Goal: Transaction & Acquisition: Purchase product/service

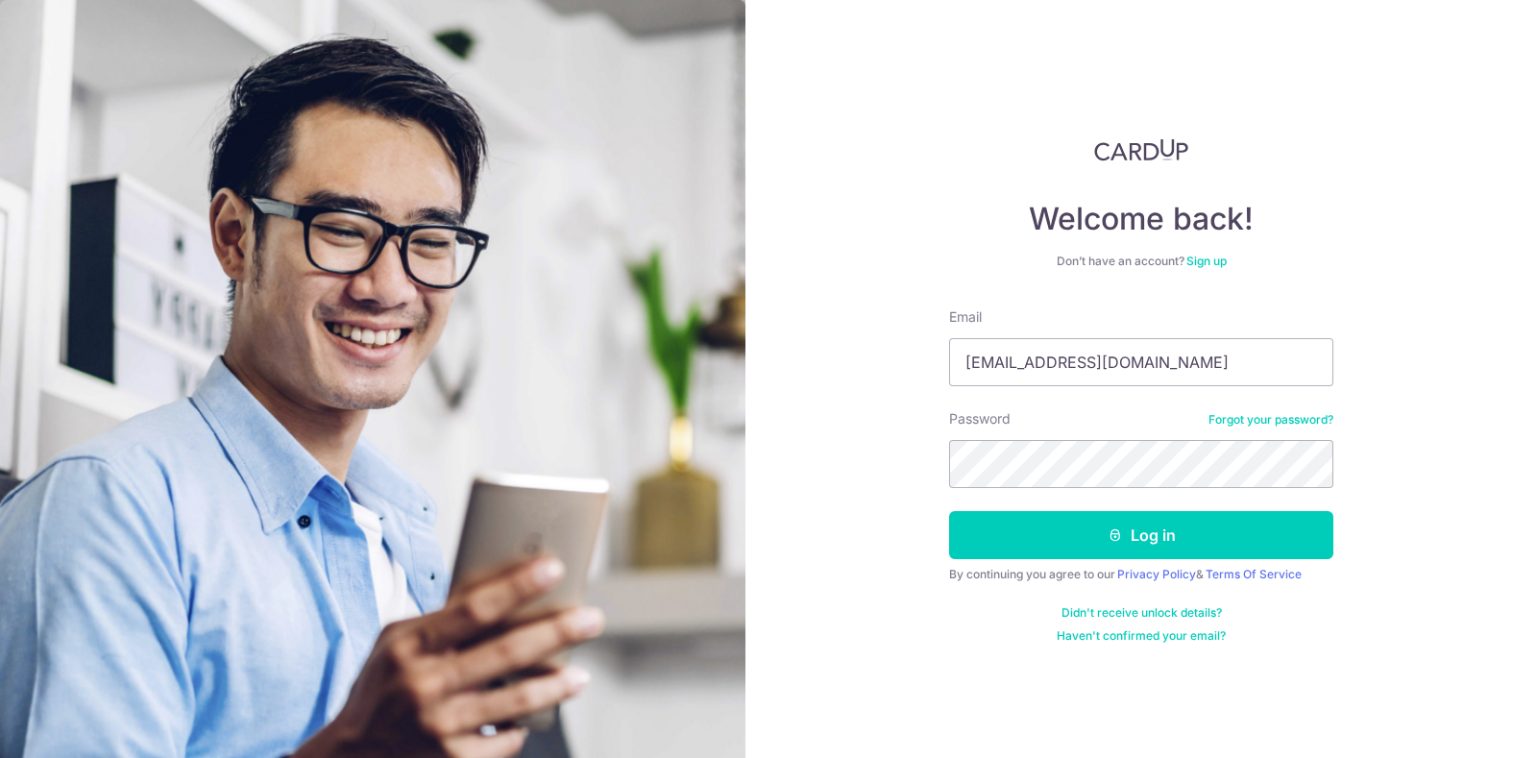
type input "[EMAIL_ADDRESS][DOMAIN_NAME]"
click at [949, 511] on button "Log in" at bounding box center [1141, 535] width 384 height 48
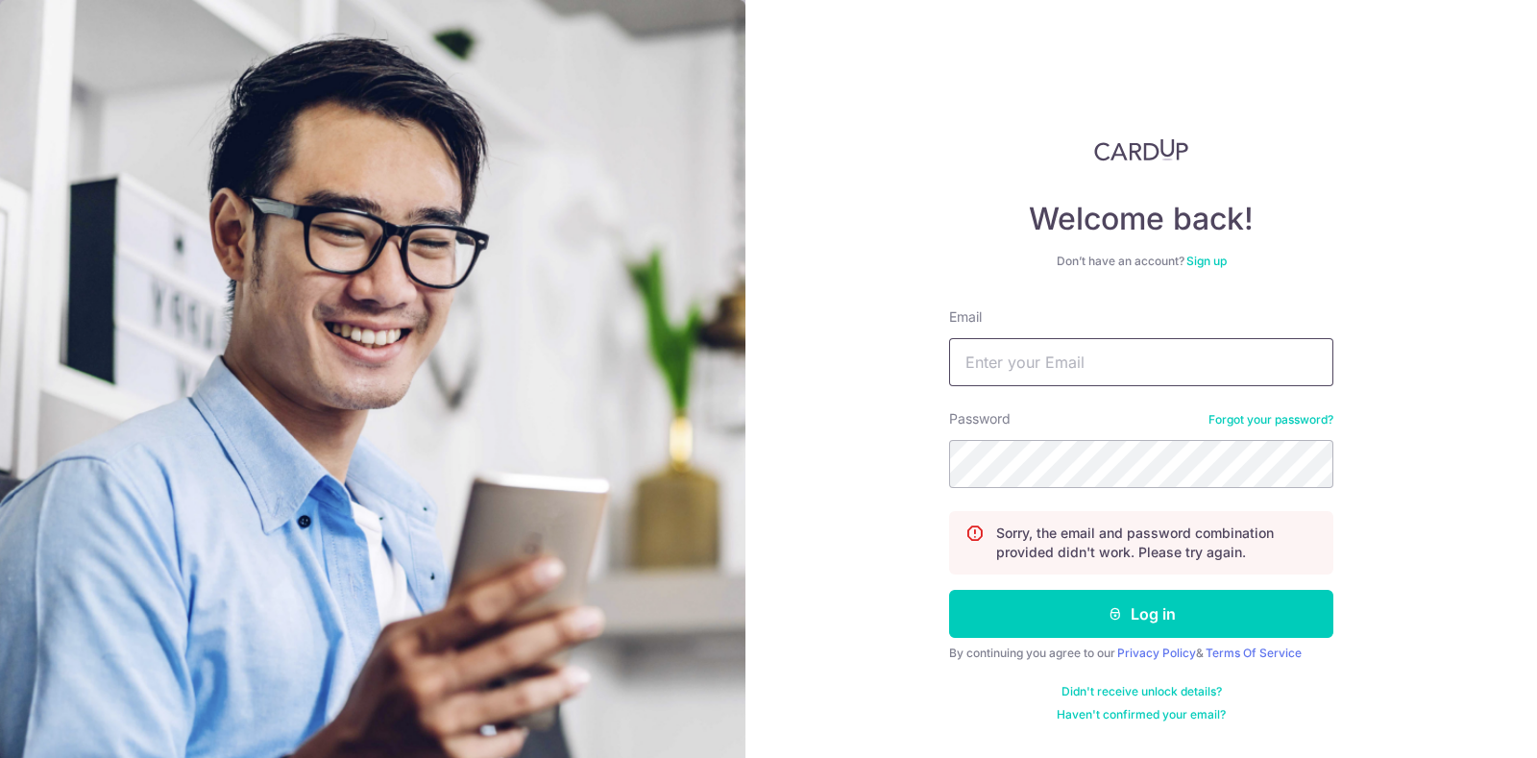
click at [1131, 357] on input "Email" at bounding box center [1141, 362] width 384 height 48
type input "[EMAIL_ADDRESS][DOMAIN_NAME]"
click at [949, 590] on button "Log in" at bounding box center [1141, 614] width 384 height 48
click at [1131, 357] on input "Email" at bounding box center [1141, 362] width 384 height 48
type input "!"
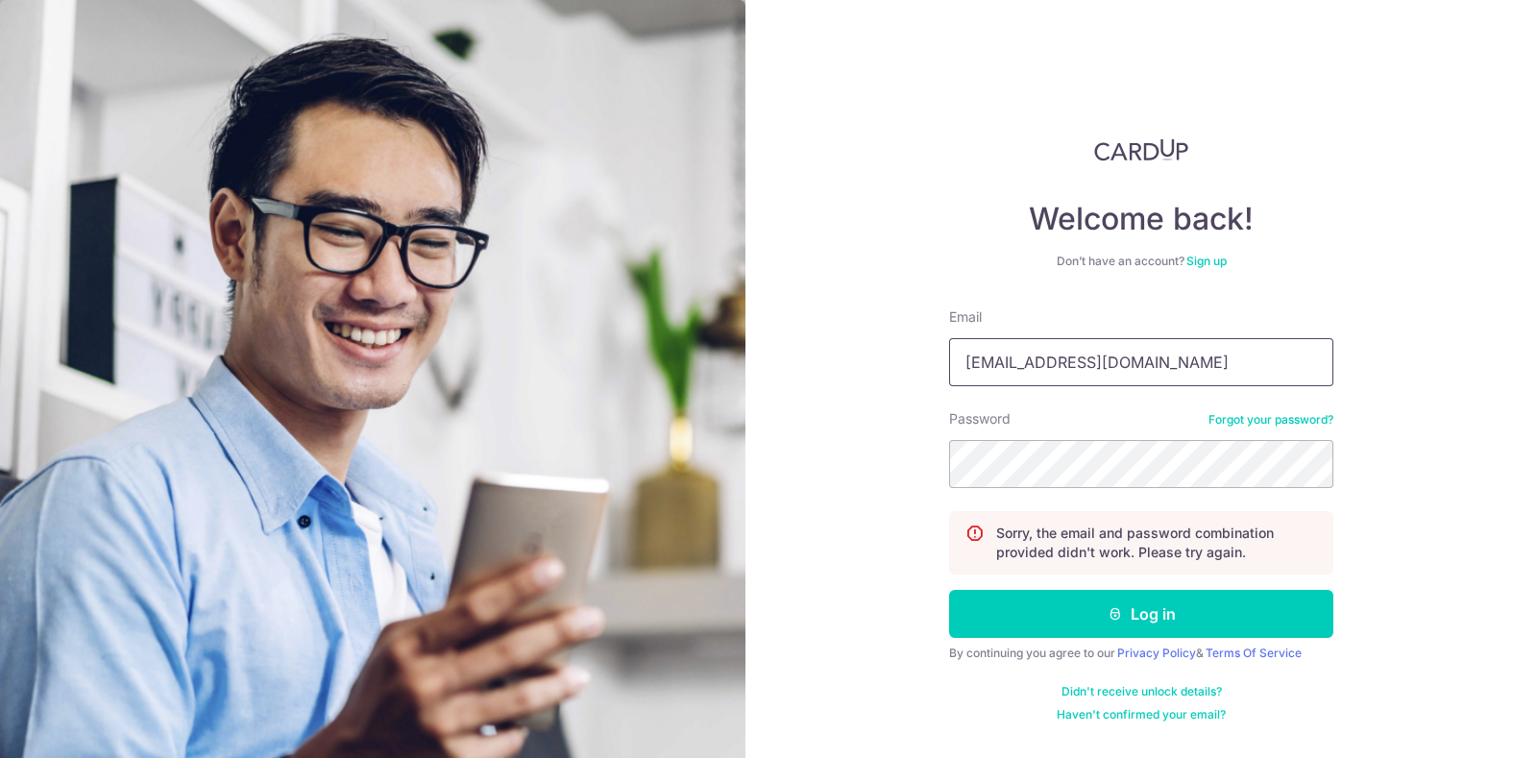
type input "[EMAIL_ADDRESS][DOMAIN_NAME]"
click at [949, 590] on button "Log in" at bounding box center [1141, 614] width 384 height 48
click at [1239, 420] on link "Forgot your password?" at bounding box center [1270, 419] width 125 height 15
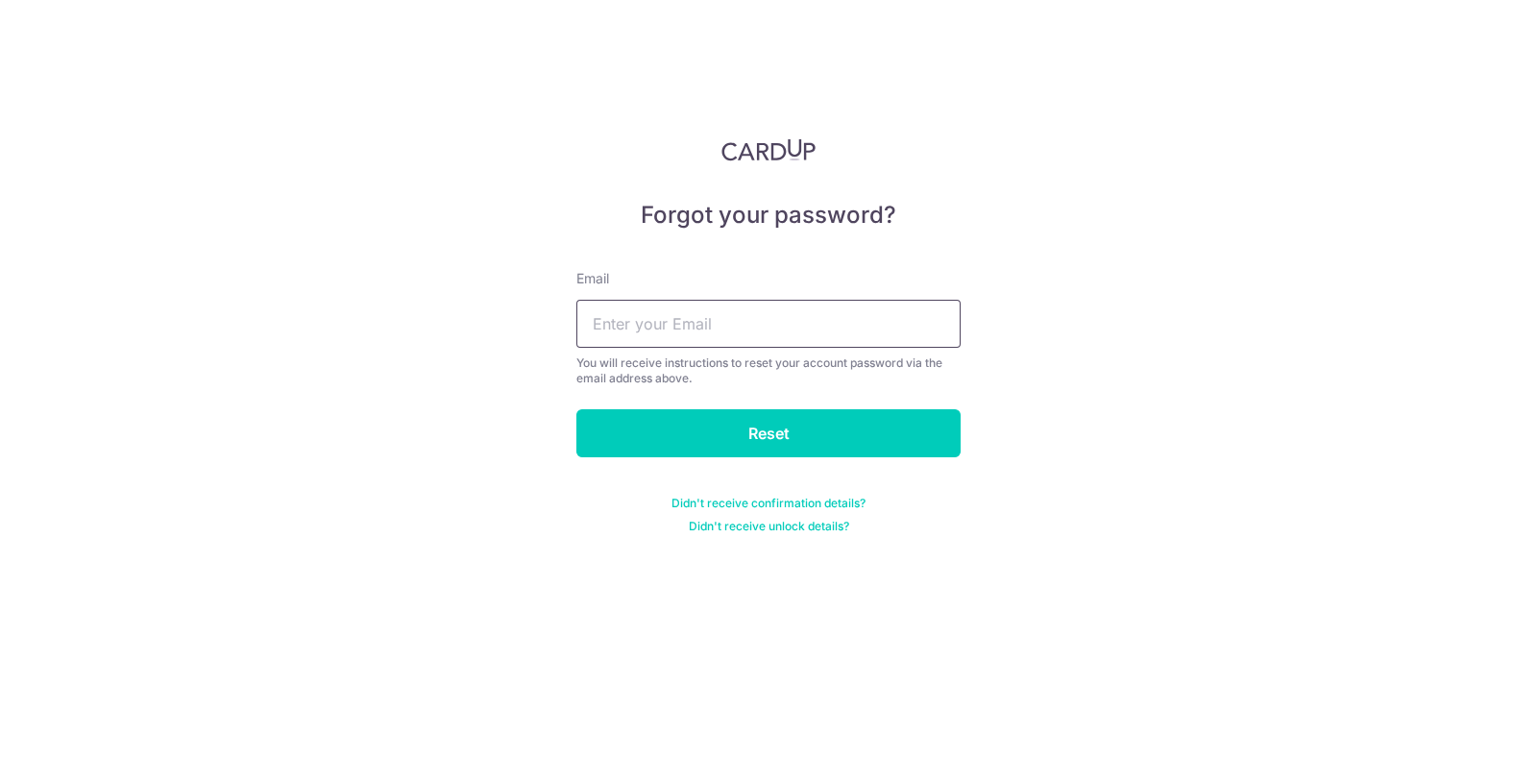
click at [831, 324] on input "text" at bounding box center [768, 324] width 384 height 48
type input "[EMAIL_ADDRESS][DOMAIN_NAME]"
click at [576, 409] on input "Reset" at bounding box center [768, 433] width 384 height 48
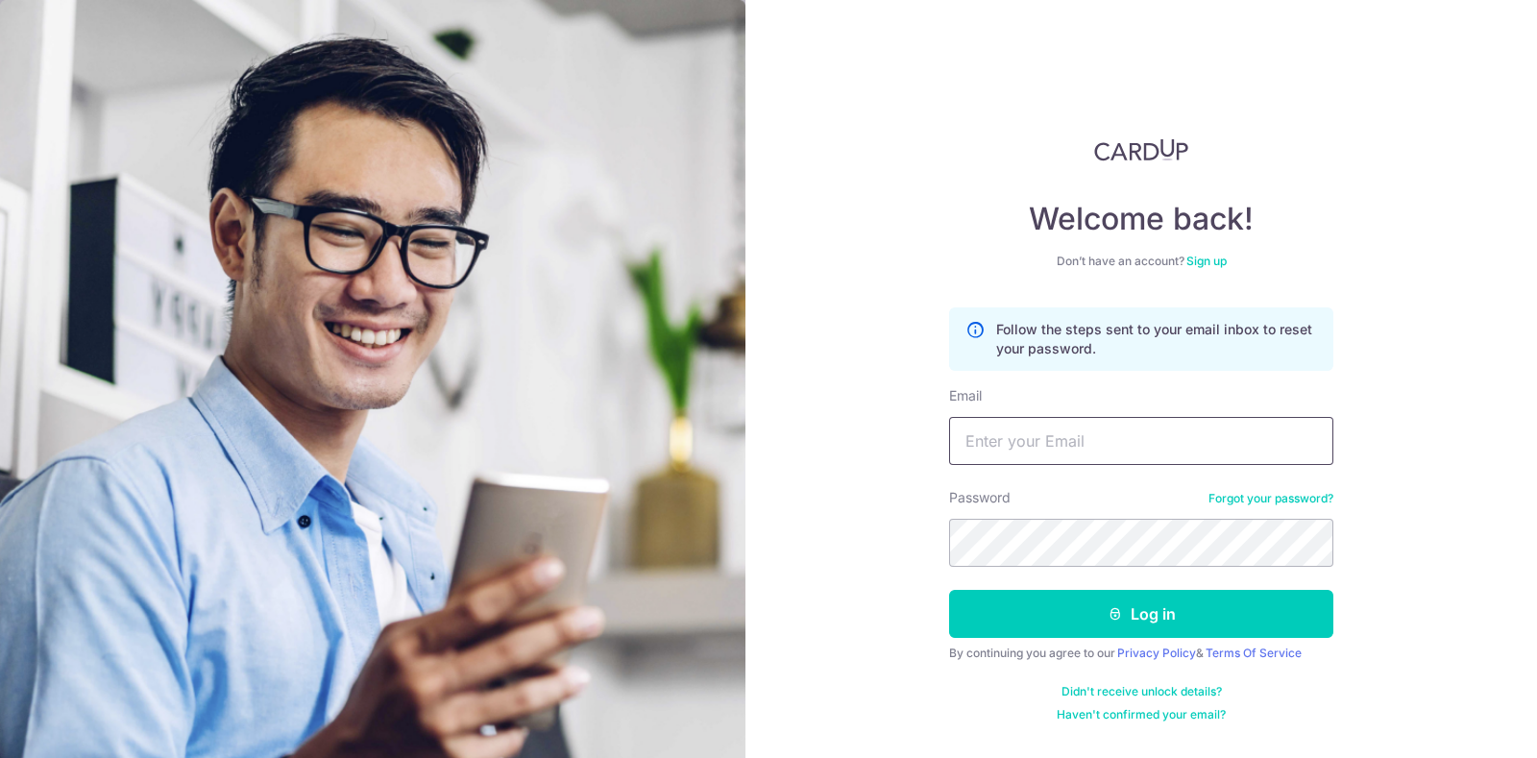
click at [1080, 427] on input "Email" at bounding box center [1141, 441] width 384 height 48
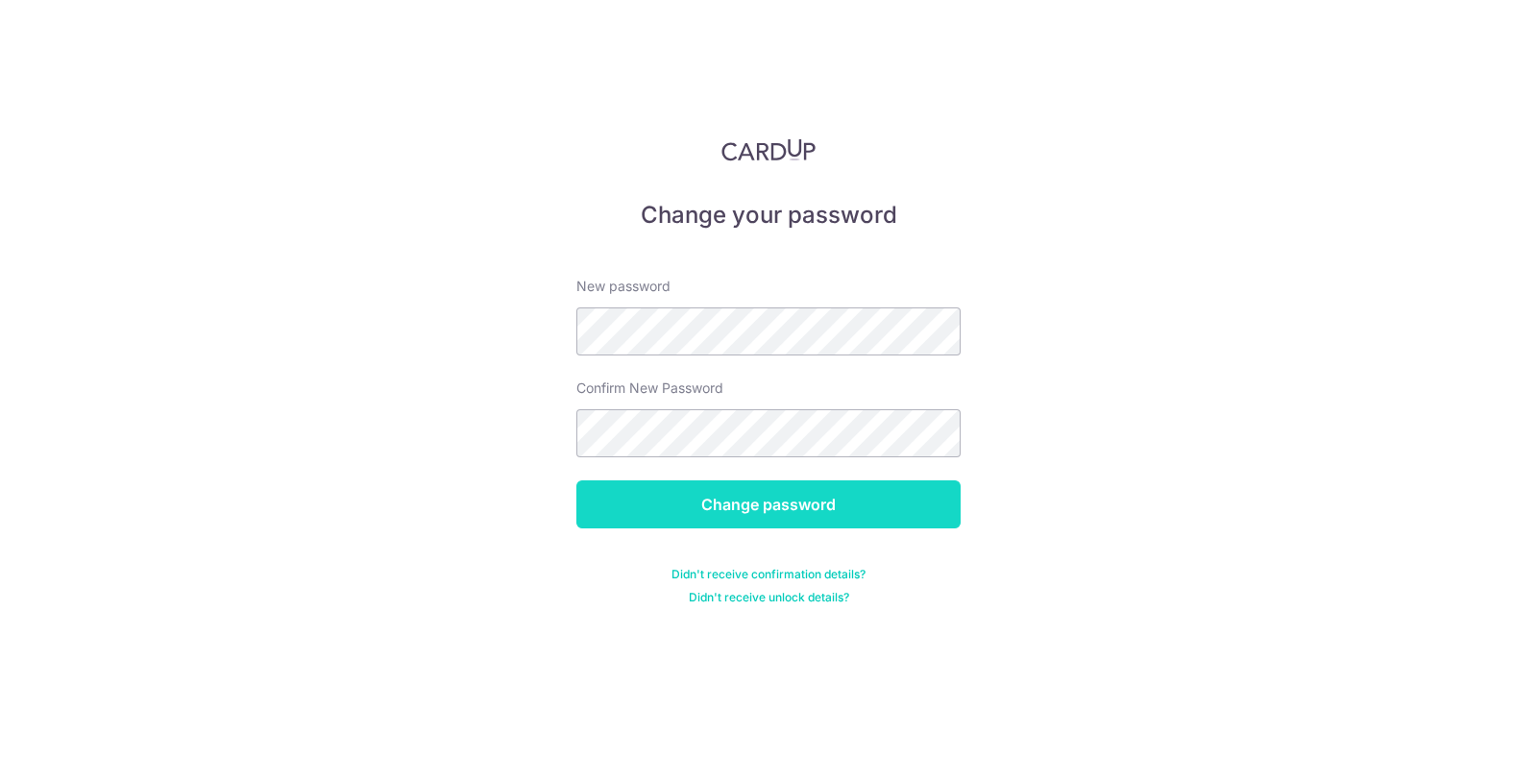
click at [718, 492] on input "Change password" at bounding box center [768, 504] width 384 height 48
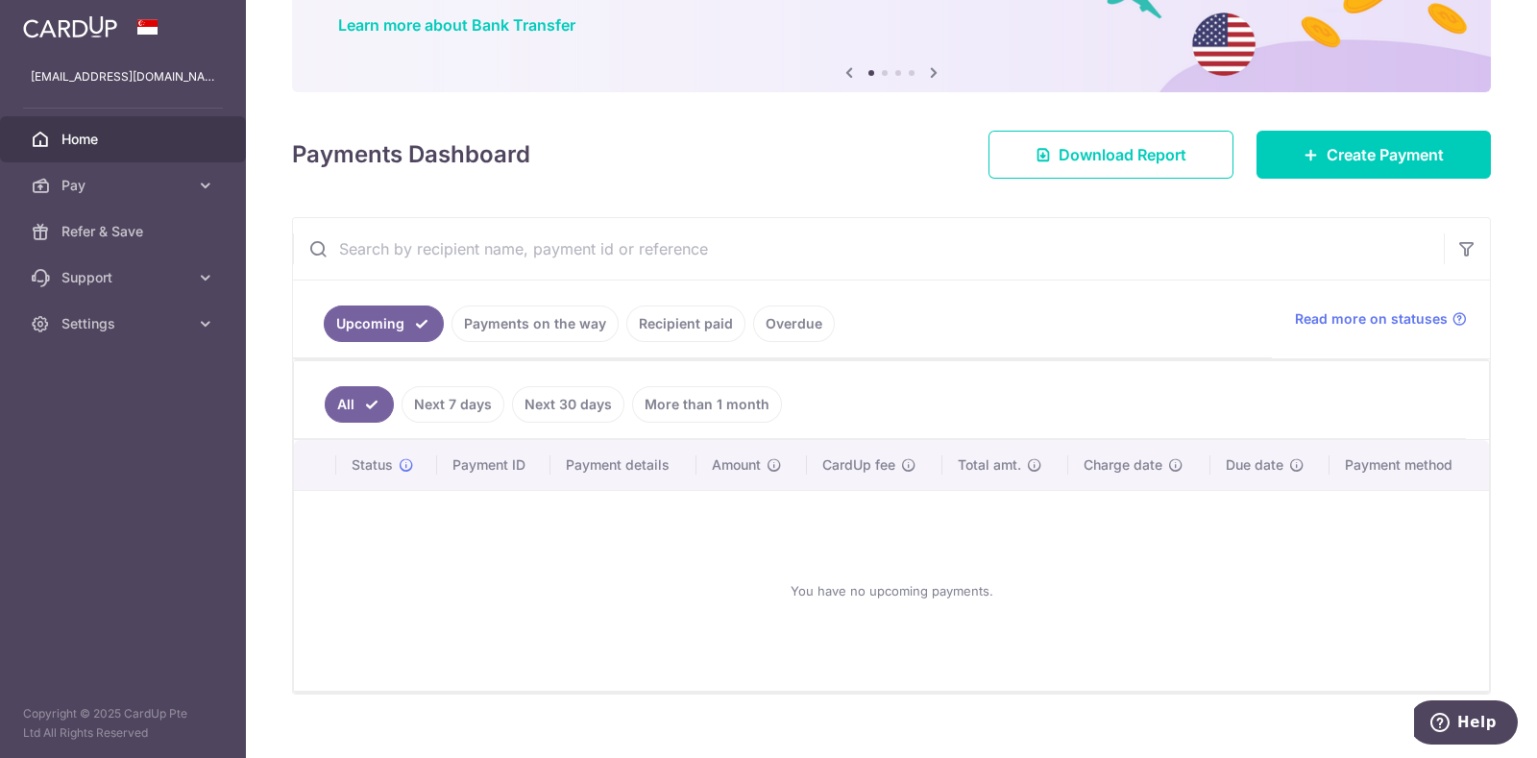
scroll to position [42, 0]
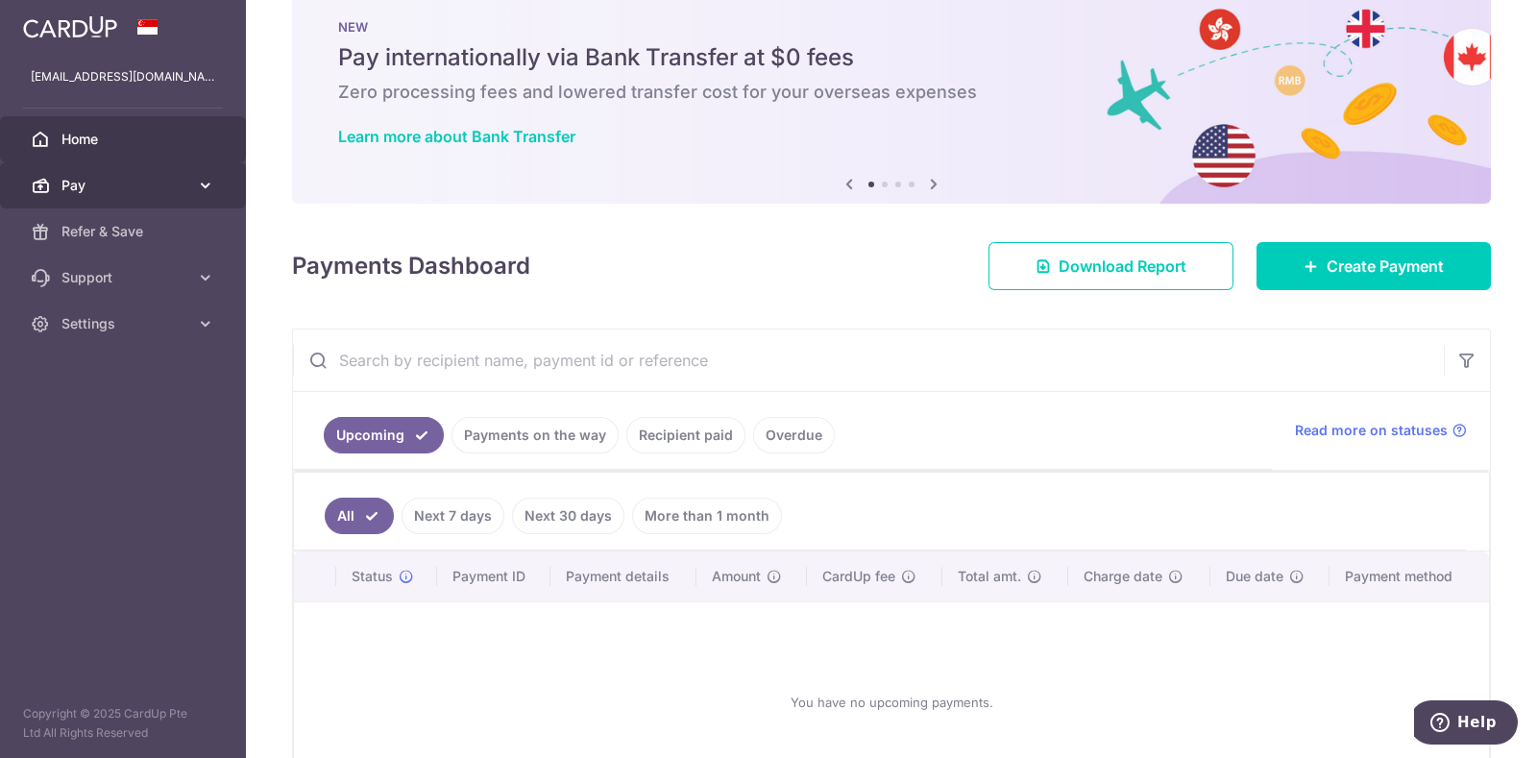
click at [155, 190] on span "Pay" at bounding box center [124, 185] width 127 height 19
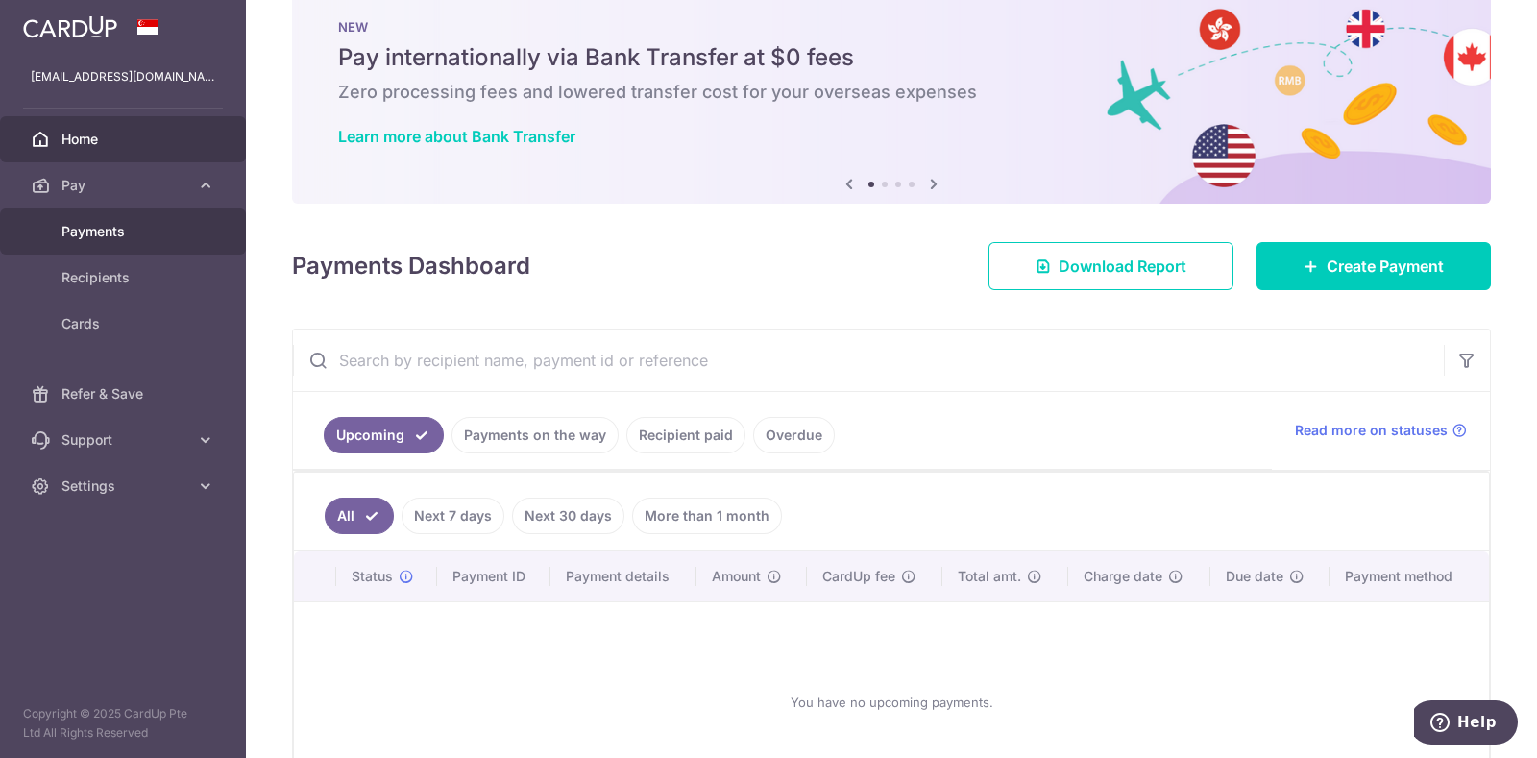
click at [134, 237] on span "Payments" at bounding box center [124, 231] width 127 height 19
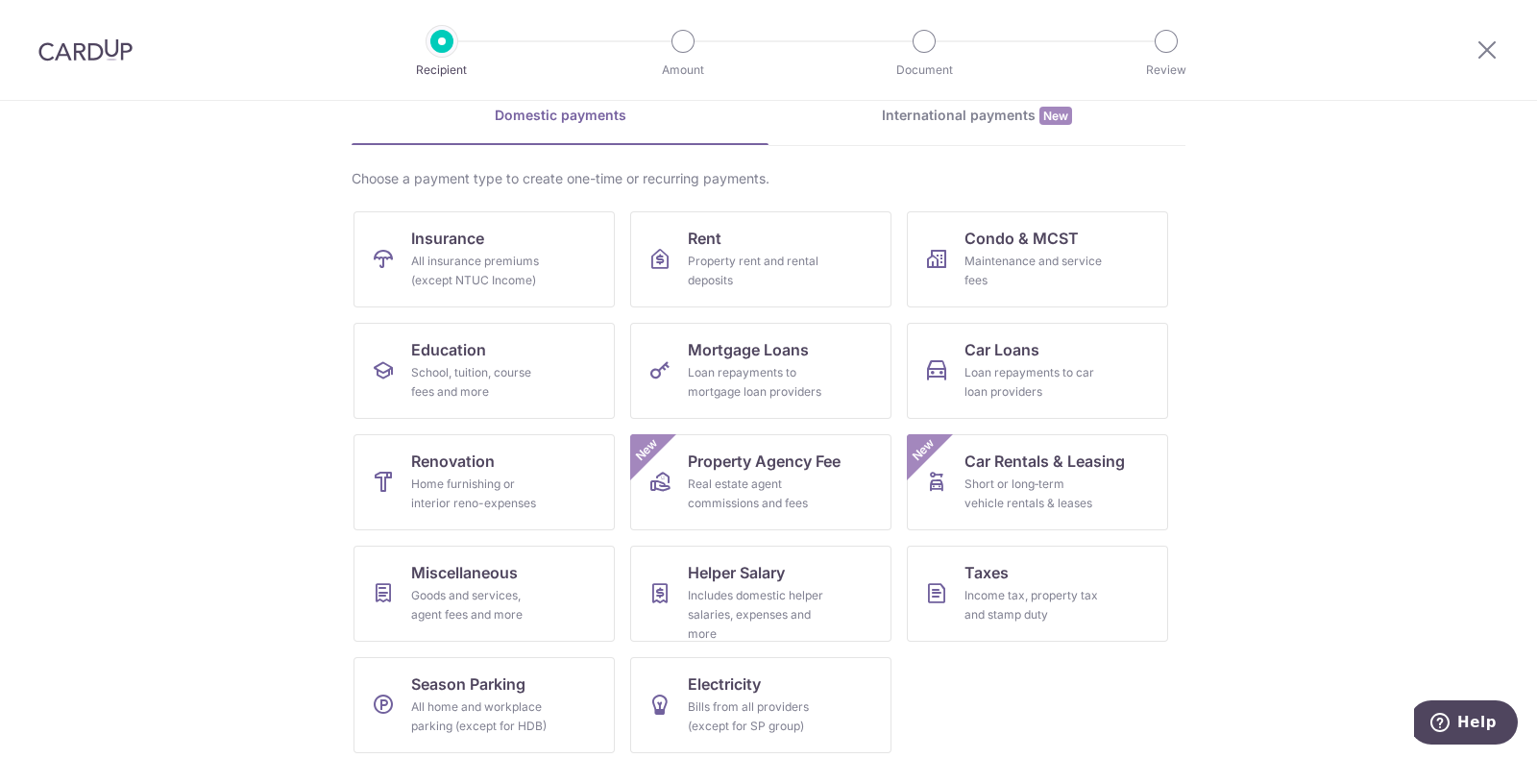
scroll to position [101, 0]
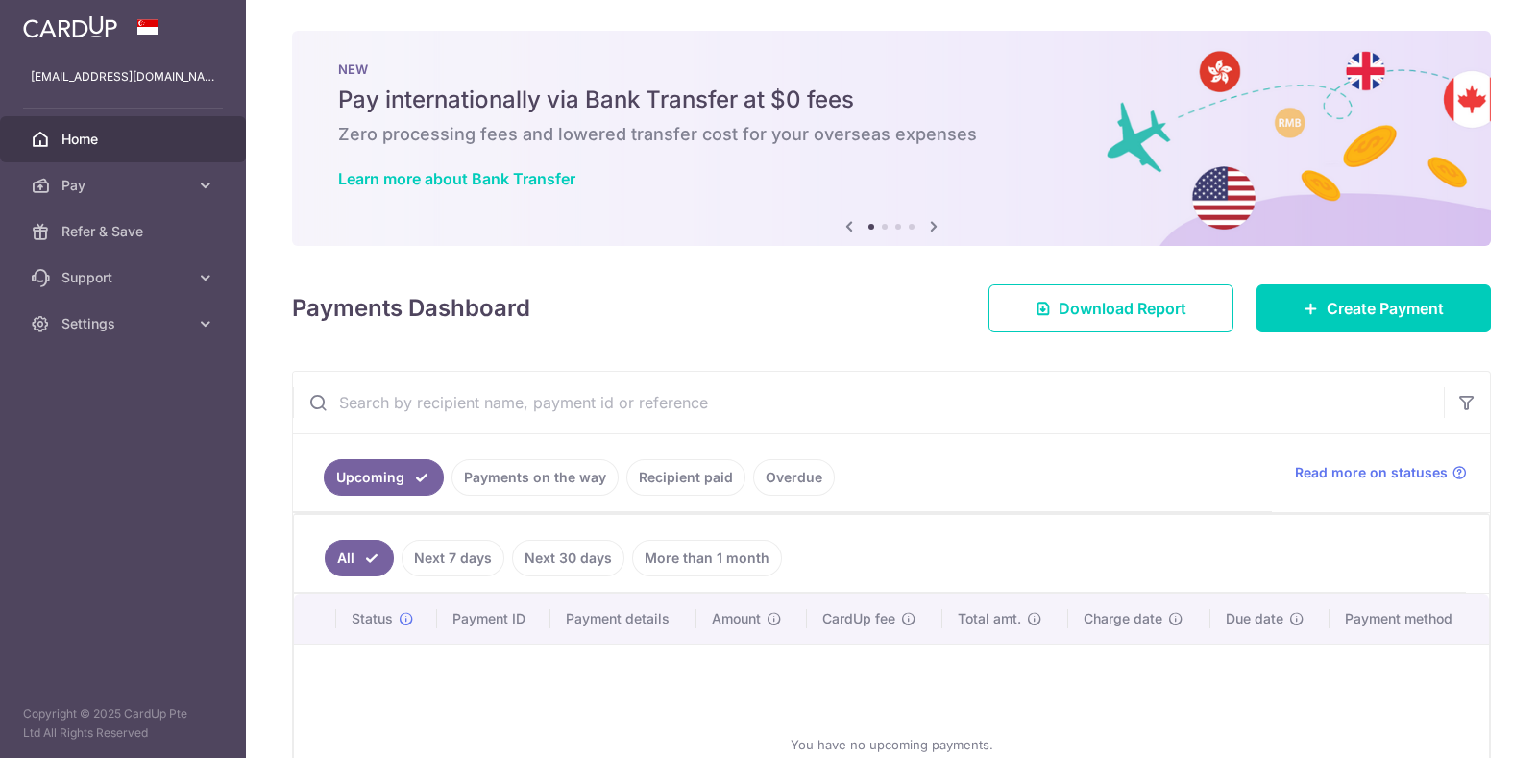
click at [76, 146] on span "Home" at bounding box center [124, 139] width 127 height 19
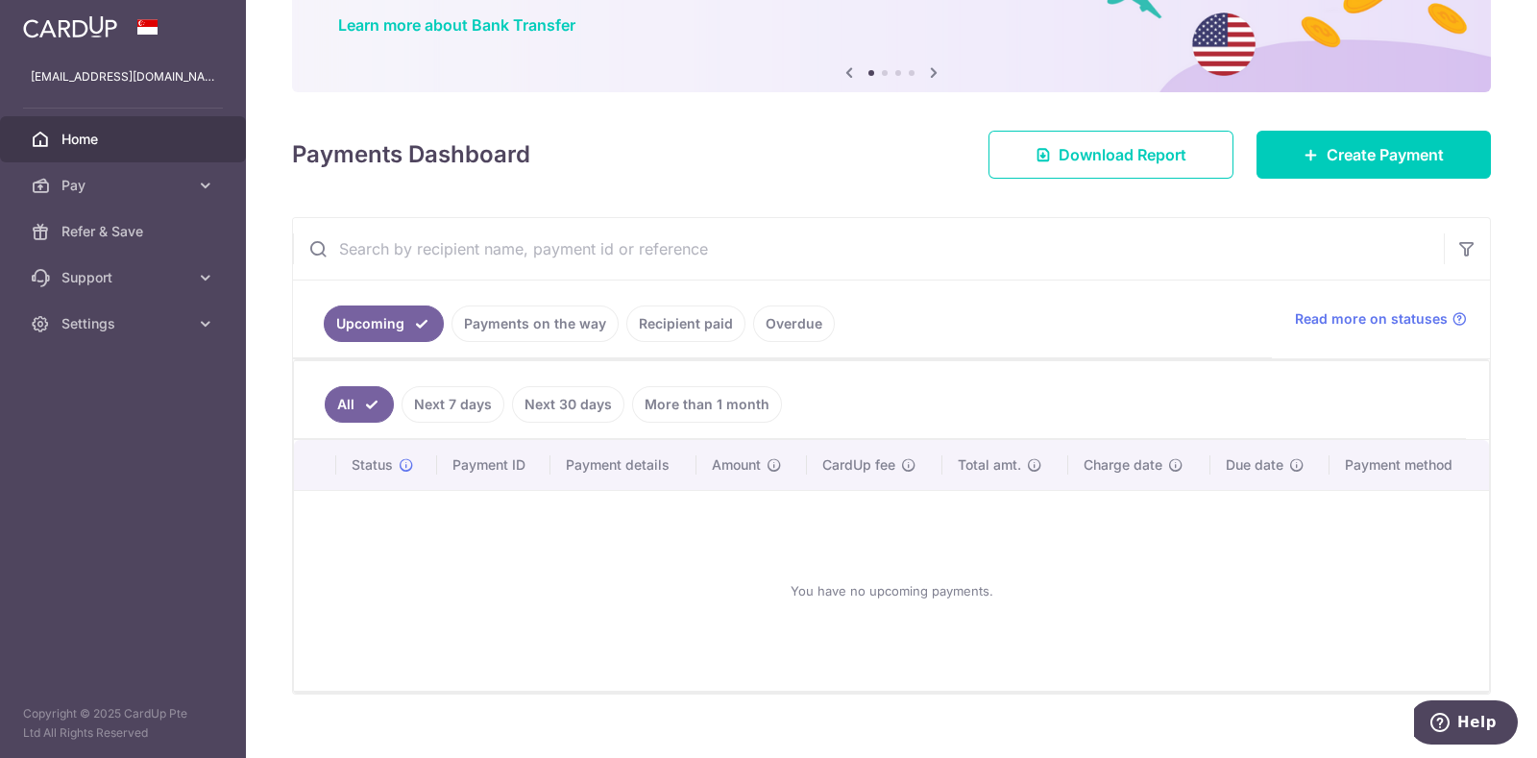
click at [679, 399] on link "More than 1 month" at bounding box center [707, 404] width 150 height 36
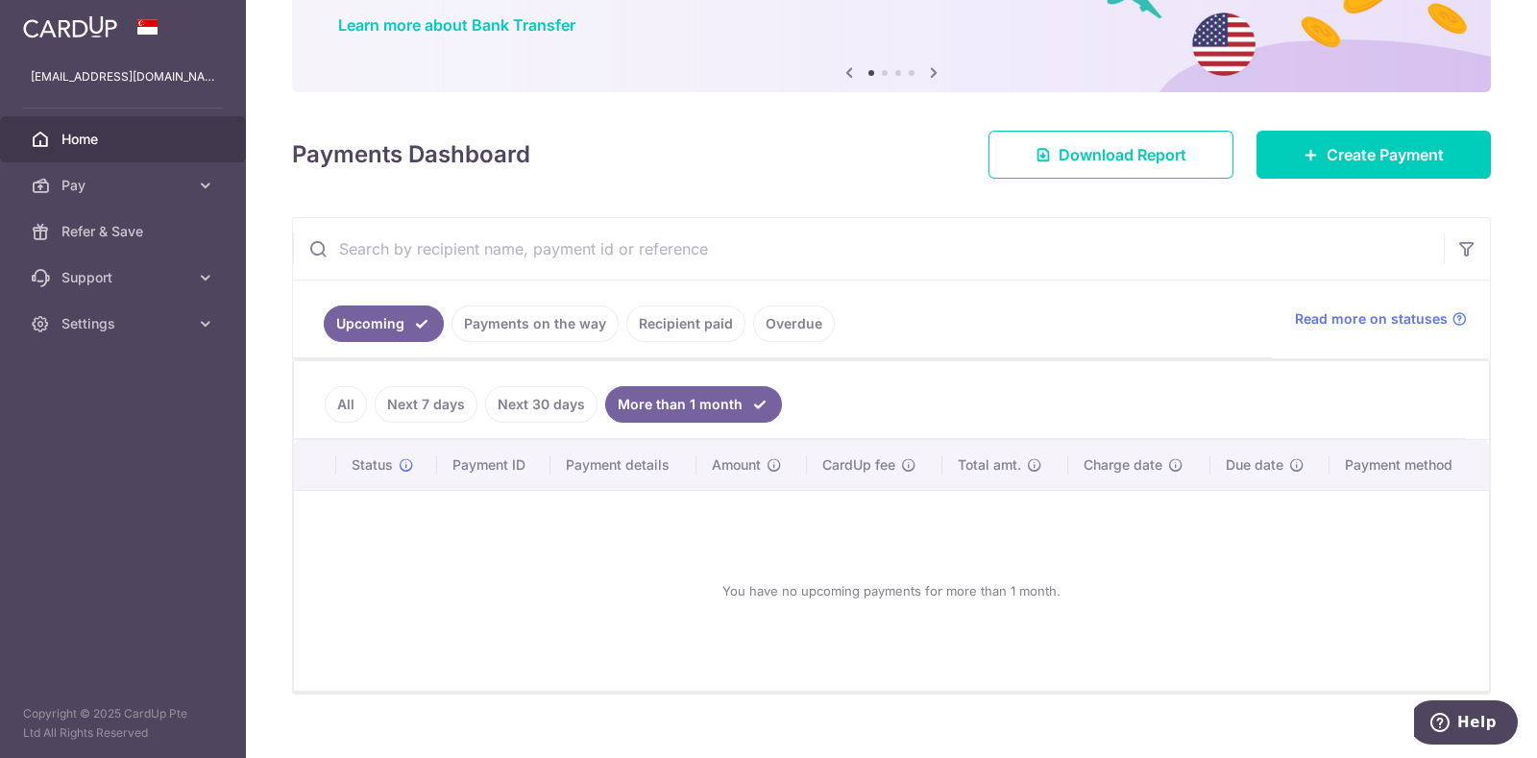
click at [389, 405] on link "Next 7 days" at bounding box center [426, 404] width 103 height 36
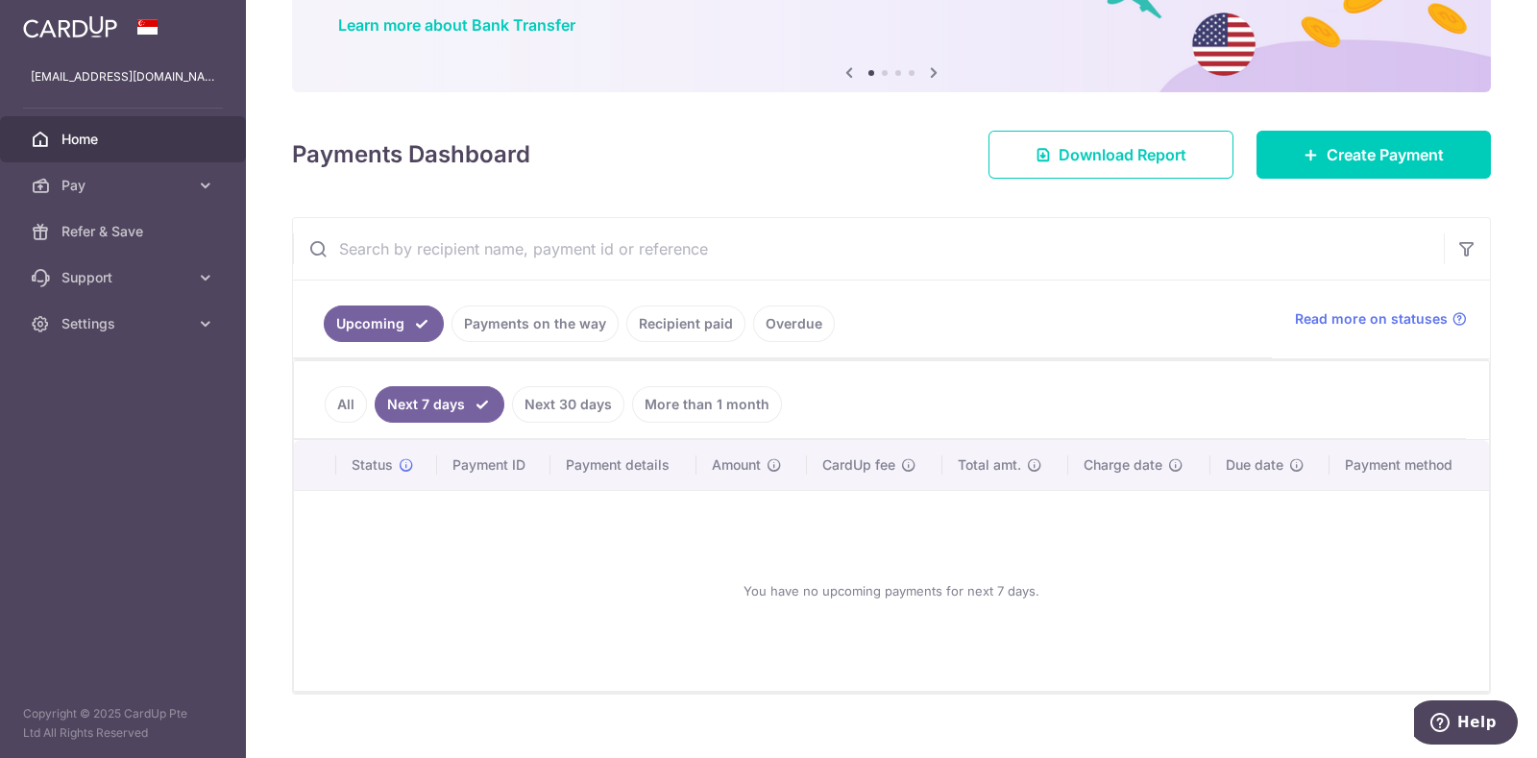
click at [349, 406] on link "All" at bounding box center [346, 404] width 42 height 36
click at [720, 440] on th "Amount" at bounding box center [750, 465] width 109 height 50
click at [727, 407] on link "More than 1 month" at bounding box center [707, 404] width 150 height 36
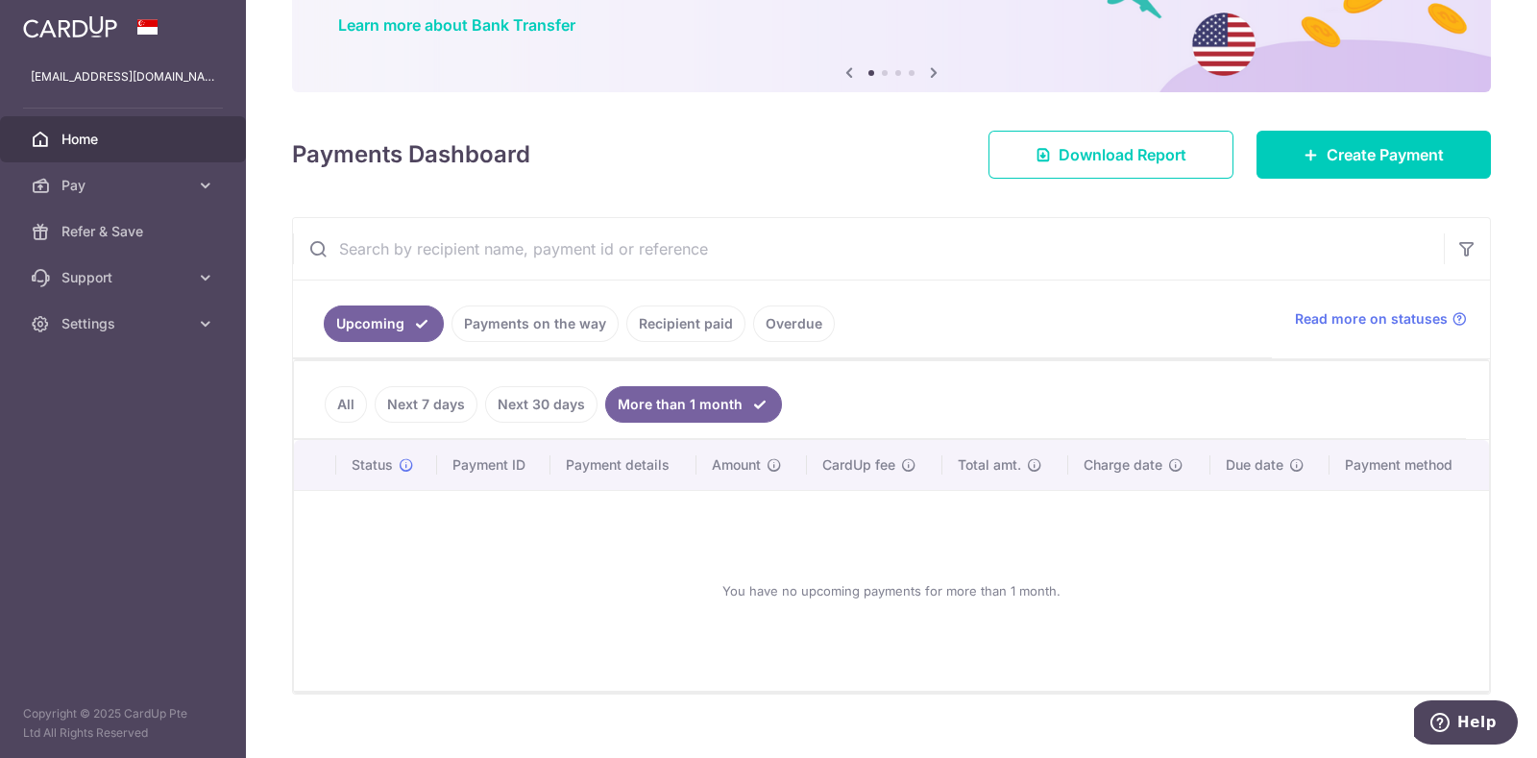
click at [763, 407] on link "More than 1 month" at bounding box center [693, 404] width 177 height 36
click at [352, 405] on link "All" at bounding box center [346, 404] width 42 height 36
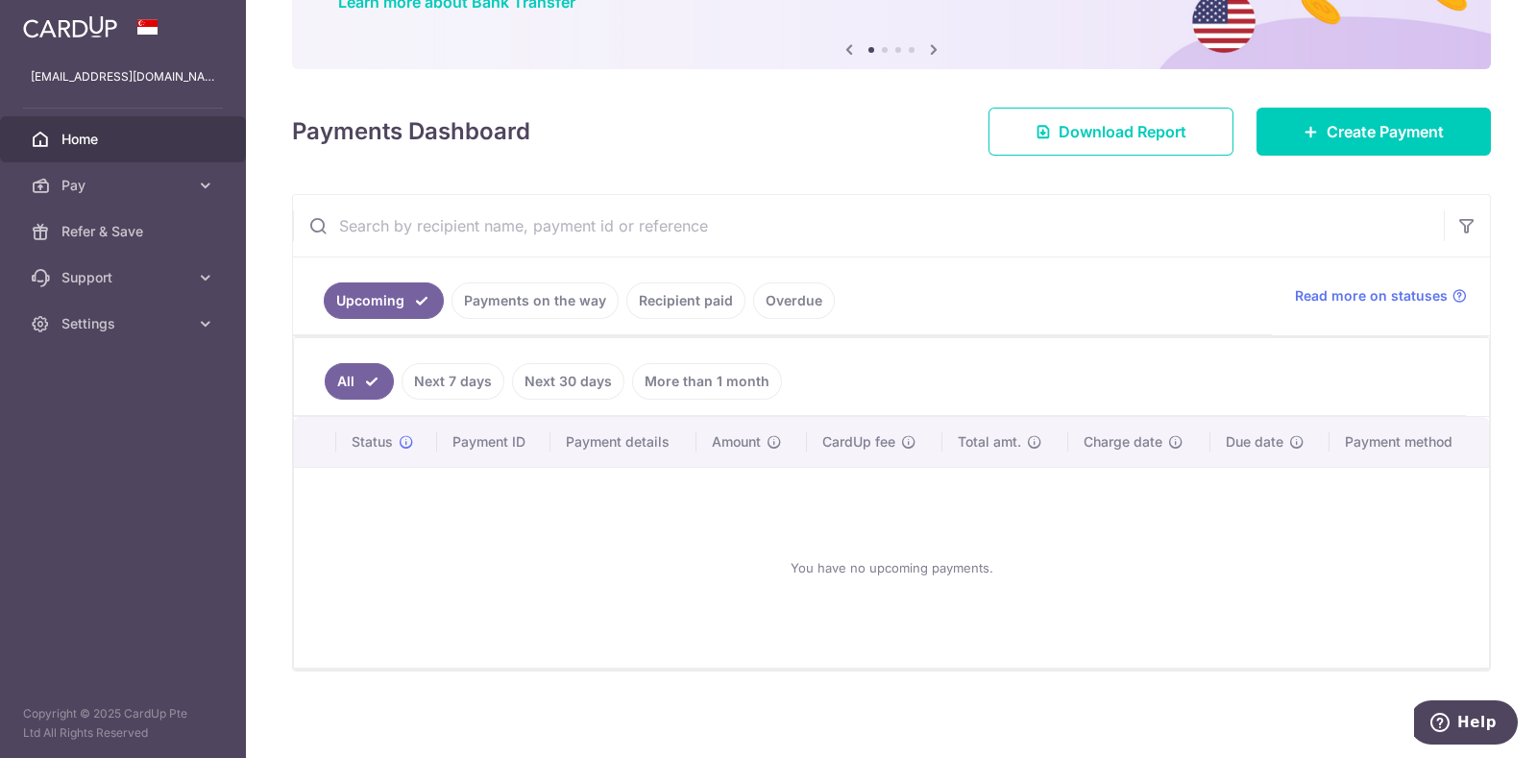
scroll to position [0, 0]
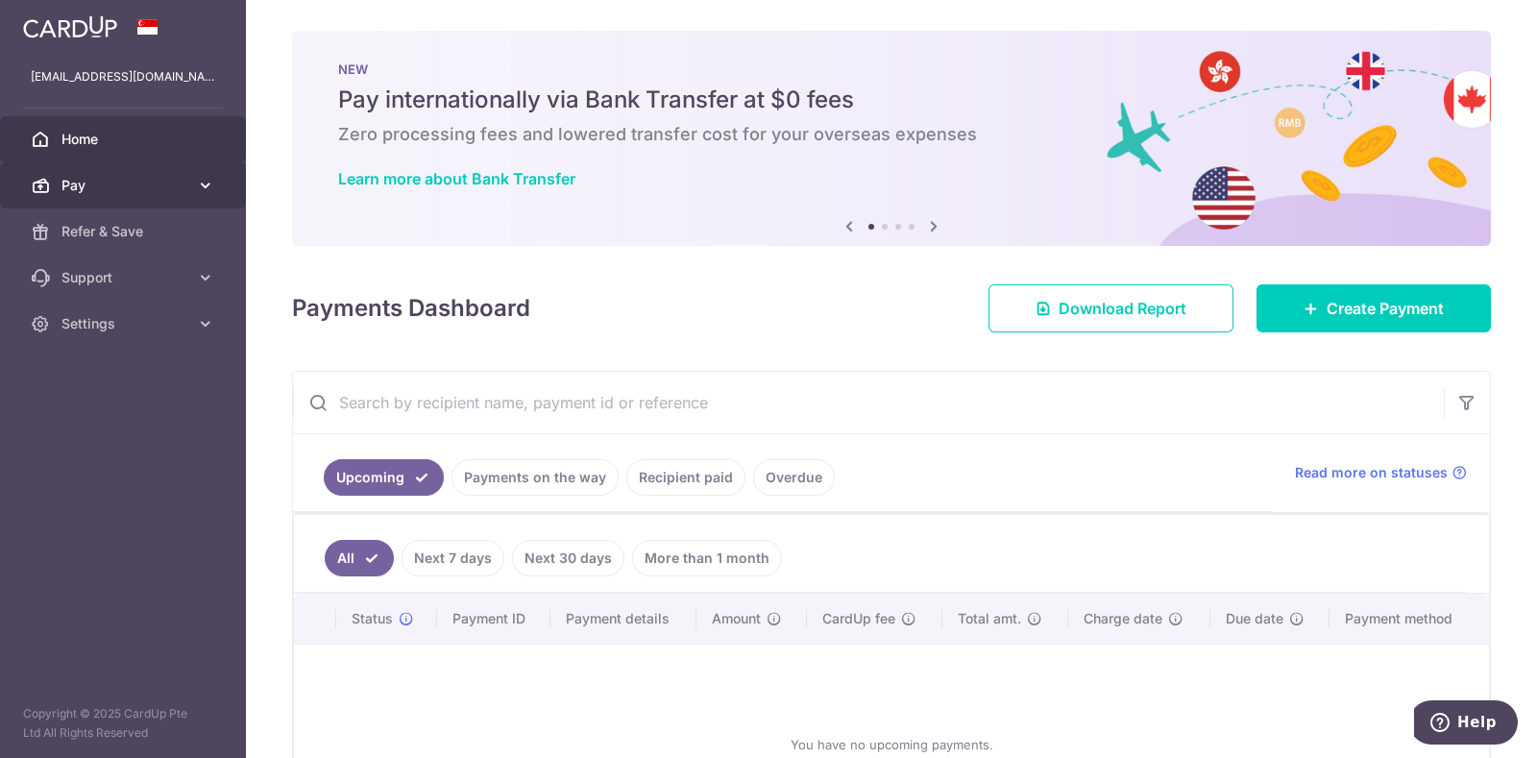
click at [217, 183] on link "Pay" at bounding box center [123, 185] width 246 height 46
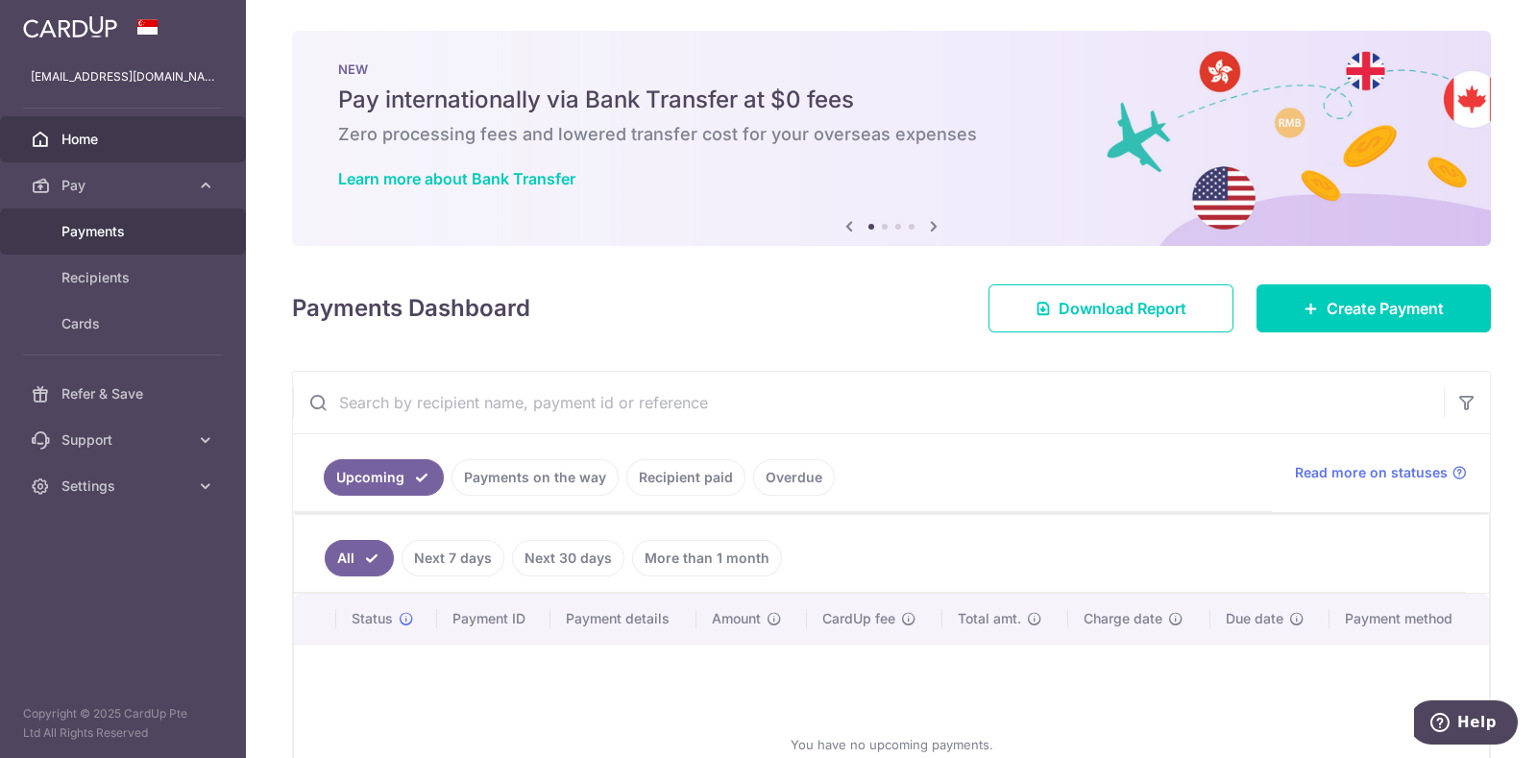
click at [133, 229] on span "Payments" at bounding box center [124, 231] width 127 height 19
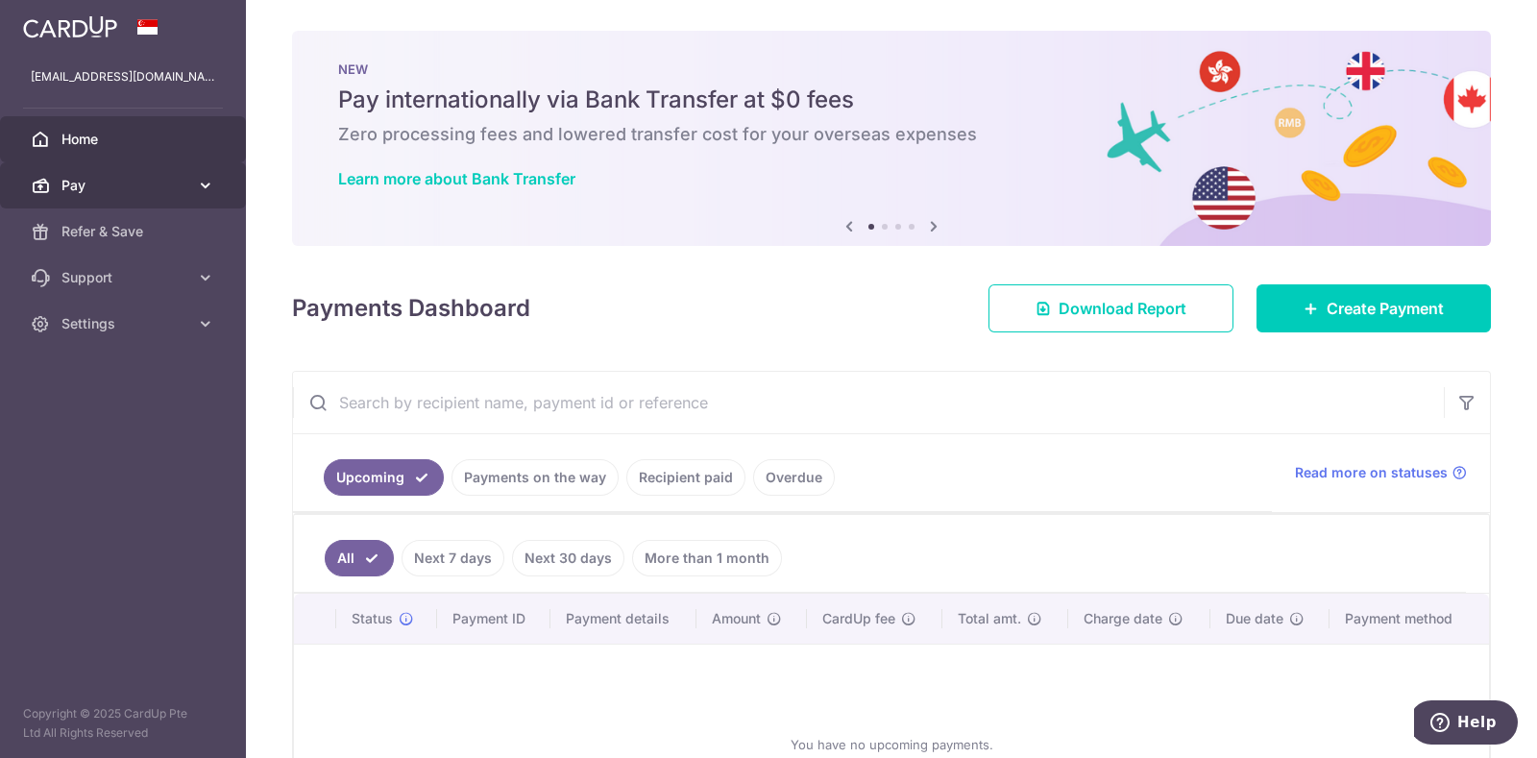
click at [211, 192] on icon at bounding box center [205, 185] width 19 height 19
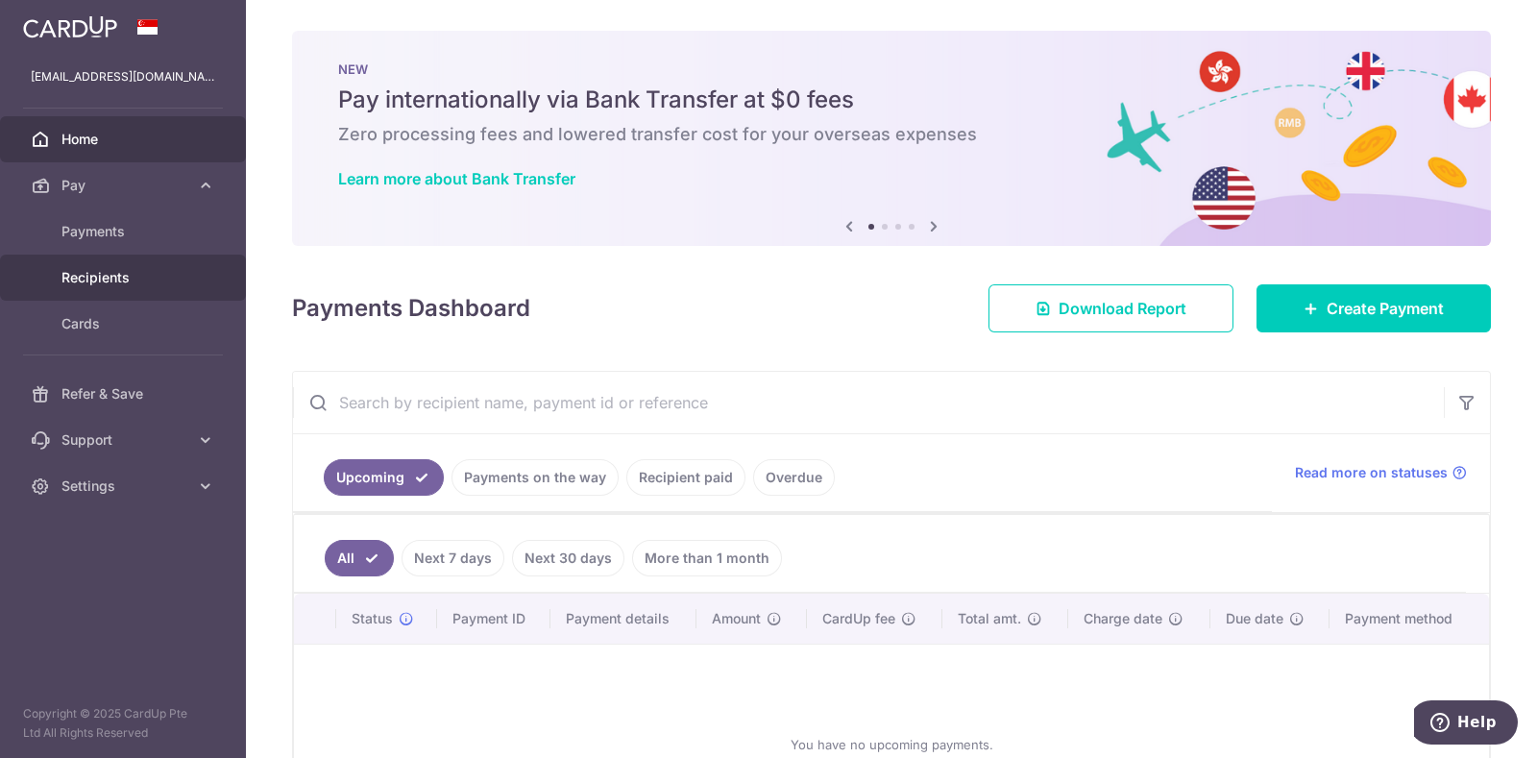
click at [168, 288] on link "Recipients" at bounding box center [123, 277] width 246 height 46
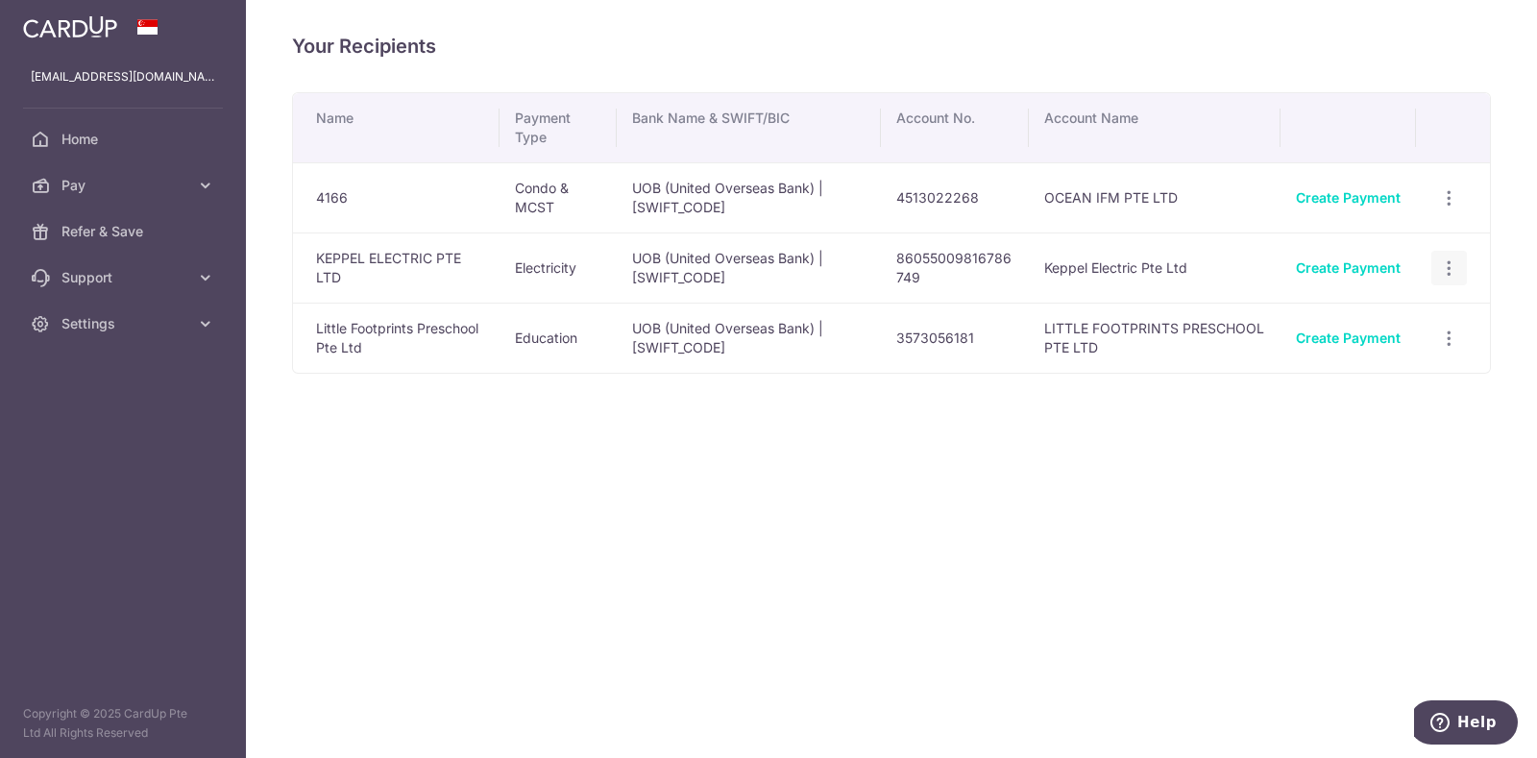
click at [1457, 261] on icon "button" at bounding box center [1449, 268] width 20 height 20
click at [898, 272] on td "86055009816786749" at bounding box center [955, 267] width 148 height 70
click at [1325, 266] on link "Create Payment" at bounding box center [1347, 267] width 105 height 16
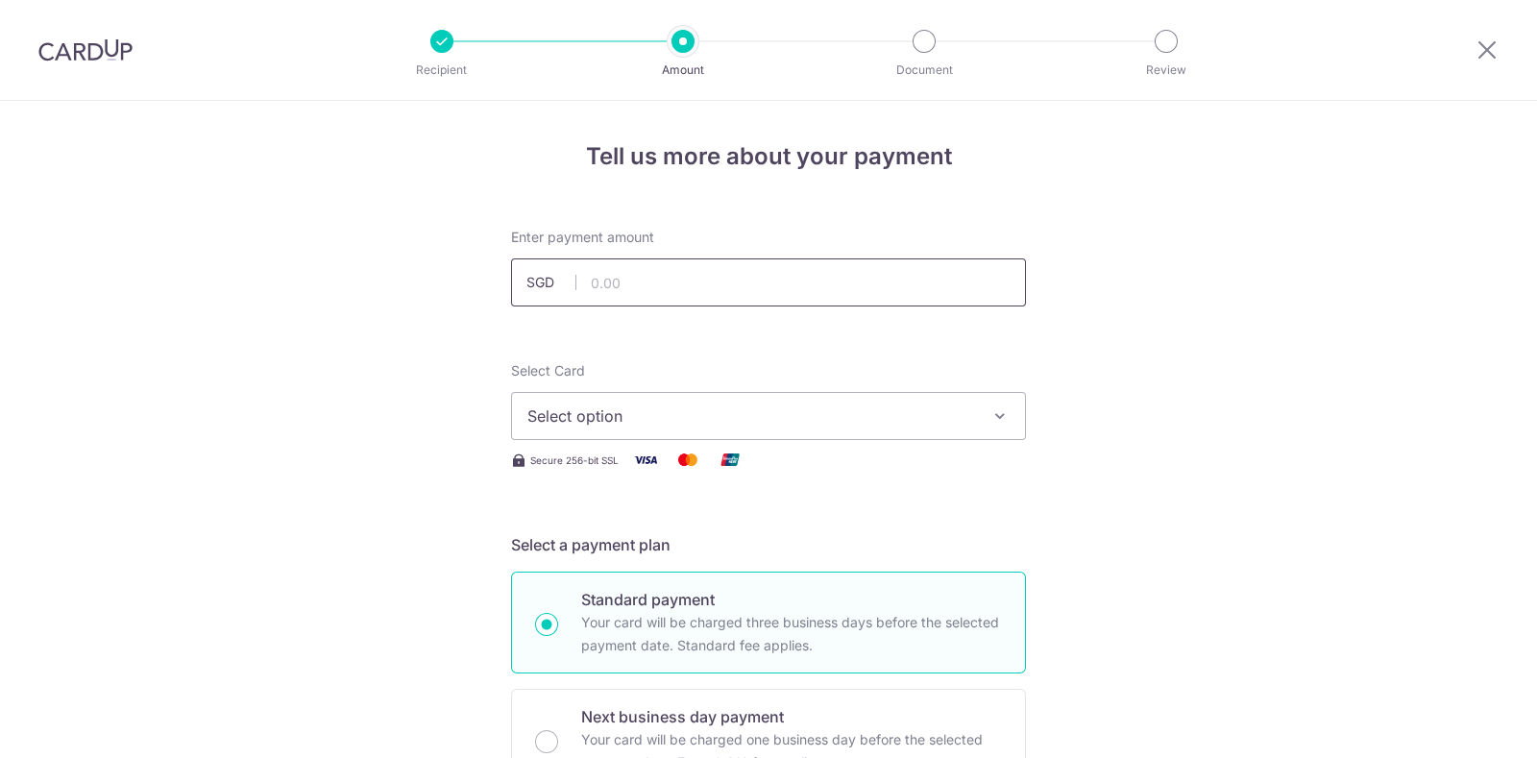
click at [670, 296] on input "text" at bounding box center [768, 282] width 515 height 48
click at [695, 396] on button "Select option" at bounding box center [768, 416] width 515 height 48
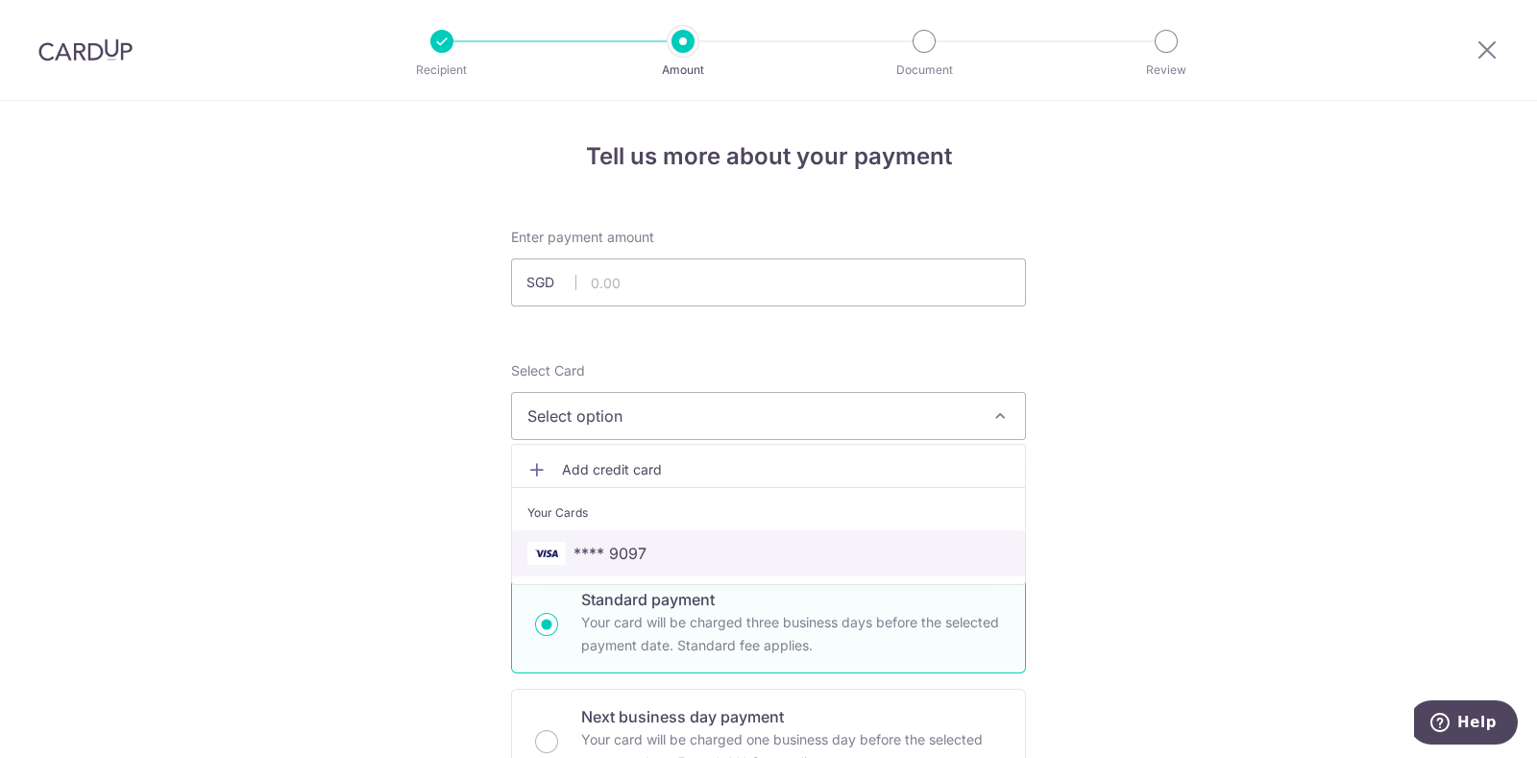
drag, startPoint x: 638, startPoint y: 537, endPoint x: 628, endPoint y: 520, distance: 19.8
click at [637, 537] on link "**** 9097" at bounding box center [768, 553] width 513 height 46
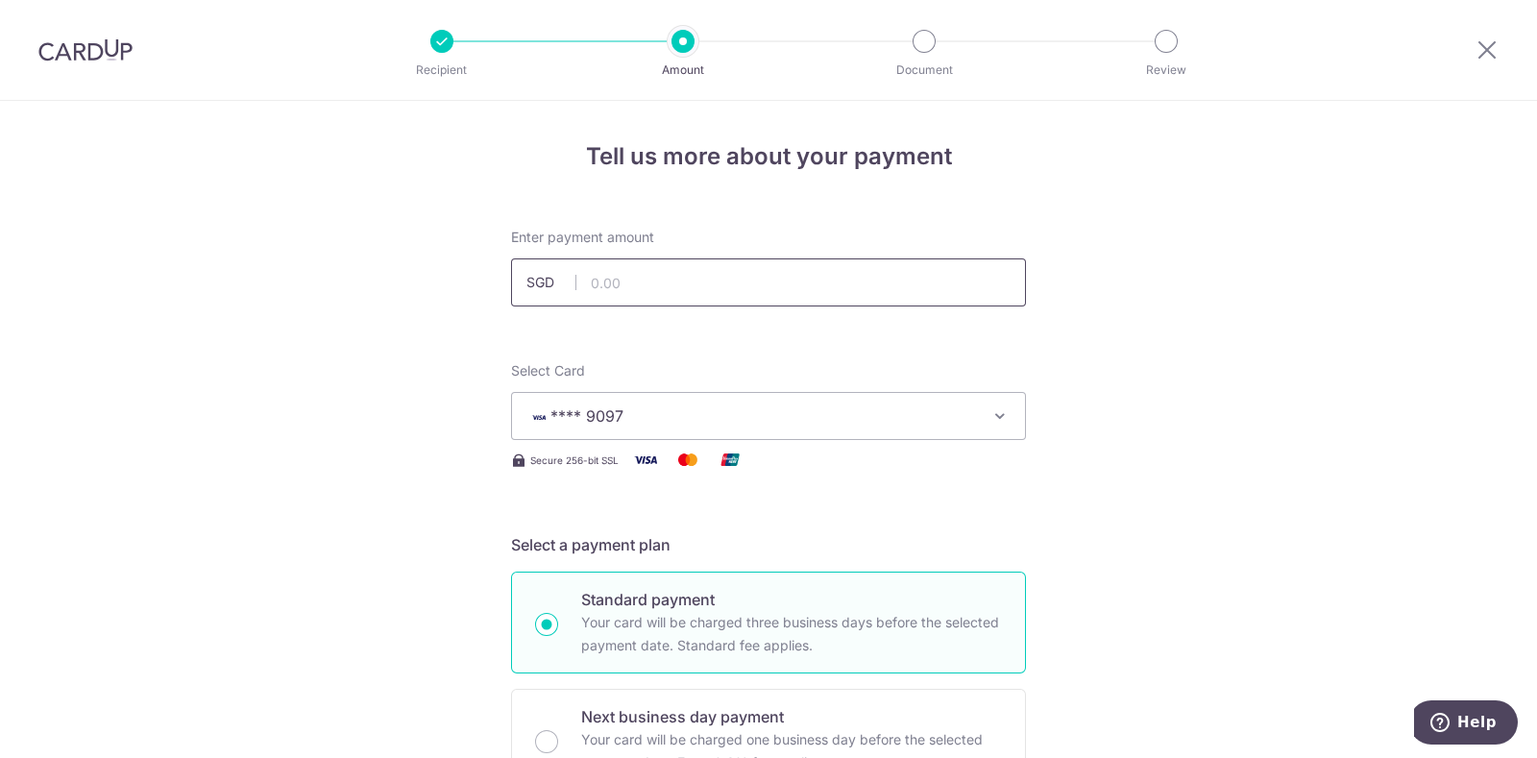
click at [648, 274] on input "text" at bounding box center [768, 282] width 515 height 48
paste input "312.48"
type input "312.48"
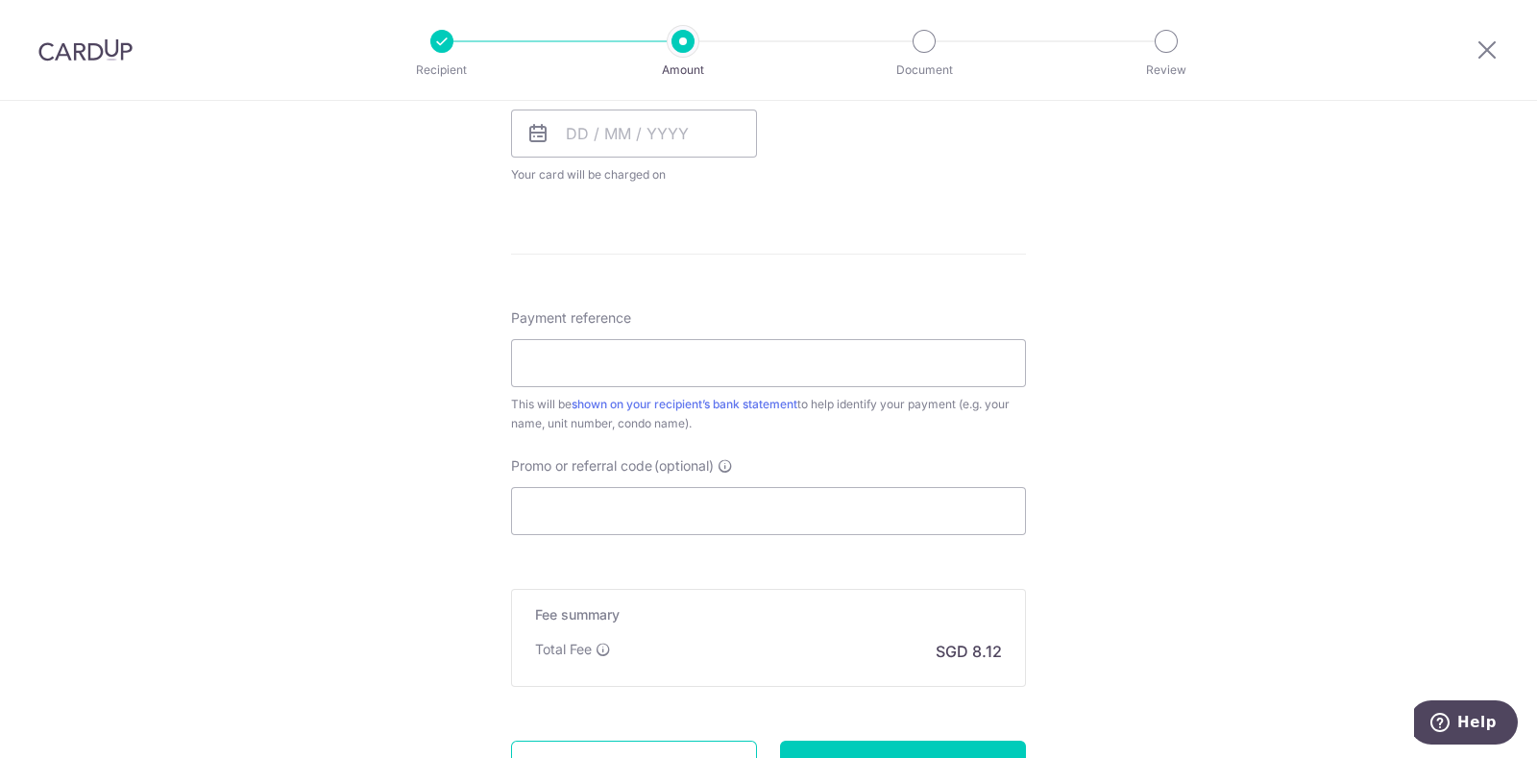
scroll to position [935, 0]
click at [699, 349] on input "Payment reference" at bounding box center [768, 360] width 515 height 48
paste input "BN2509005181"
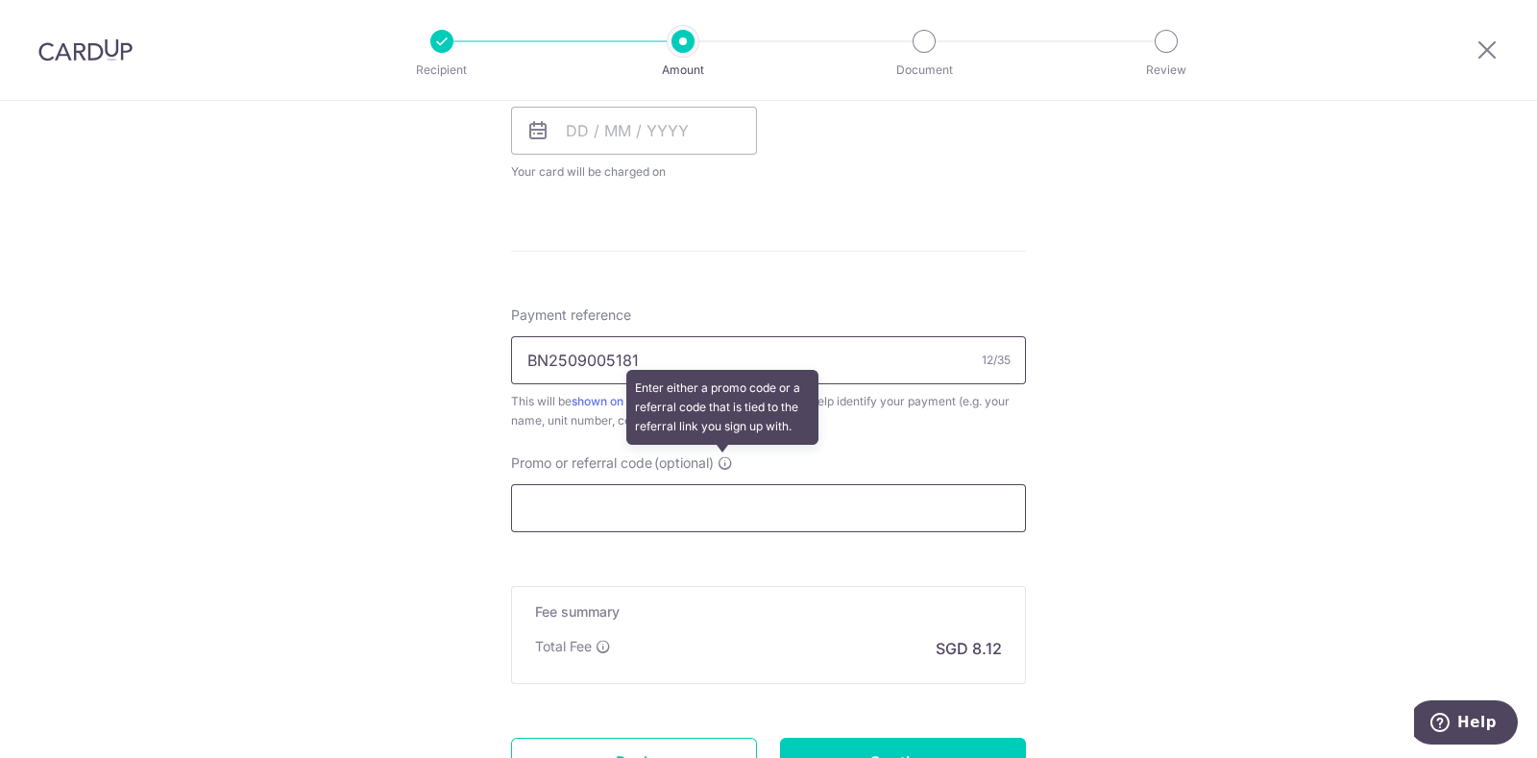
type input "BN2509005181"
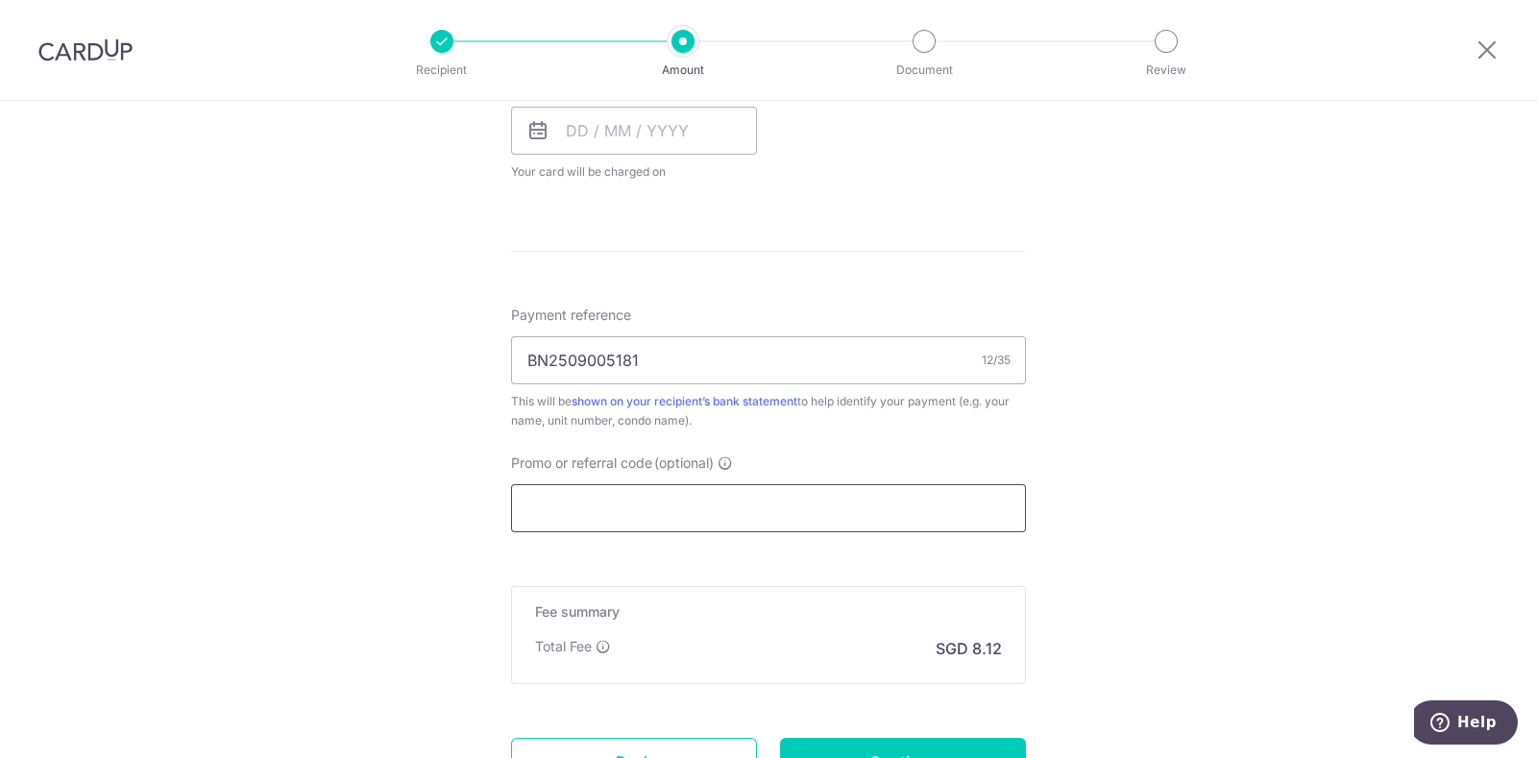
click at [639, 502] on input "Promo or referral code (optional)" at bounding box center [768, 508] width 515 height 48
click at [617, 141] on input "text" at bounding box center [634, 131] width 246 height 48
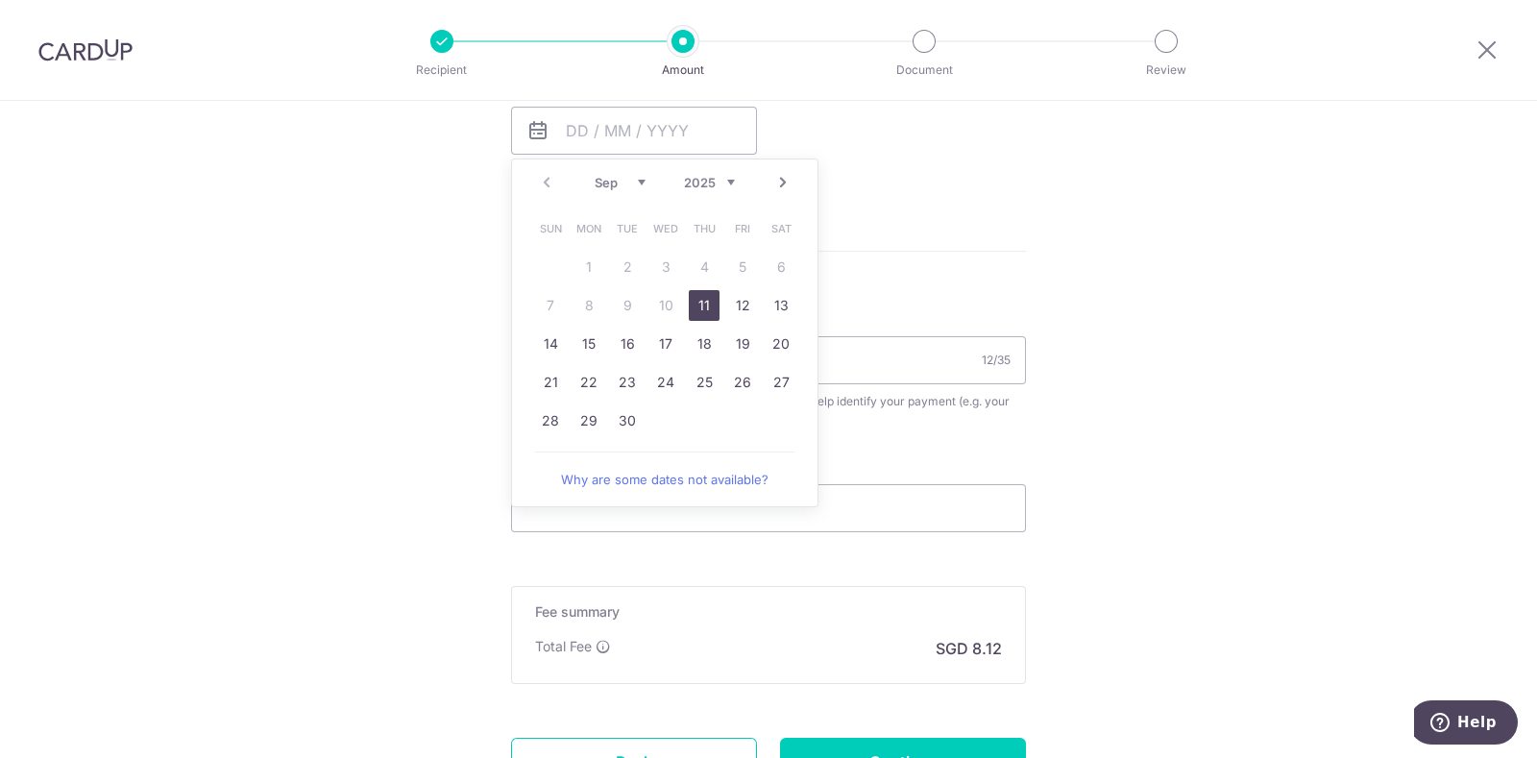
click at [693, 308] on link "11" at bounding box center [704, 305] width 31 height 31
type input "11/09/2025"
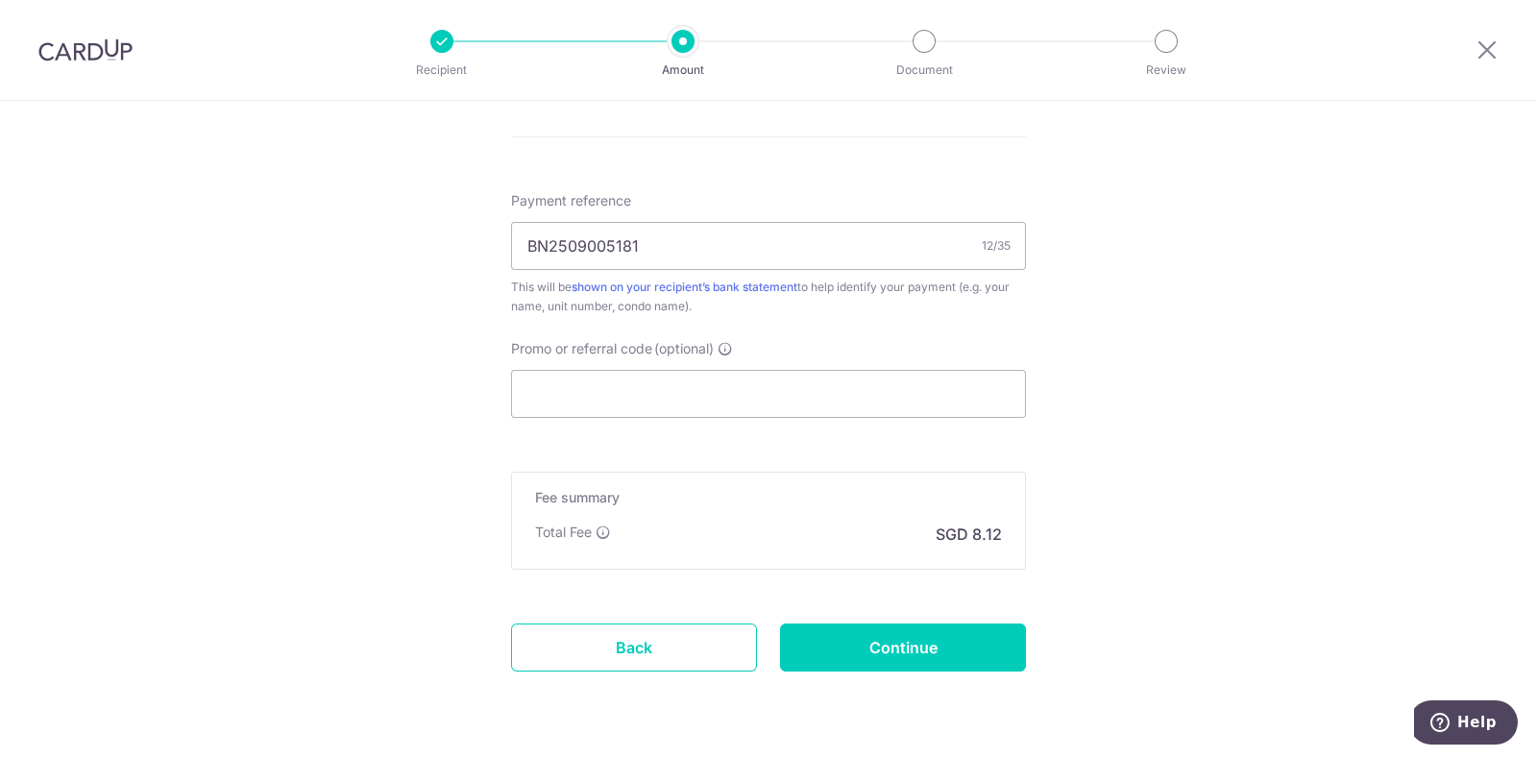
scroll to position [1131, 0]
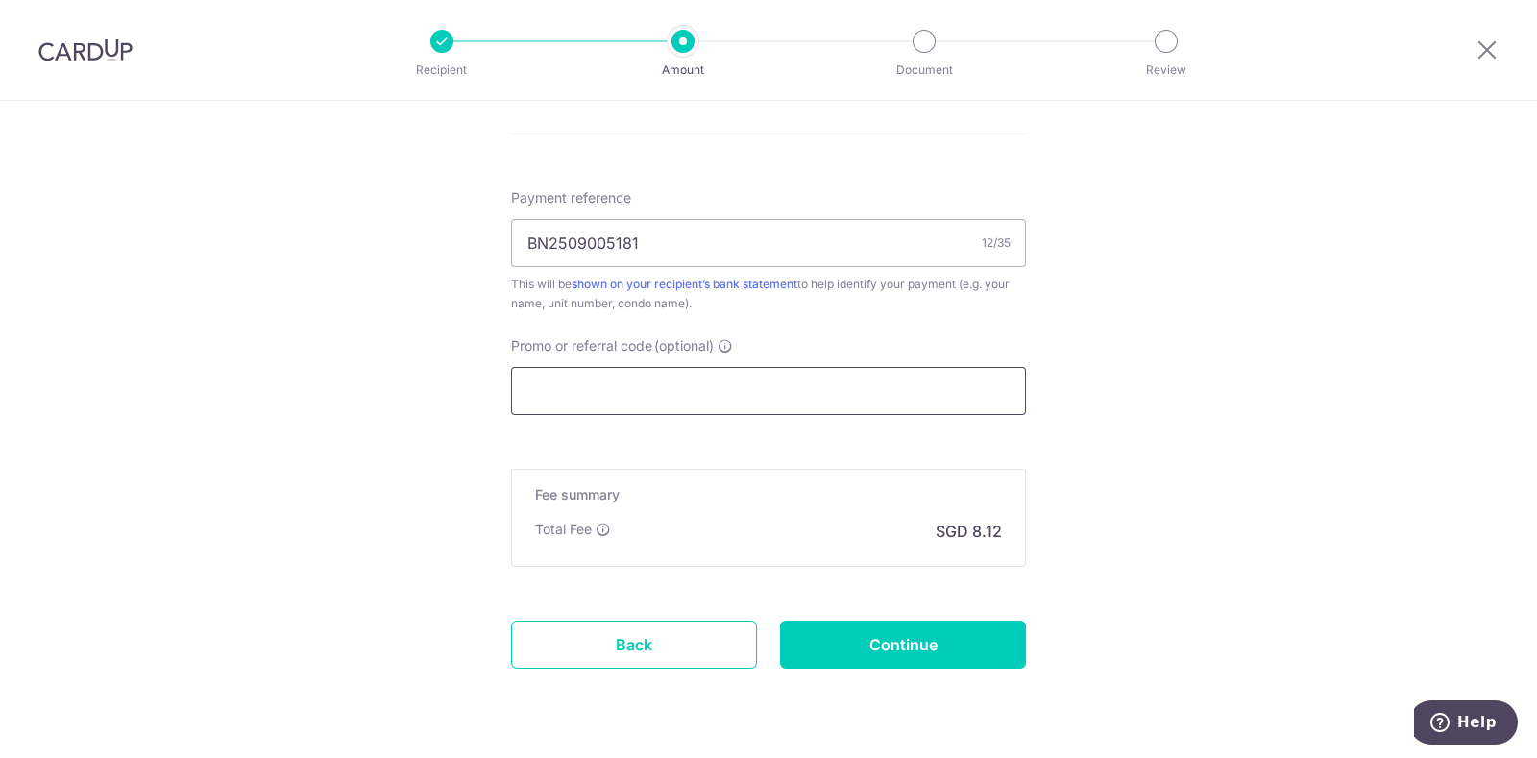
click at [767, 405] on input "Promo or referral code (optional)" at bounding box center [768, 391] width 515 height 48
paste input "OFF225"
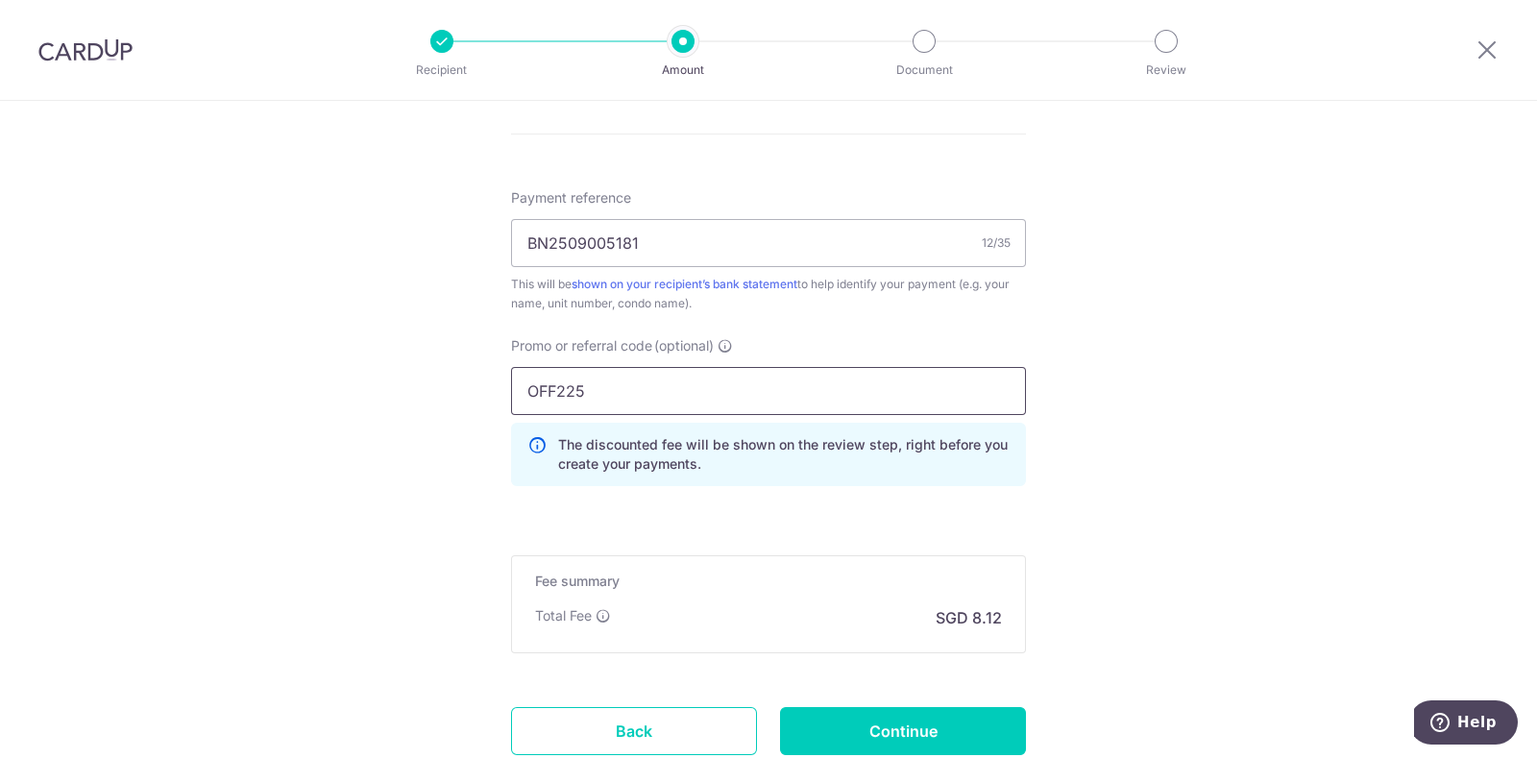
type input "OFF225"
click at [897, 731] on input "Continue" at bounding box center [903, 731] width 246 height 48
type input "Create Schedule"
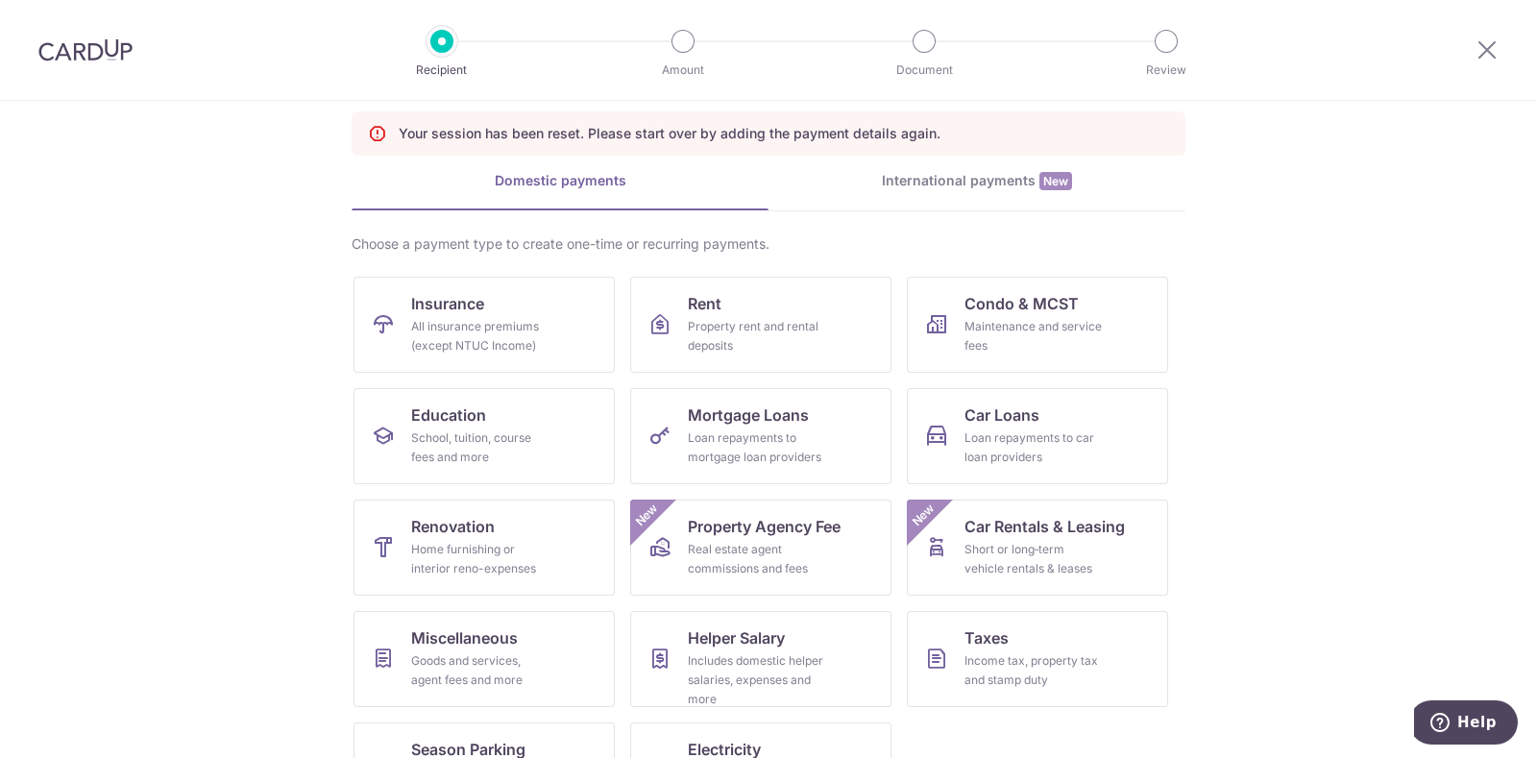
scroll to position [159, 0]
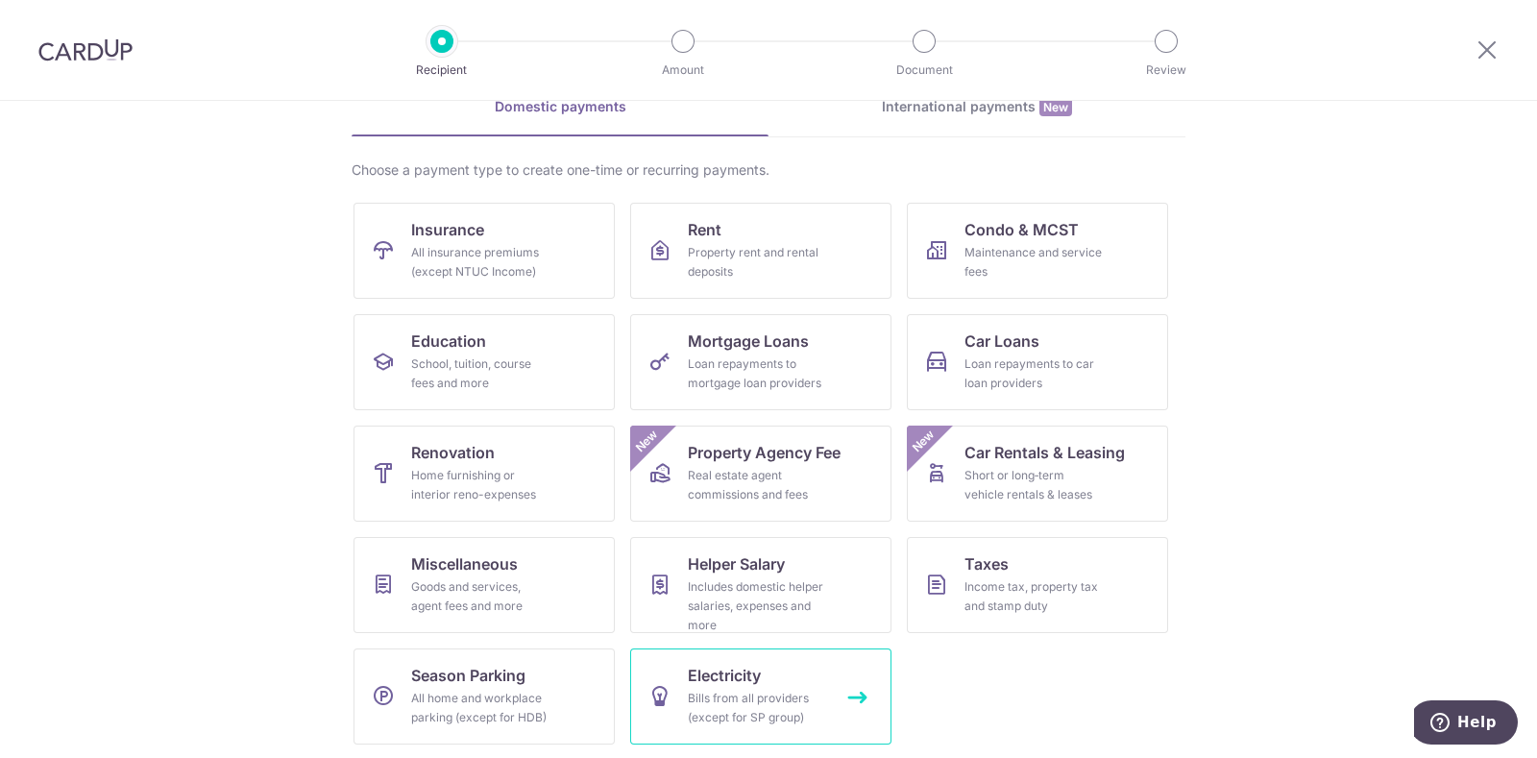
click at [750, 689] on div "Bills from all providers (except for SP group)" at bounding box center [757, 708] width 138 height 38
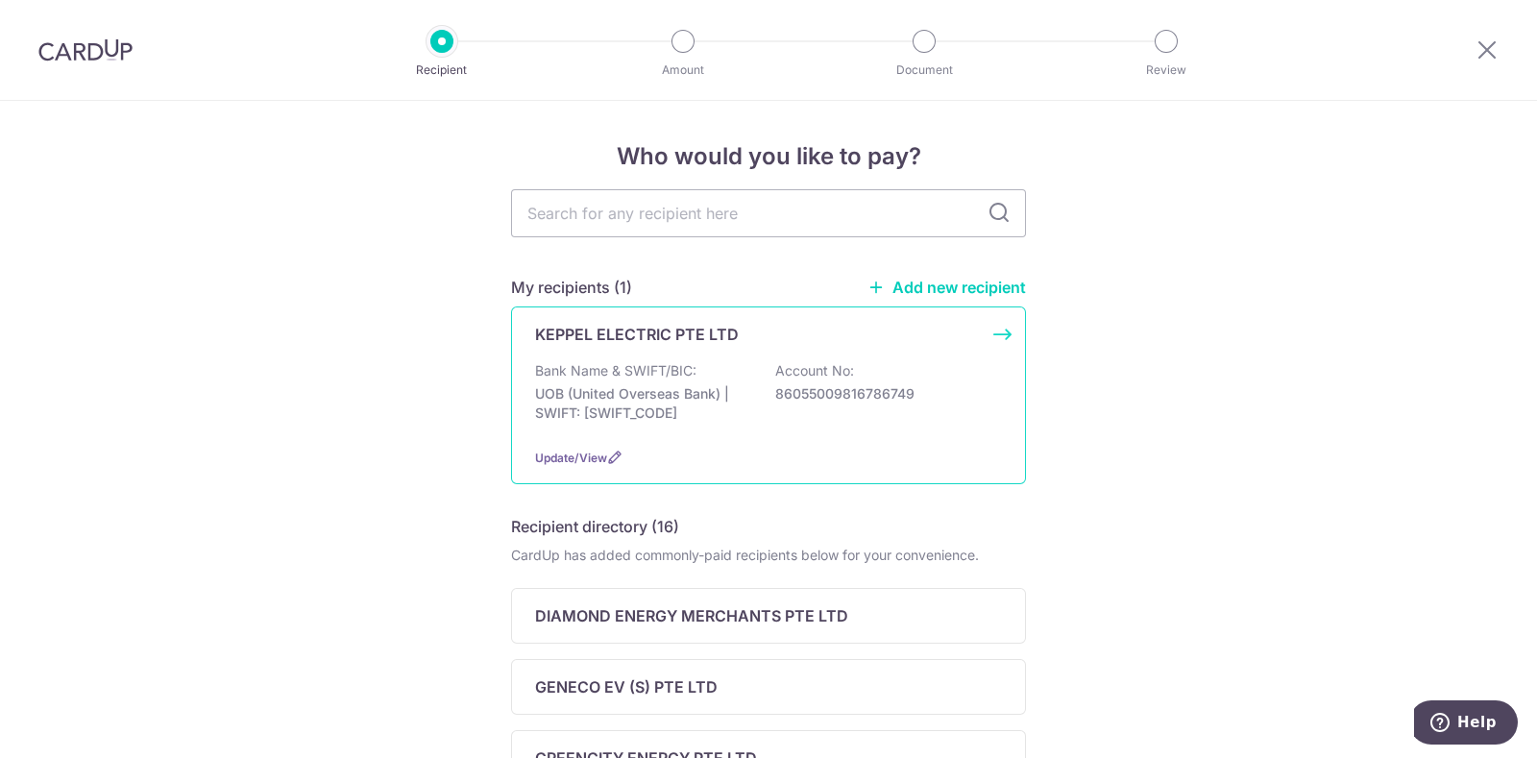
click at [634, 379] on p "Bank Name & SWIFT/BIC:" at bounding box center [615, 370] width 161 height 19
click at [567, 459] on span "Update/View" at bounding box center [571, 457] width 72 height 14
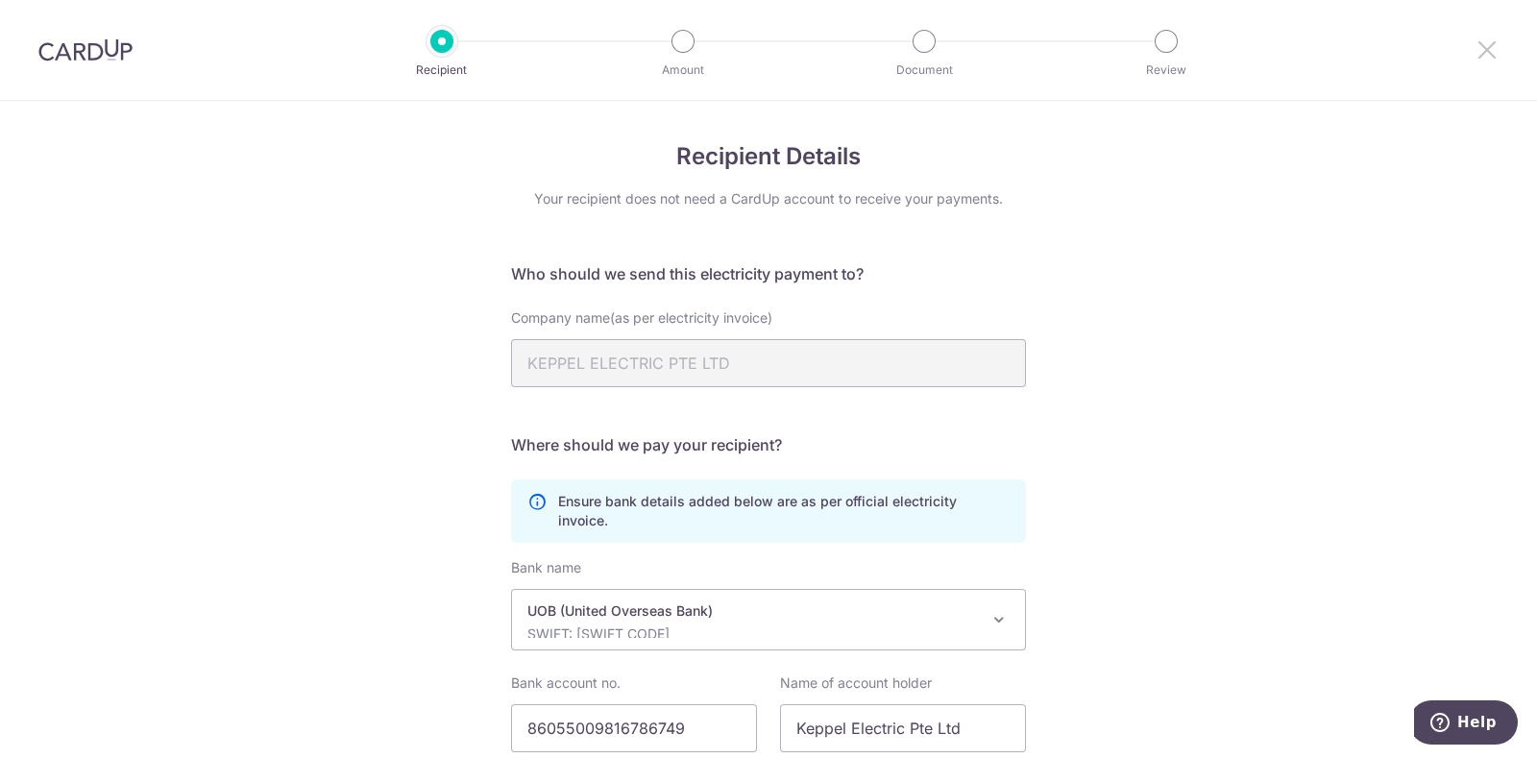
click at [1478, 55] on icon at bounding box center [1486, 49] width 23 height 24
click at [1484, 56] on icon at bounding box center [1486, 49] width 23 height 24
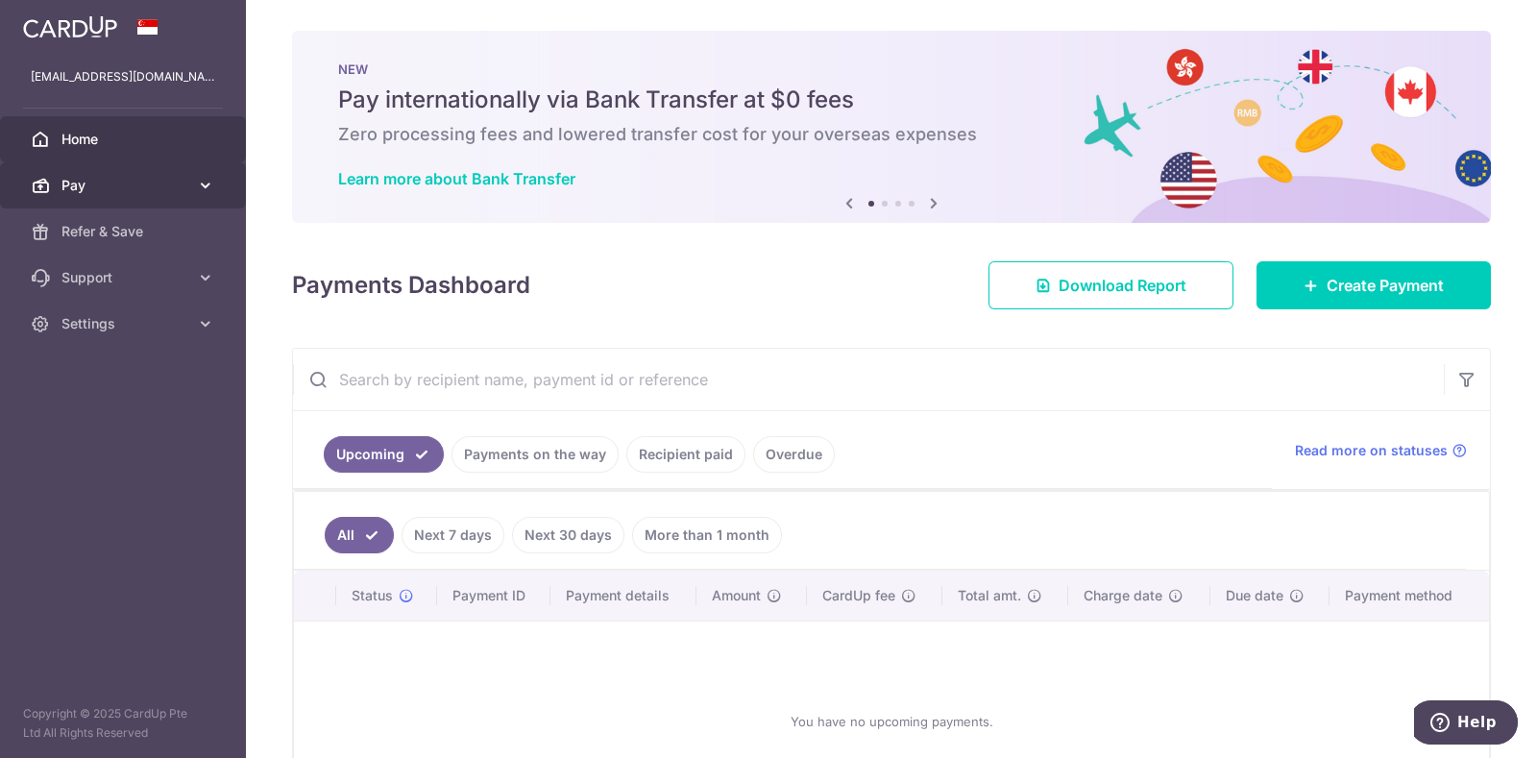
click at [102, 178] on span "Pay" at bounding box center [124, 185] width 127 height 19
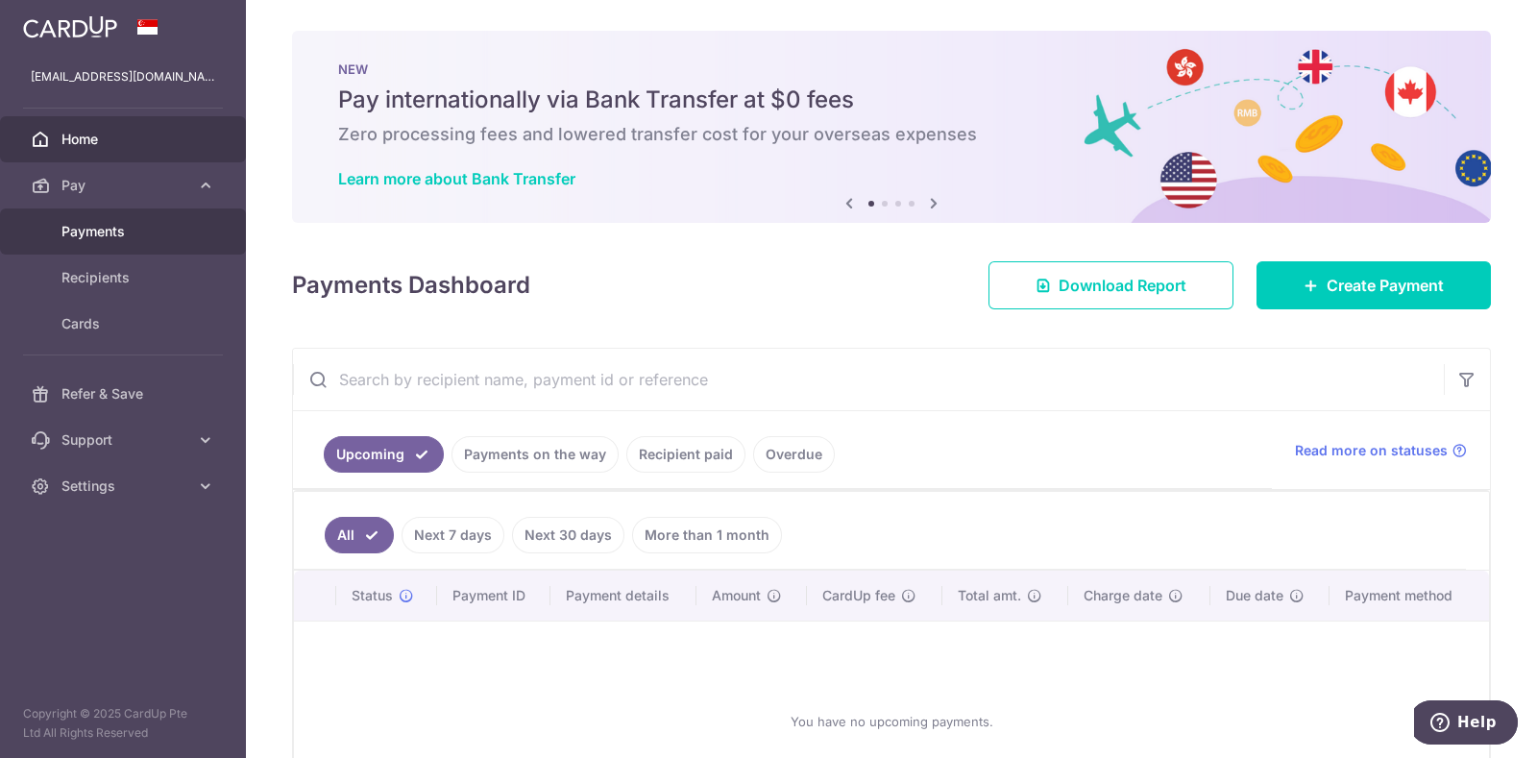
click at [107, 232] on span "Payments" at bounding box center [124, 231] width 127 height 19
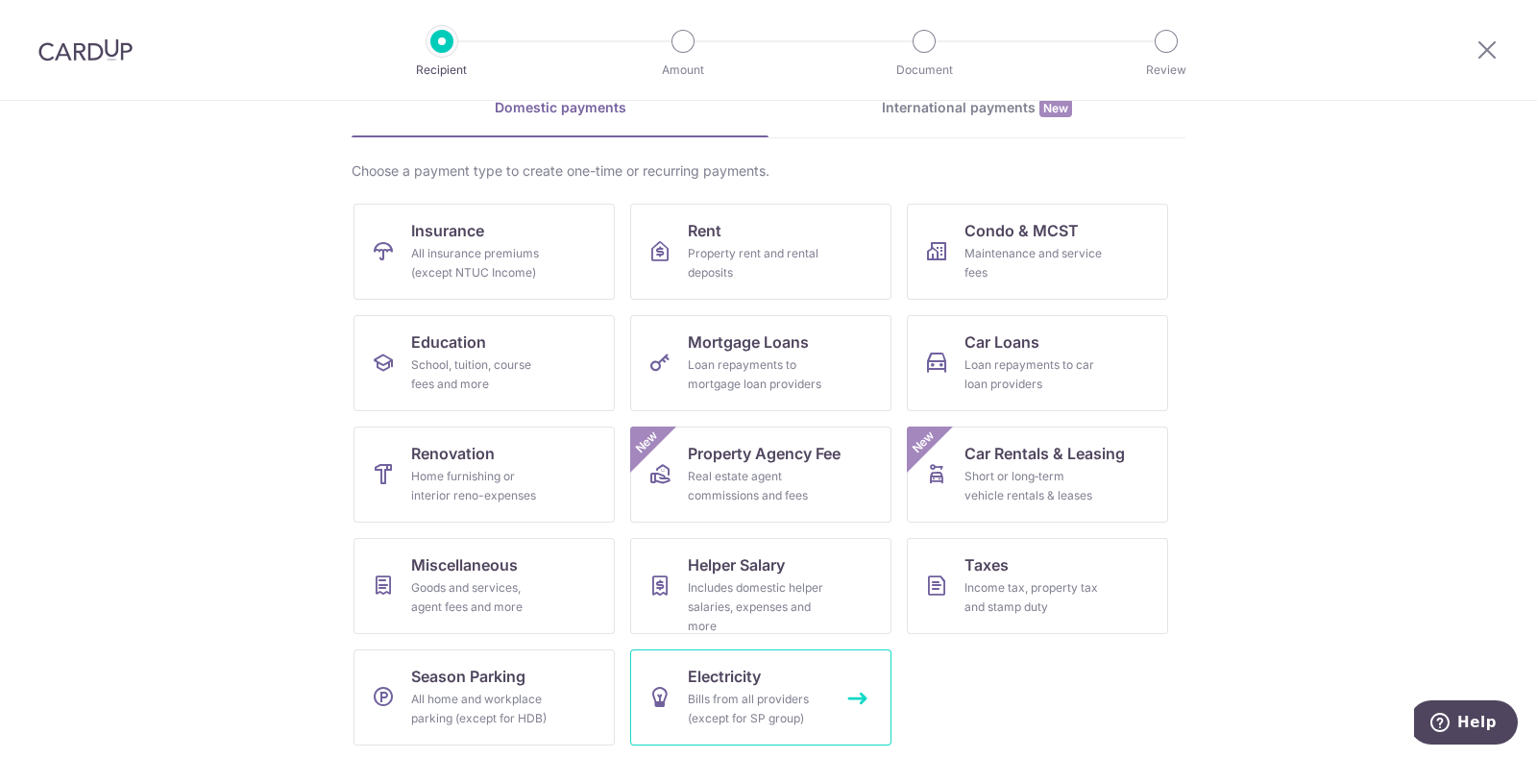
scroll to position [101, 0]
click at [746, 675] on span "Electricity" at bounding box center [724, 674] width 73 height 23
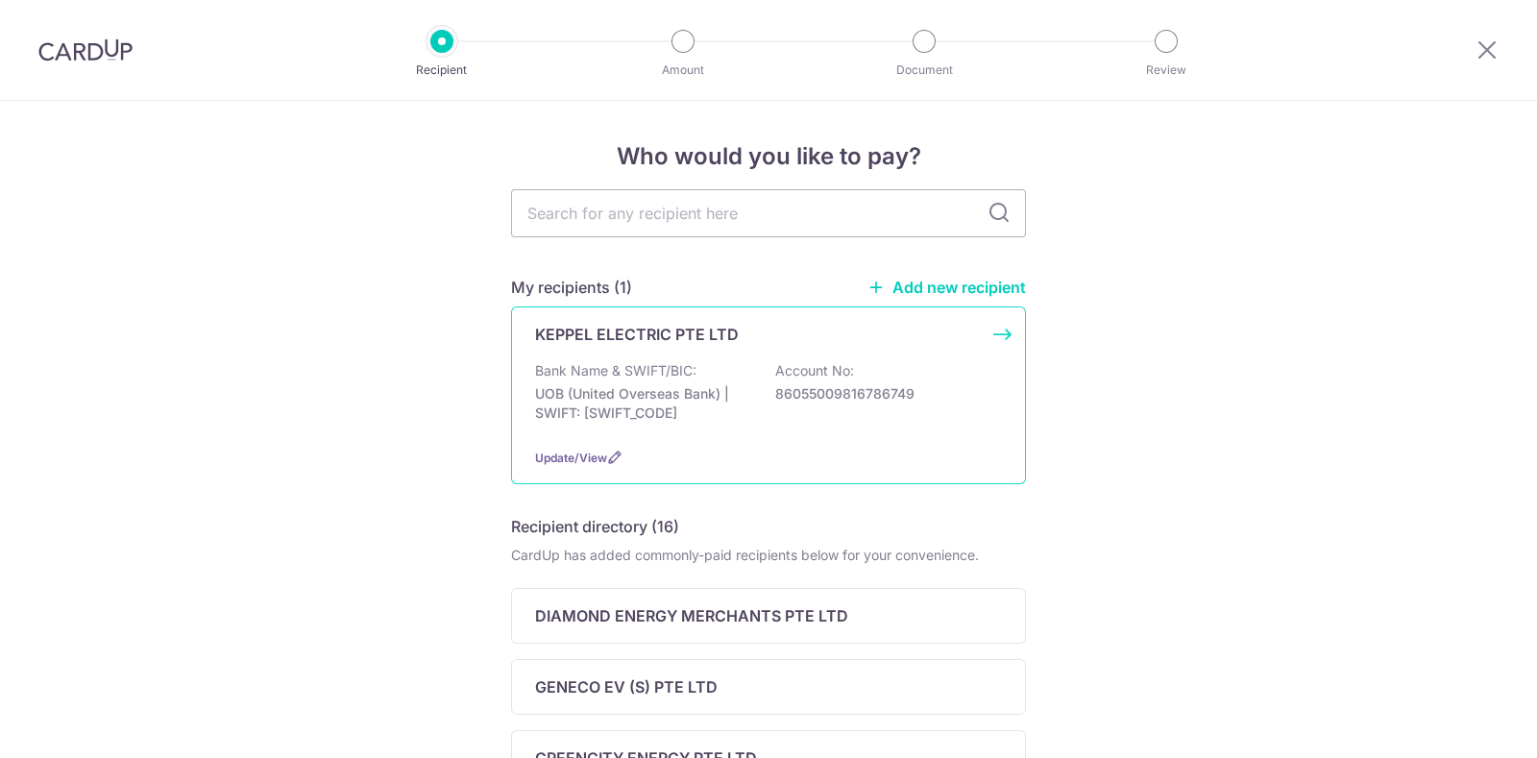
click at [701, 351] on div "KEPPEL ELECTRIC PTE LTD Bank Name & SWIFT/BIC: UOB (United Overseas Bank) | SWI…" at bounding box center [768, 395] width 515 height 178
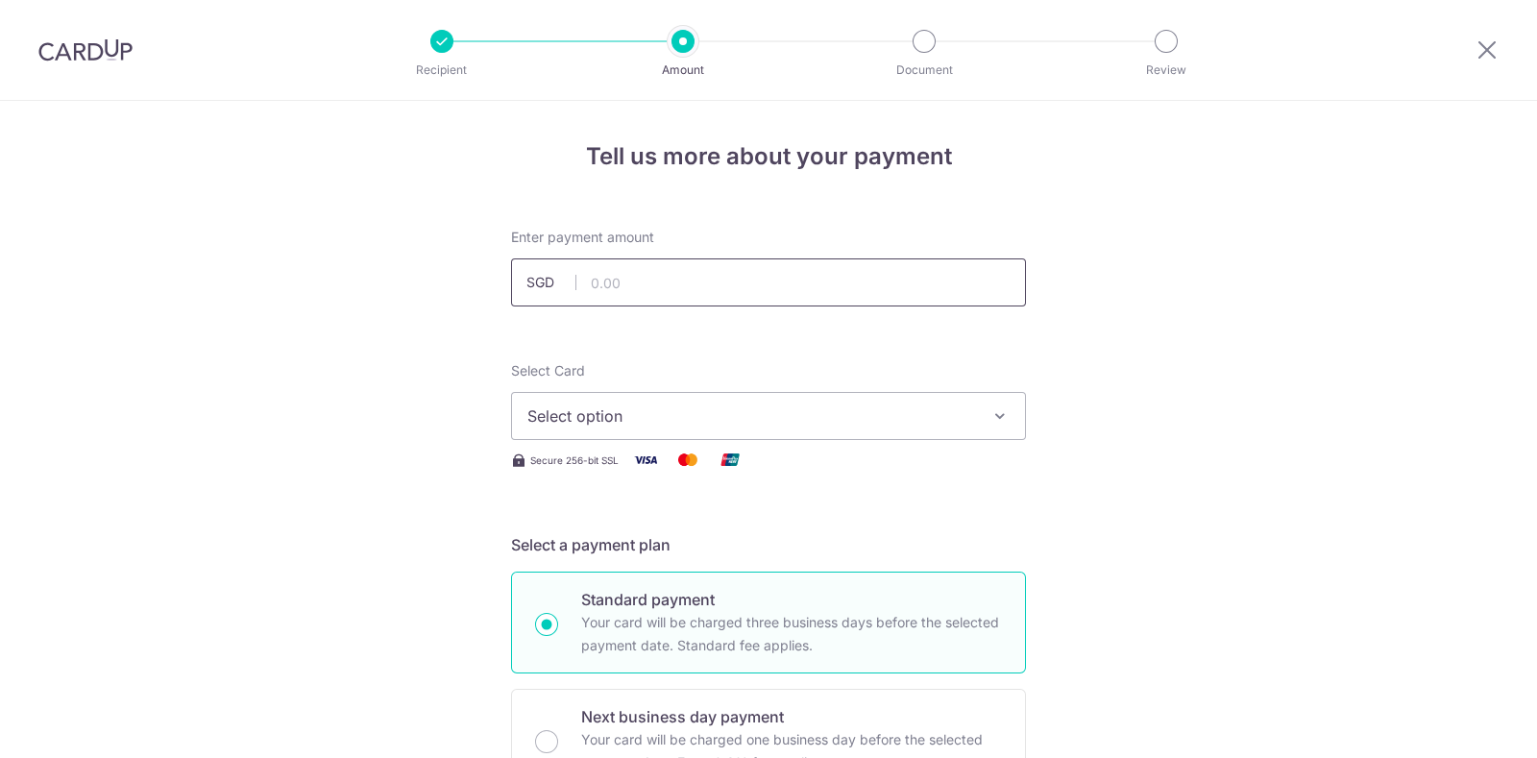
click at [673, 285] on input "text" at bounding box center [768, 282] width 515 height 48
click at [681, 419] on span "Select option" at bounding box center [751, 415] width 448 height 23
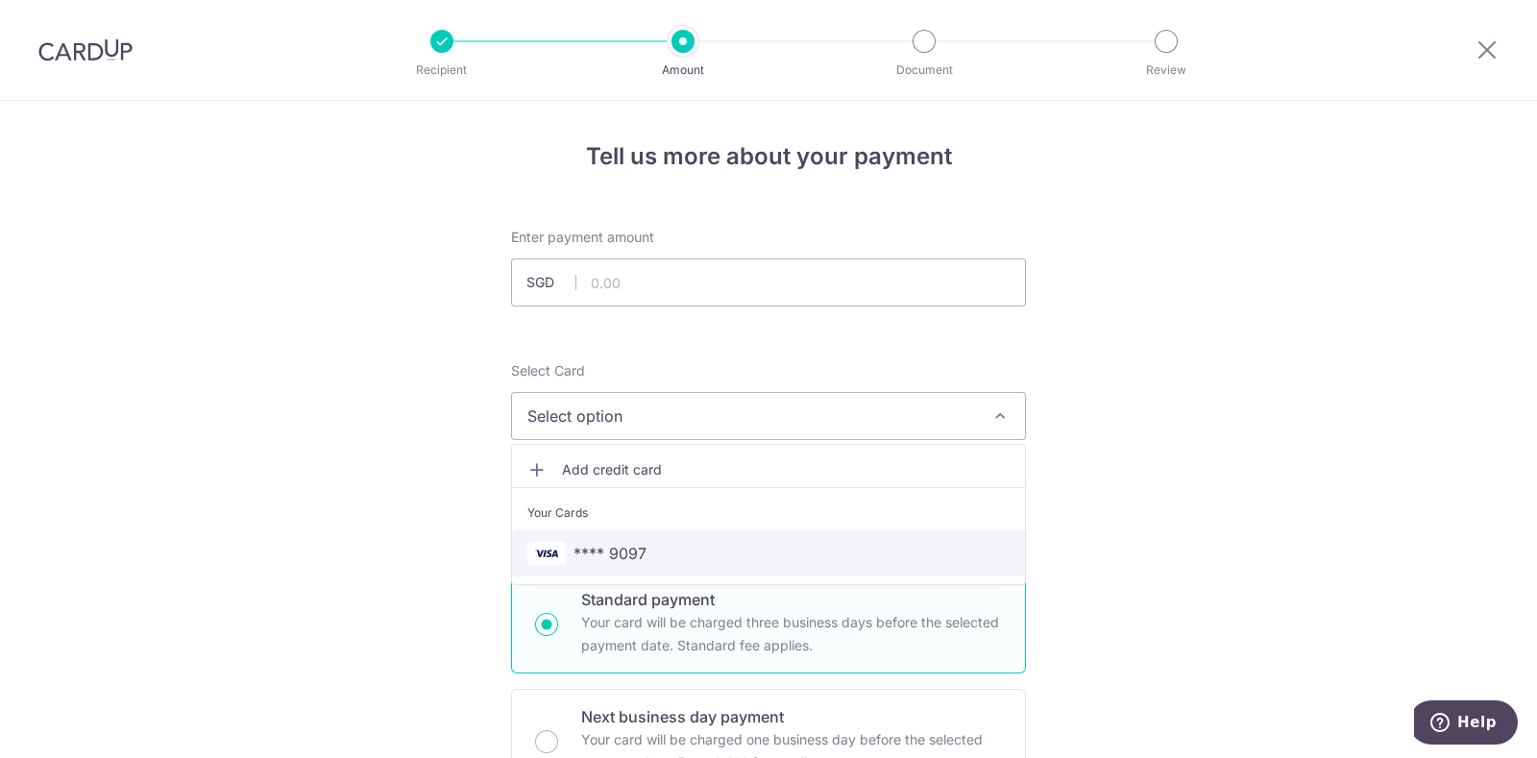
click at [627, 542] on span "**** 9097" at bounding box center [609, 553] width 73 height 23
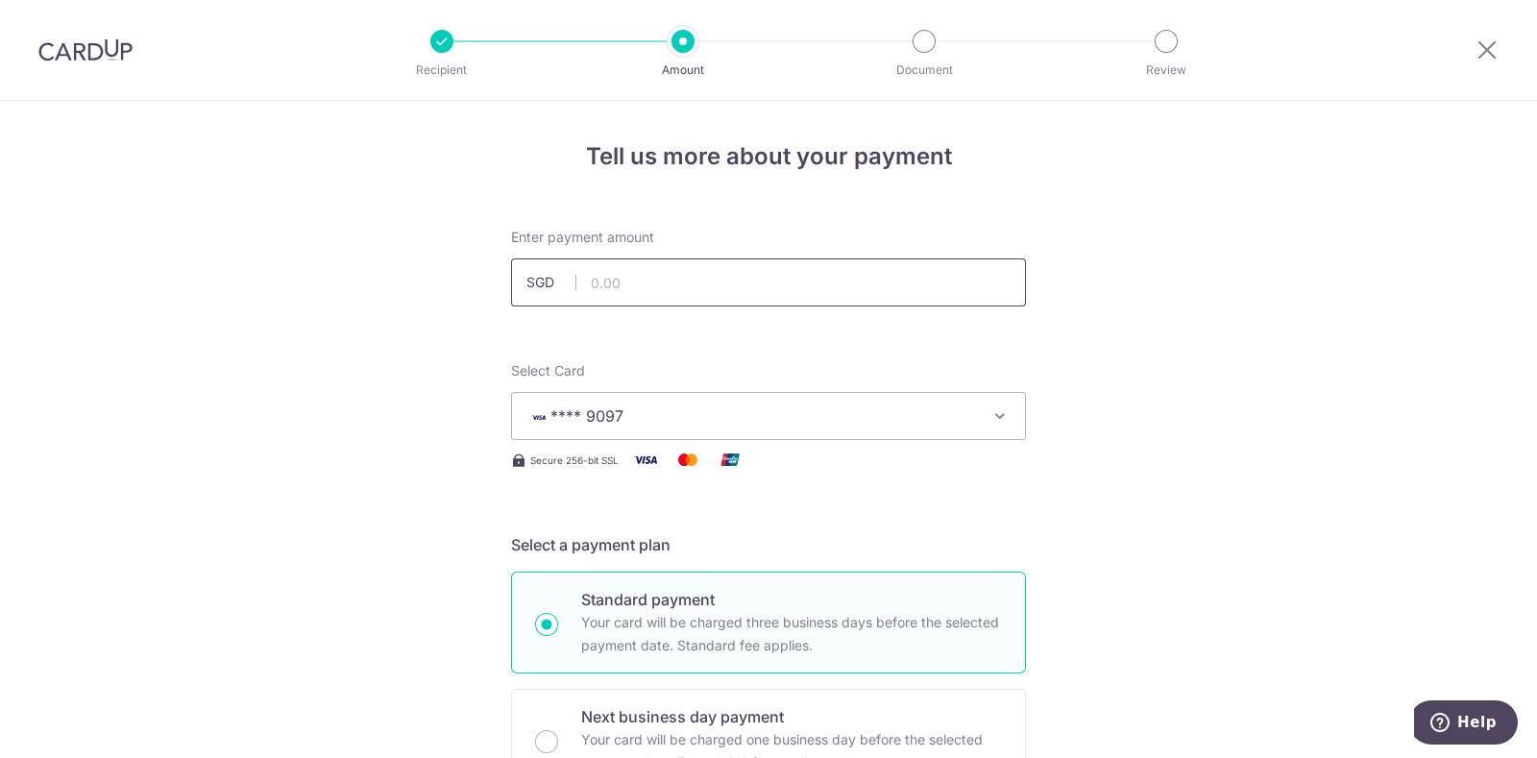
click at [639, 283] on input "text" at bounding box center [768, 282] width 515 height 48
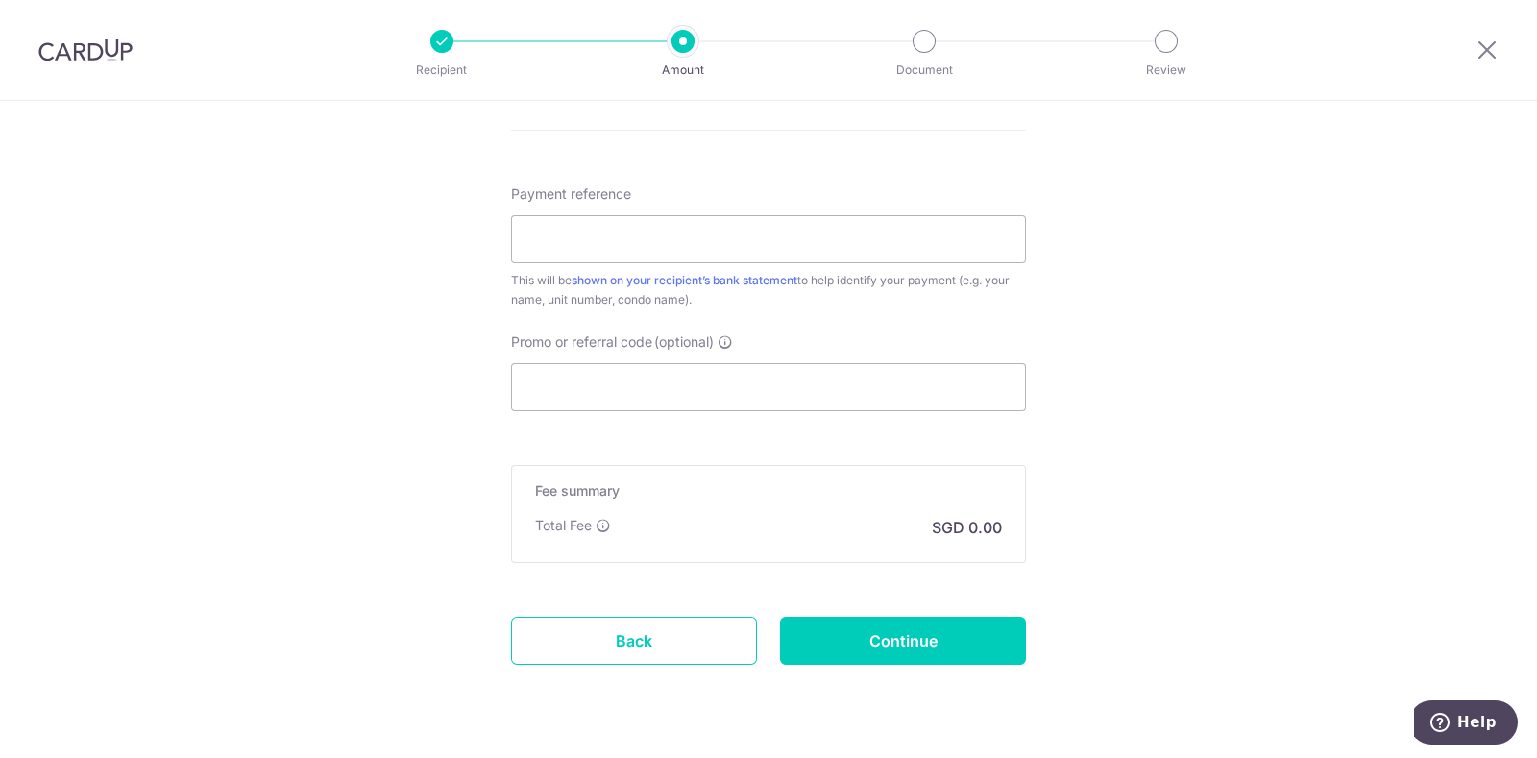
scroll to position [1104, 0]
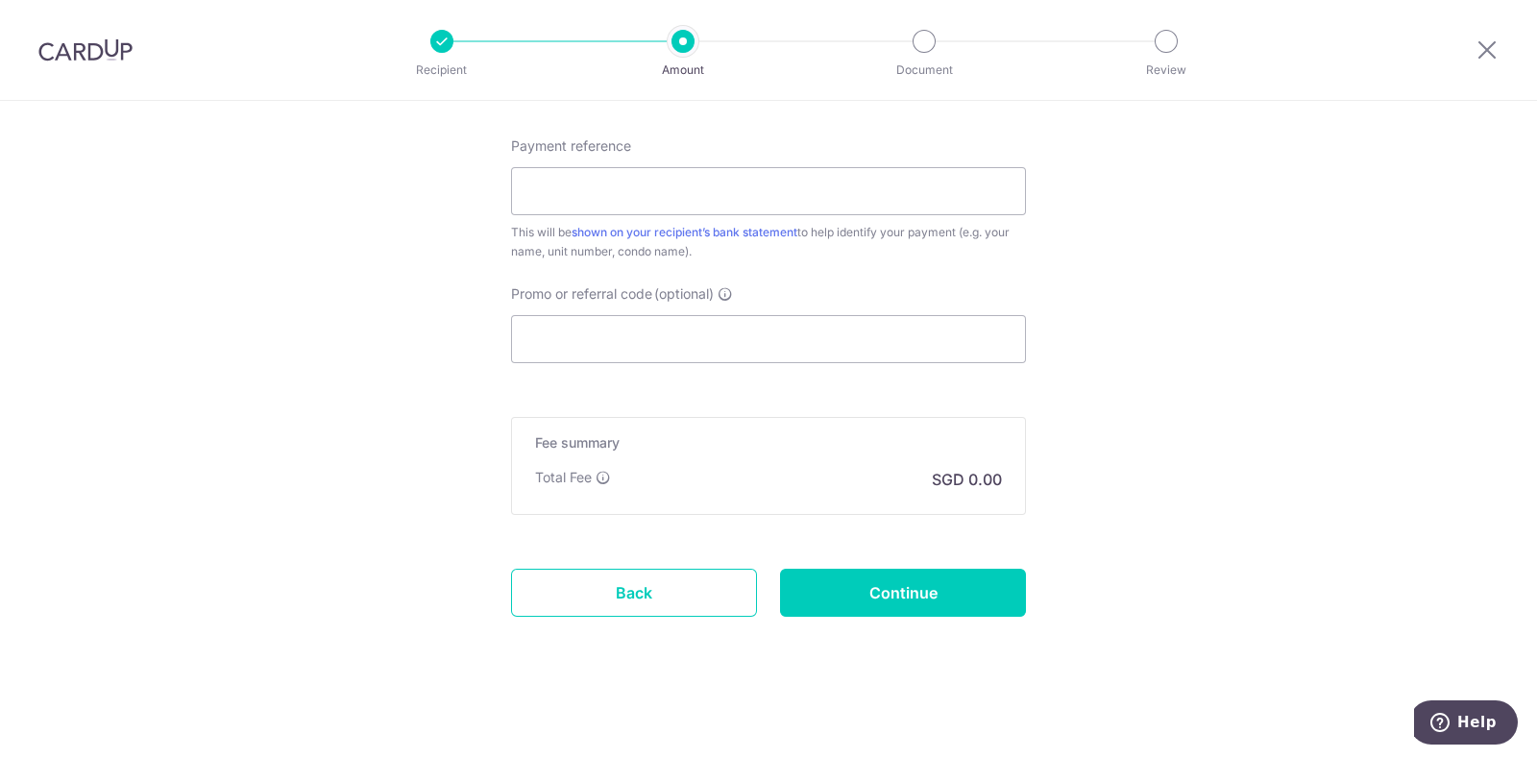
click at [629, 309] on div "Promo or referral code (optional) The discounted fee will be shown on the revie…" at bounding box center [768, 323] width 515 height 79
click at [634, 191] on input "Payment reference" at bounding box center [768, 191] width 515 height 48
paste input "OFF225"
type input "OFF225"
click at [671, 347] on input "Promo or referral code (optional)" at bounding box center [768, 339] width 515 height 48
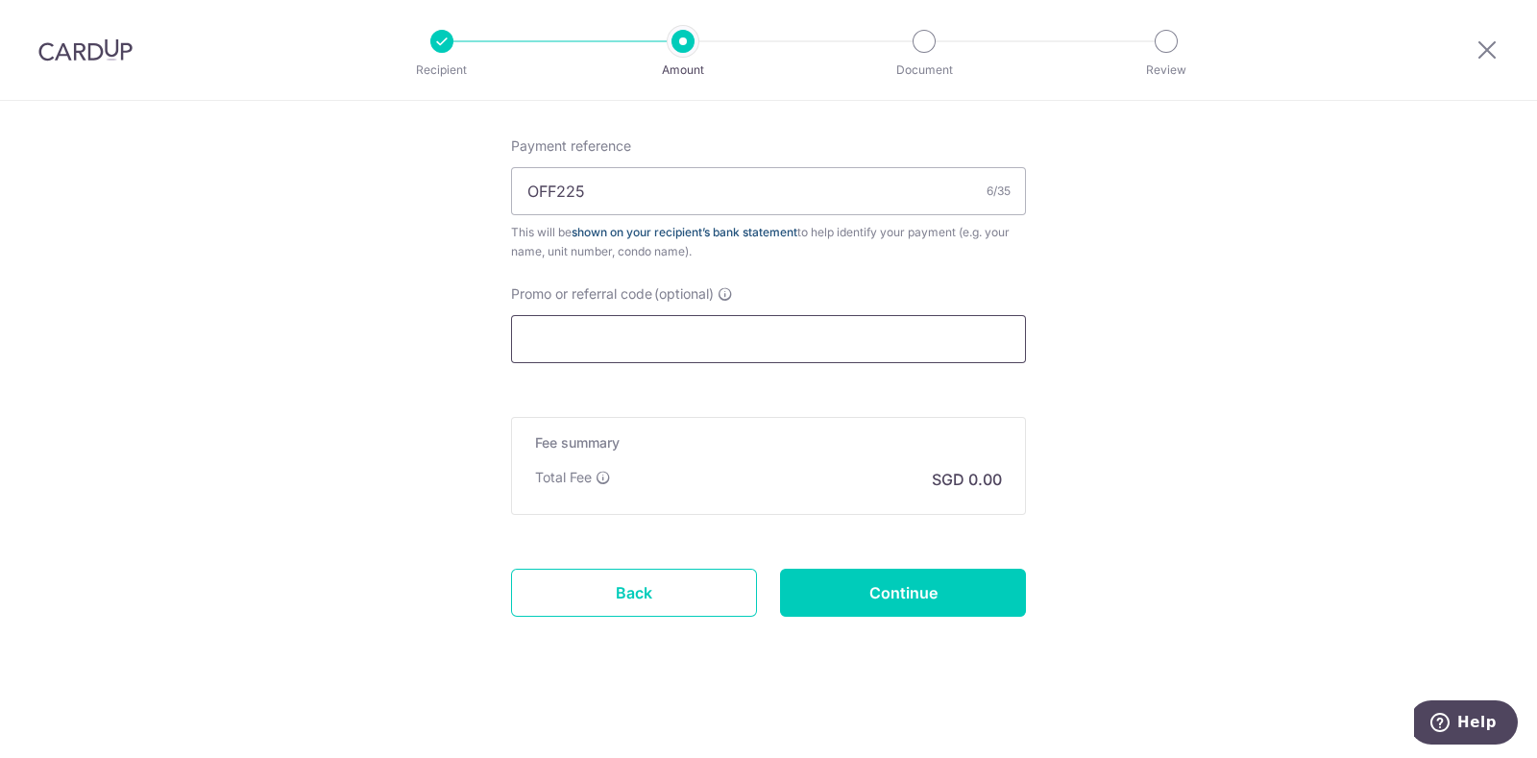
paste input "OFF225"
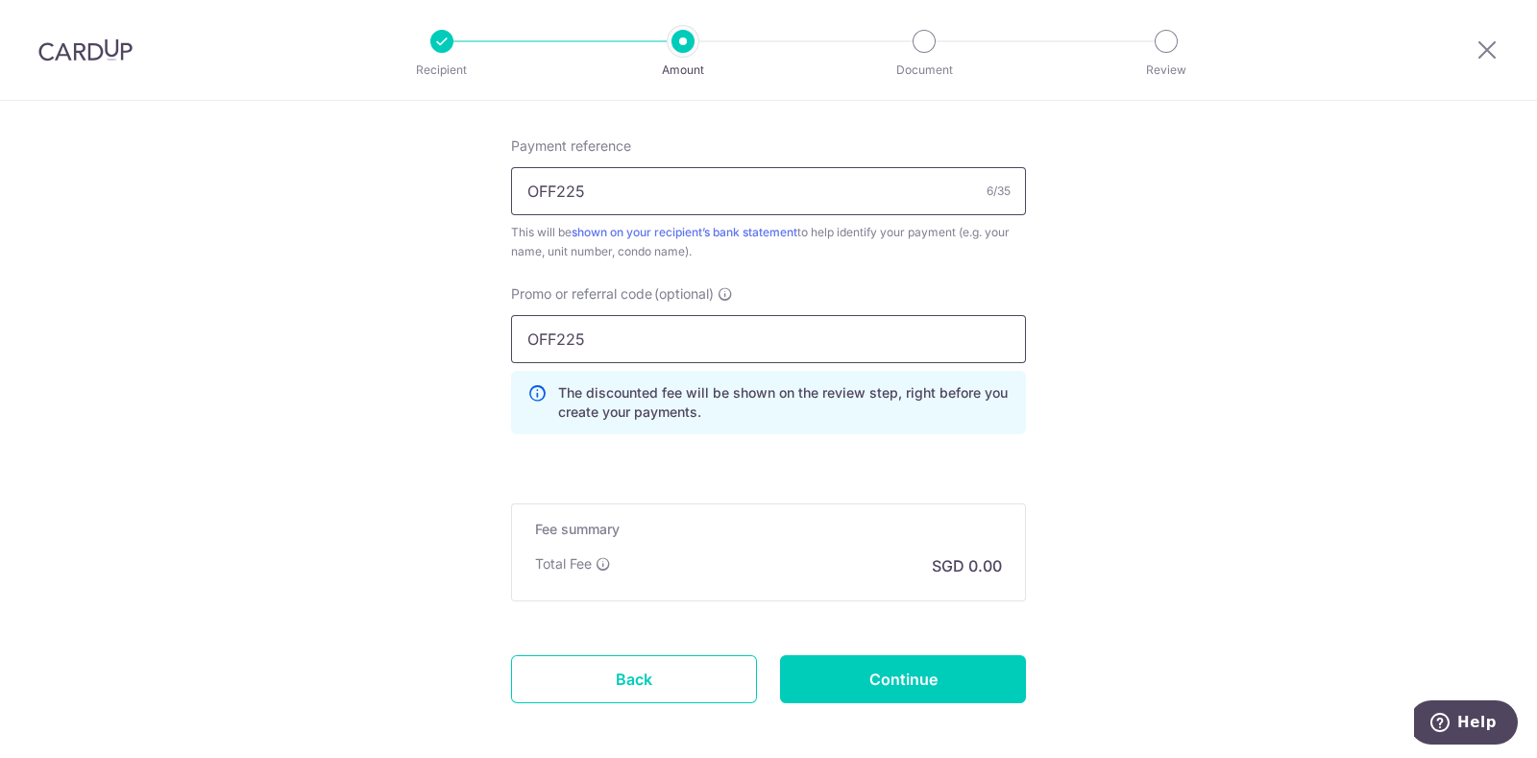
type input "OFF225"
drag, startPoint x: 619, startPoint y: 199, endPoint x: 398, endPoint y: 198, distance: 221.8
paste input "Invoice No: BN2509005181"
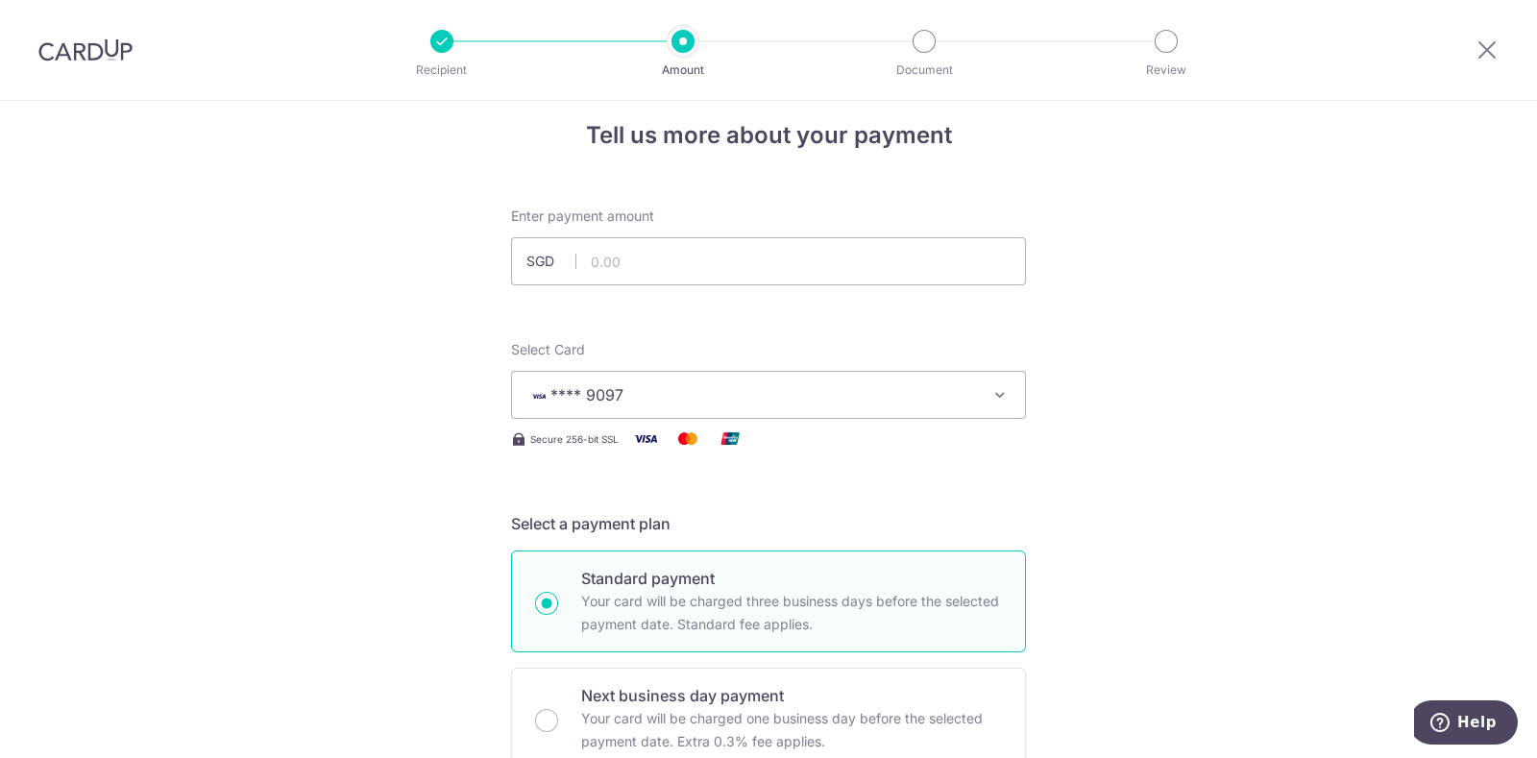
scroll to position [0, 0]
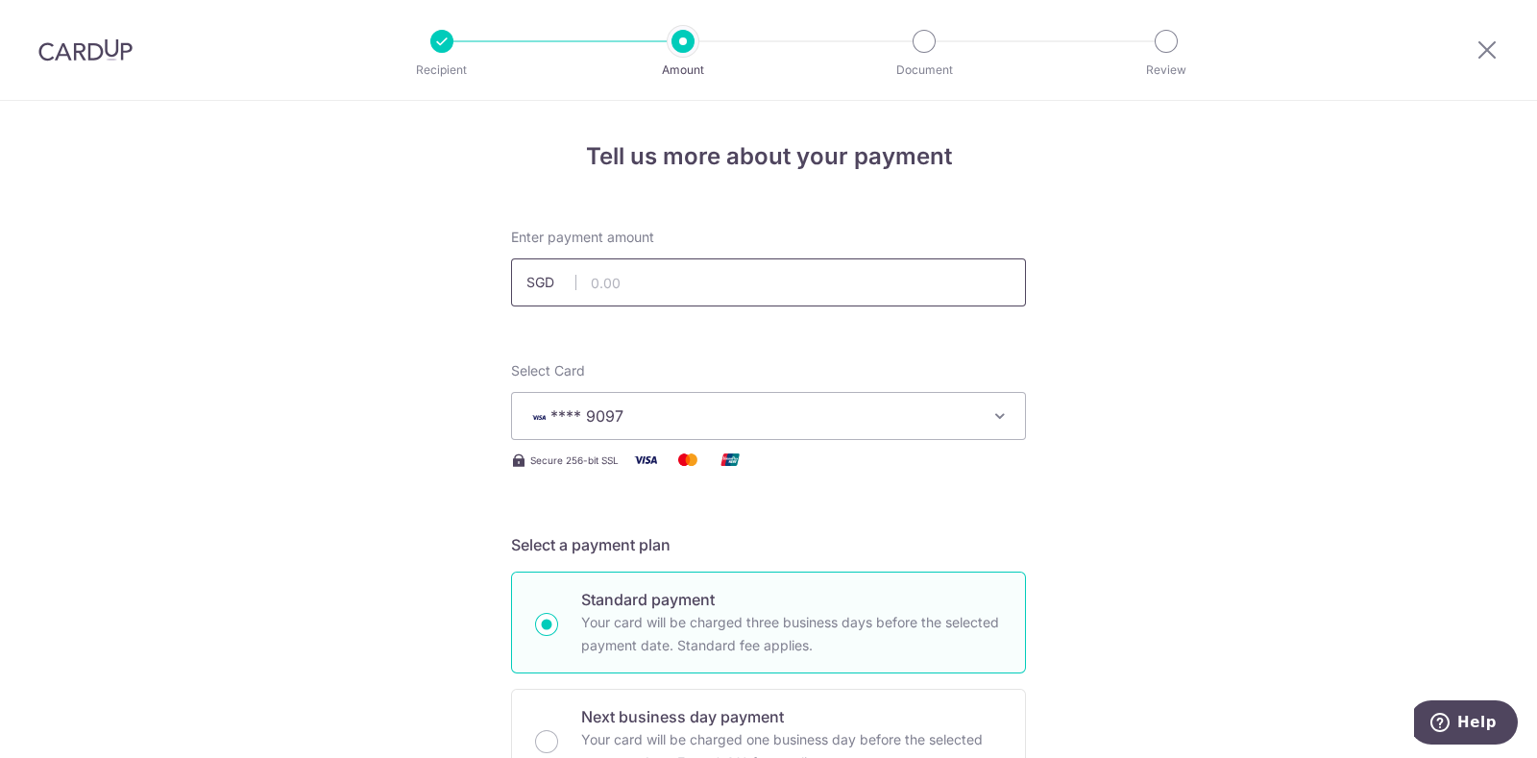
type input "Invoice No: BN2509005181"
click at [754, 283] on input "text" at bounding box center [768, 282] width 515 height 48
paste input "$312.48"
type input "312.48"
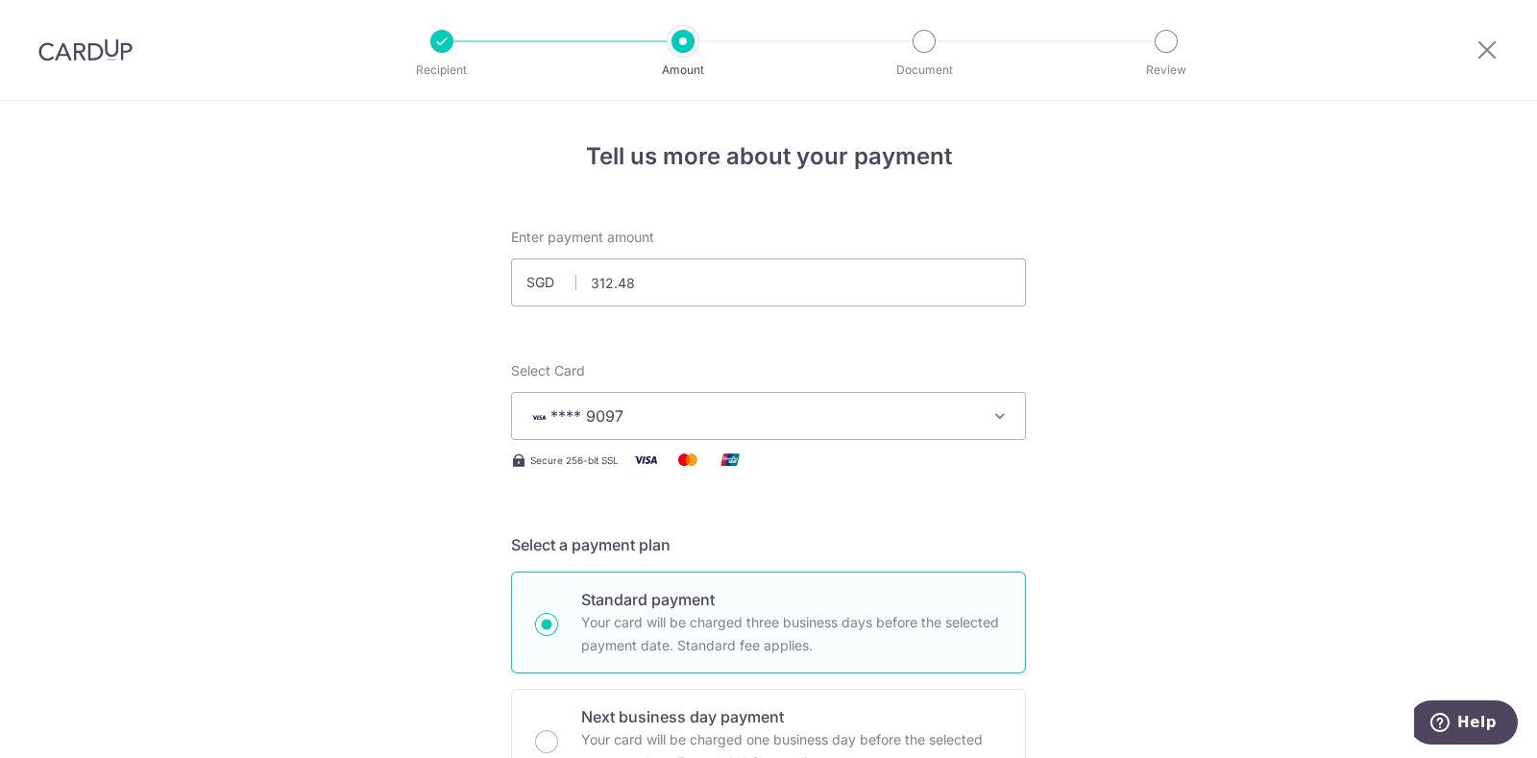
click at [547, 173] on h4 "Tell us more about your payment" at bounding box center [768, 156] width 515 height 35
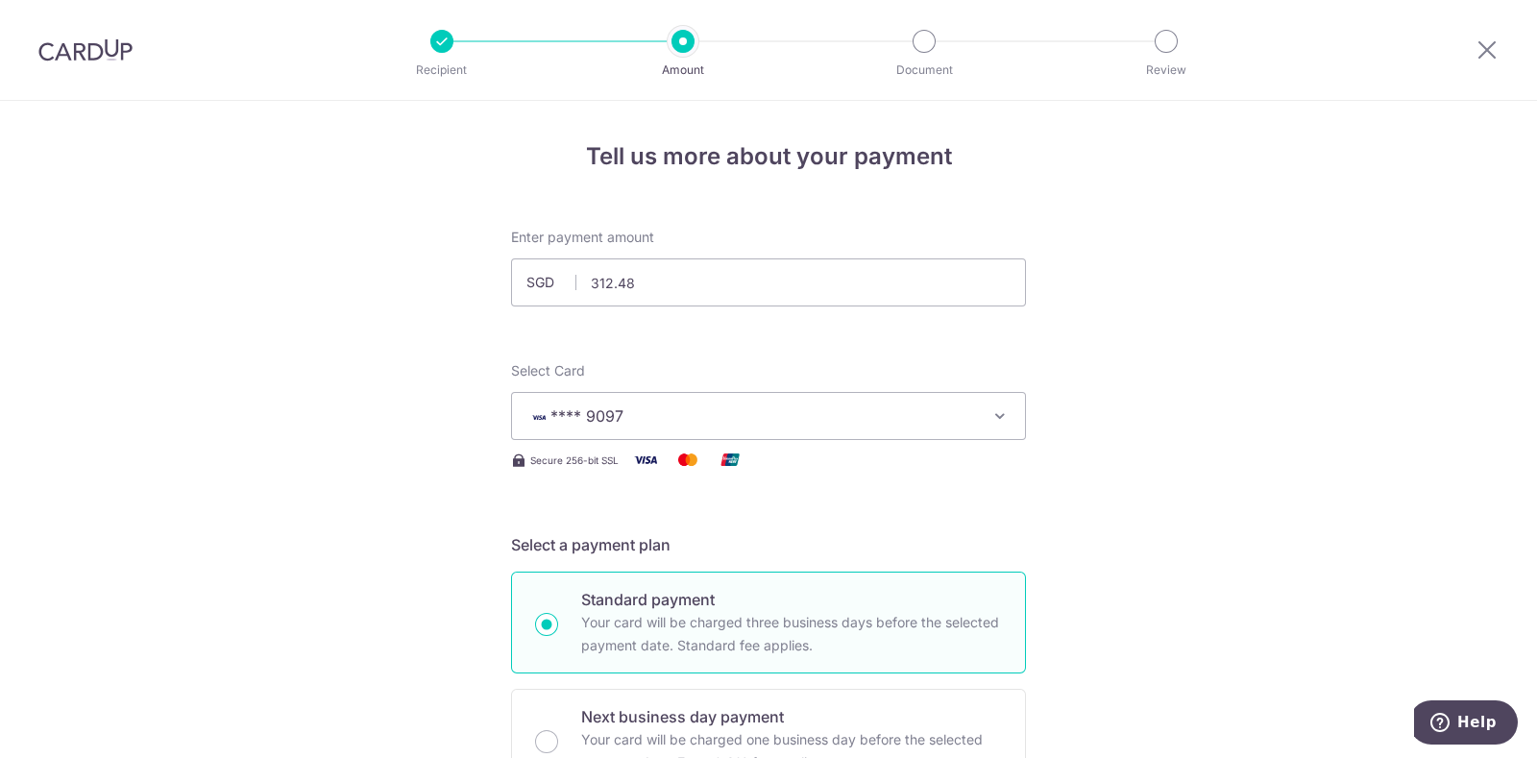
click at [562, 400] on button "**** 9097" at bounding box center [768, 416] width 515 height 48
click at [691, 416] on span "**** 9097" at bounding box center [751, 415] width 448 height 23
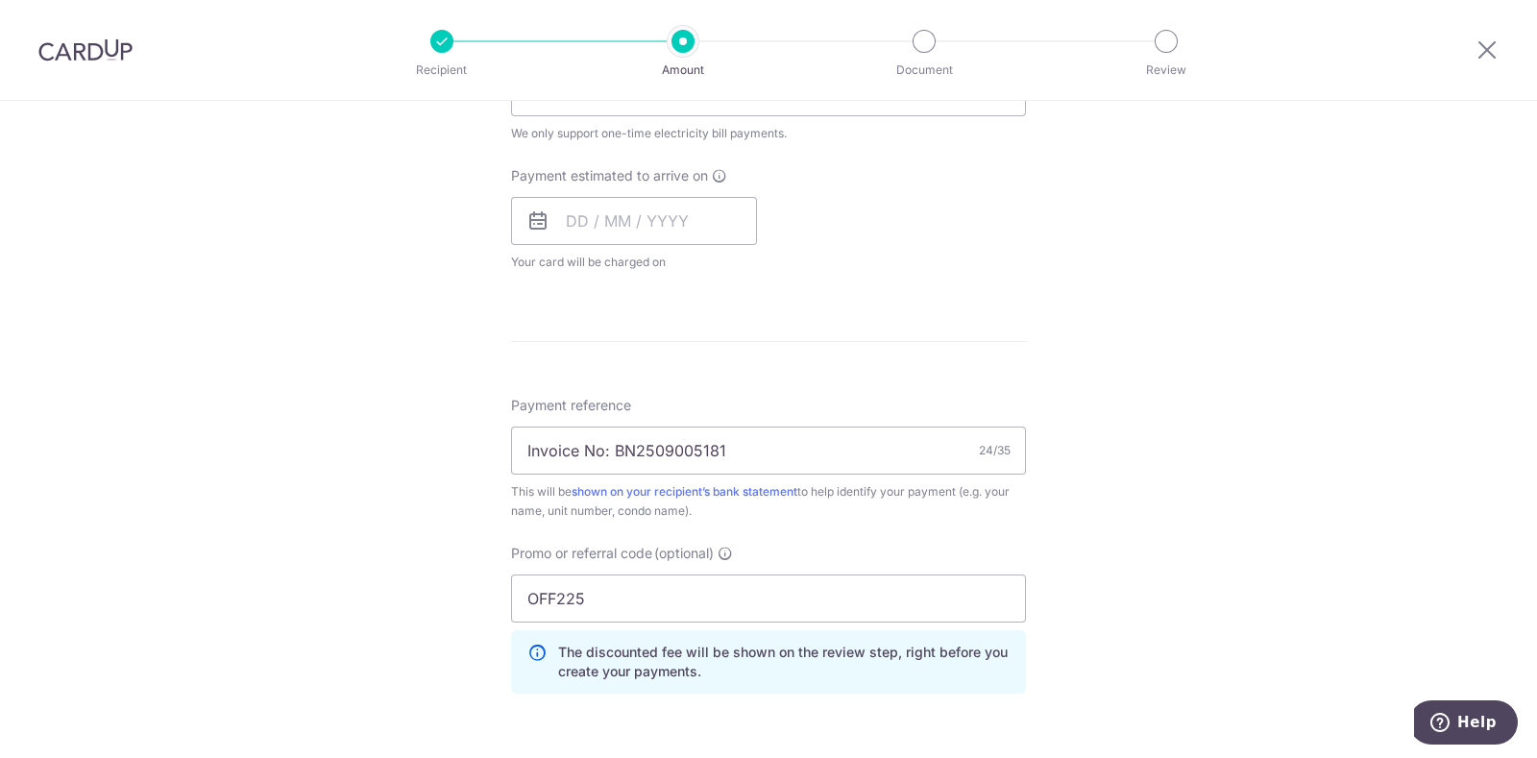
scroll to position [843, 0]
click at [543, 218] on input "text" at bounding box center [634, 223] width 246 height 48
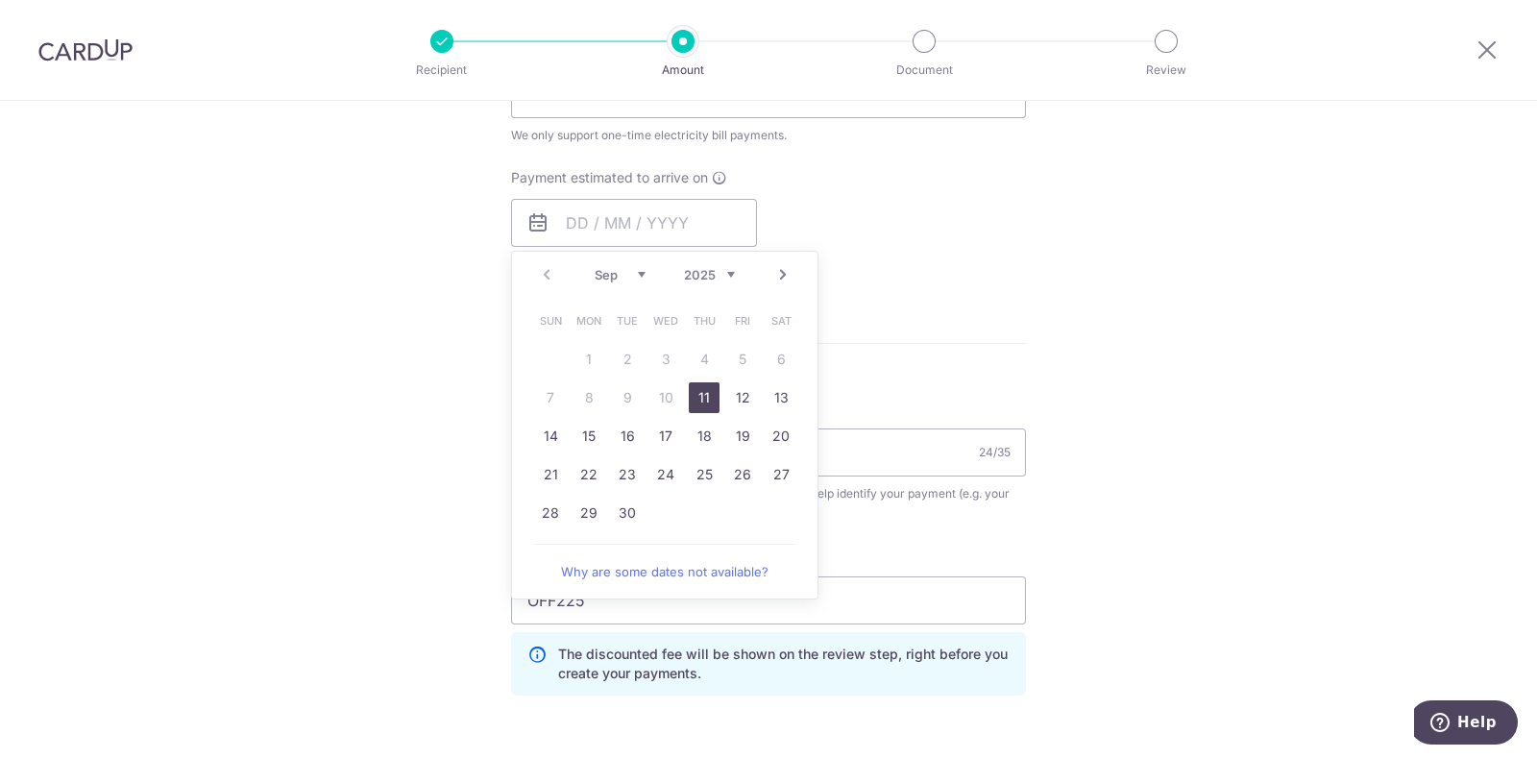
click at [694, 399] on link "11" at bounding box center [704, 397] width 31 height 31
type input "[DATE]"
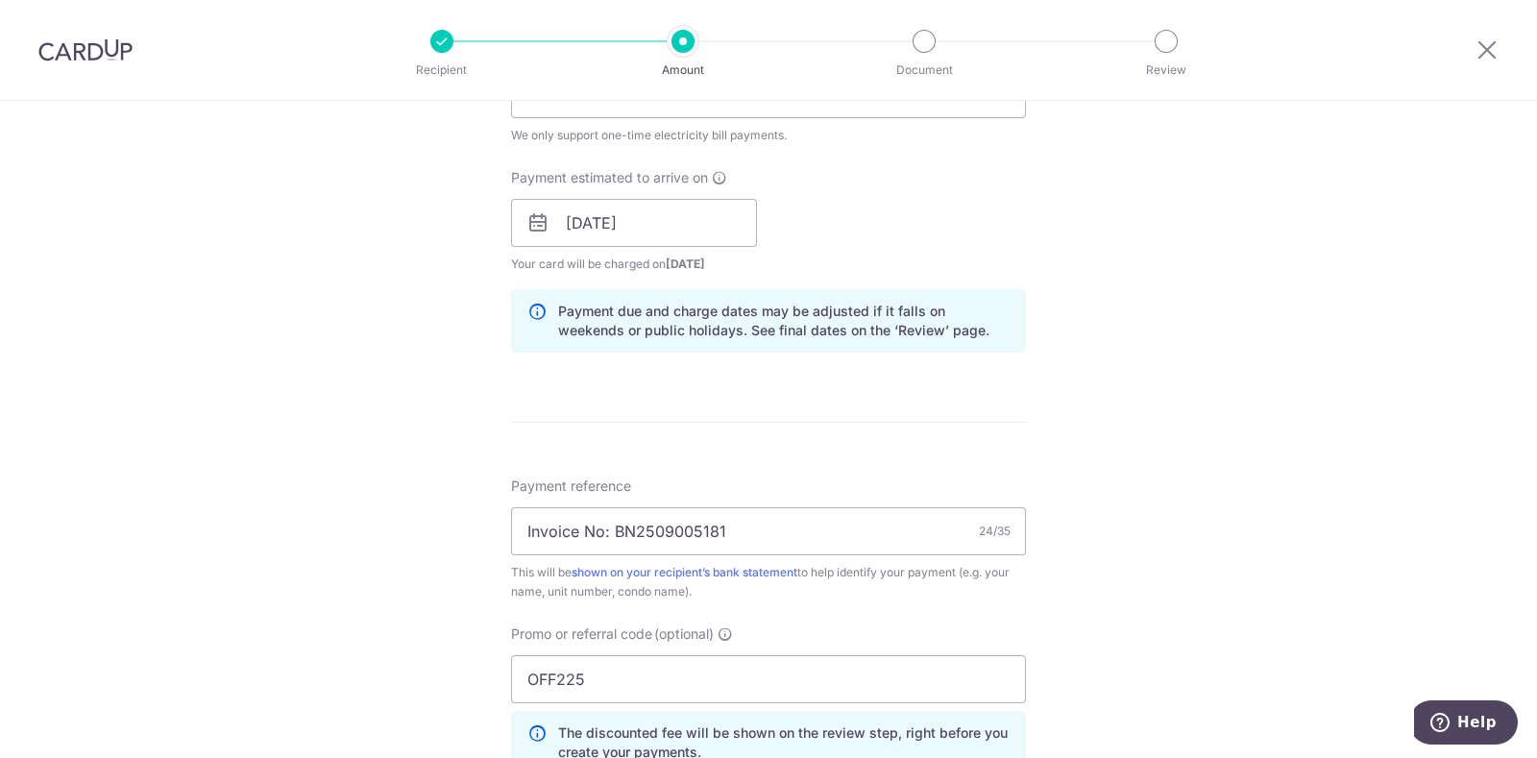
click at [1173, 371] on div "Tell us more about your payment Enter payment amount SGD 312.48 312.48 Select C…" at bounding box center [768, 222] width 1537 height 1929
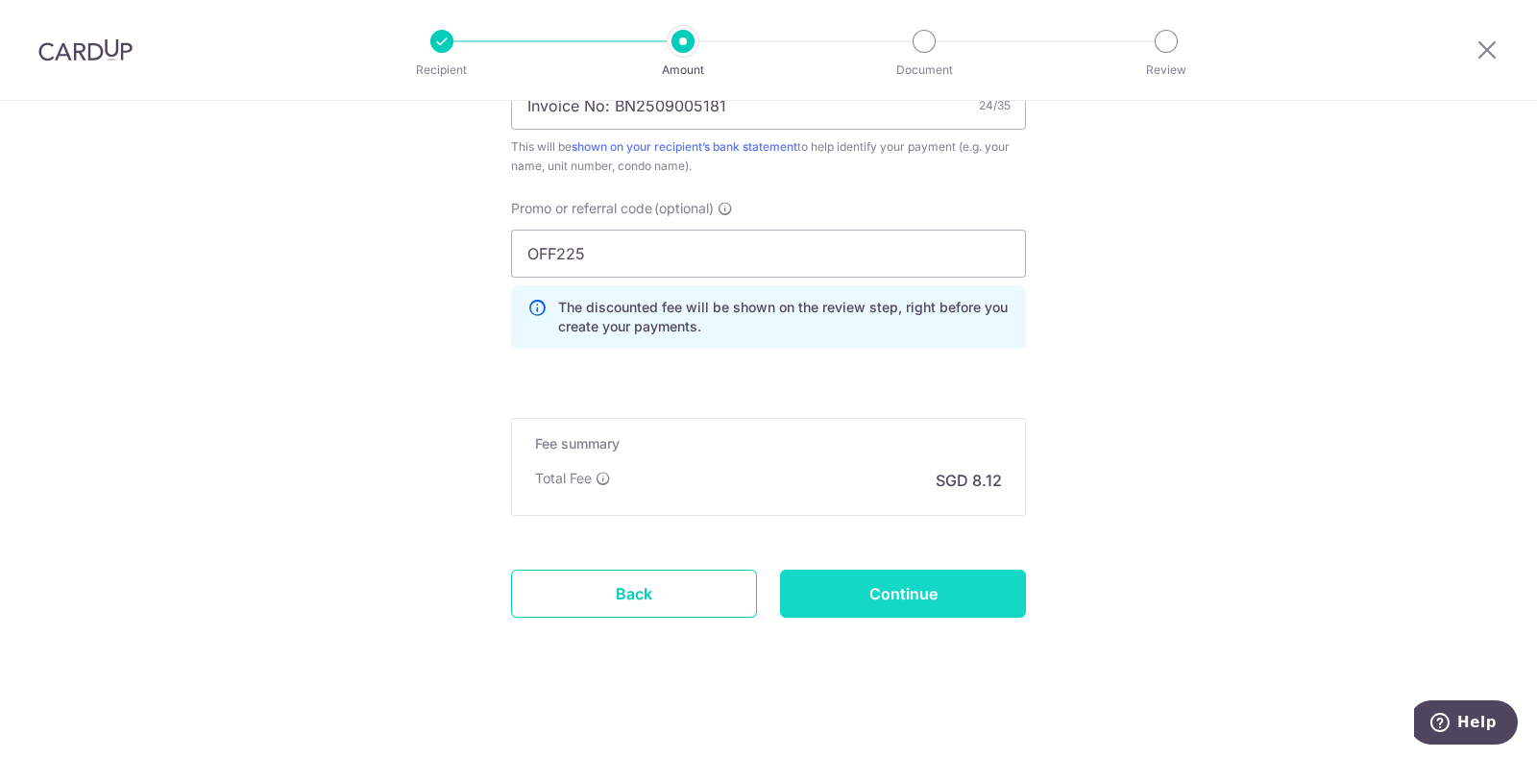
click at [902, 584] on input "Continue" at bounding box center [903, 593] width 246 height 48
type input "Create Schedule"
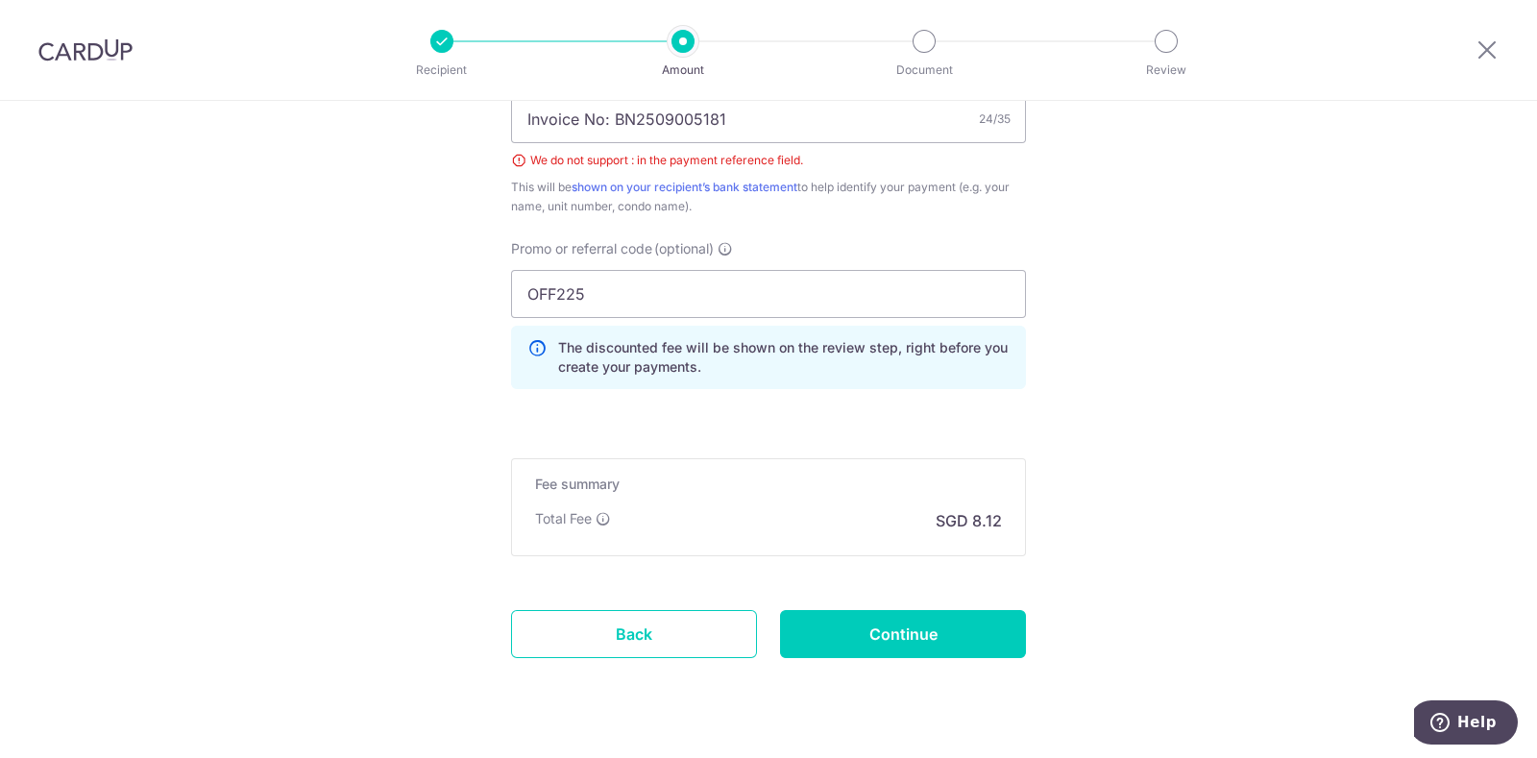
scroll to position [1116, 0]
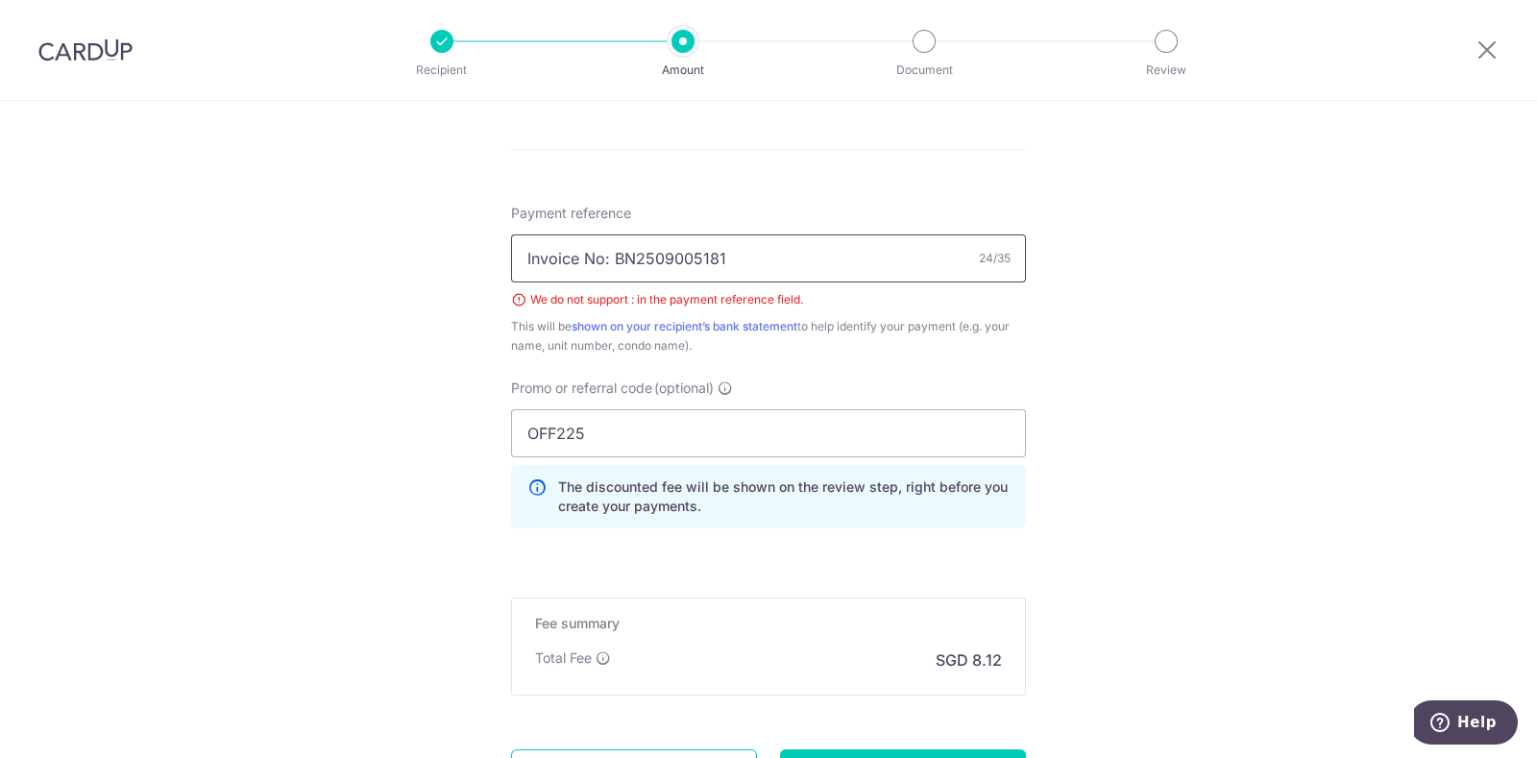
click at [606, 257] on input "Invoice No: BN2509005181" at bounding box center [768, 258] width 515 height 48
type input "Invoice No BN2509005181"
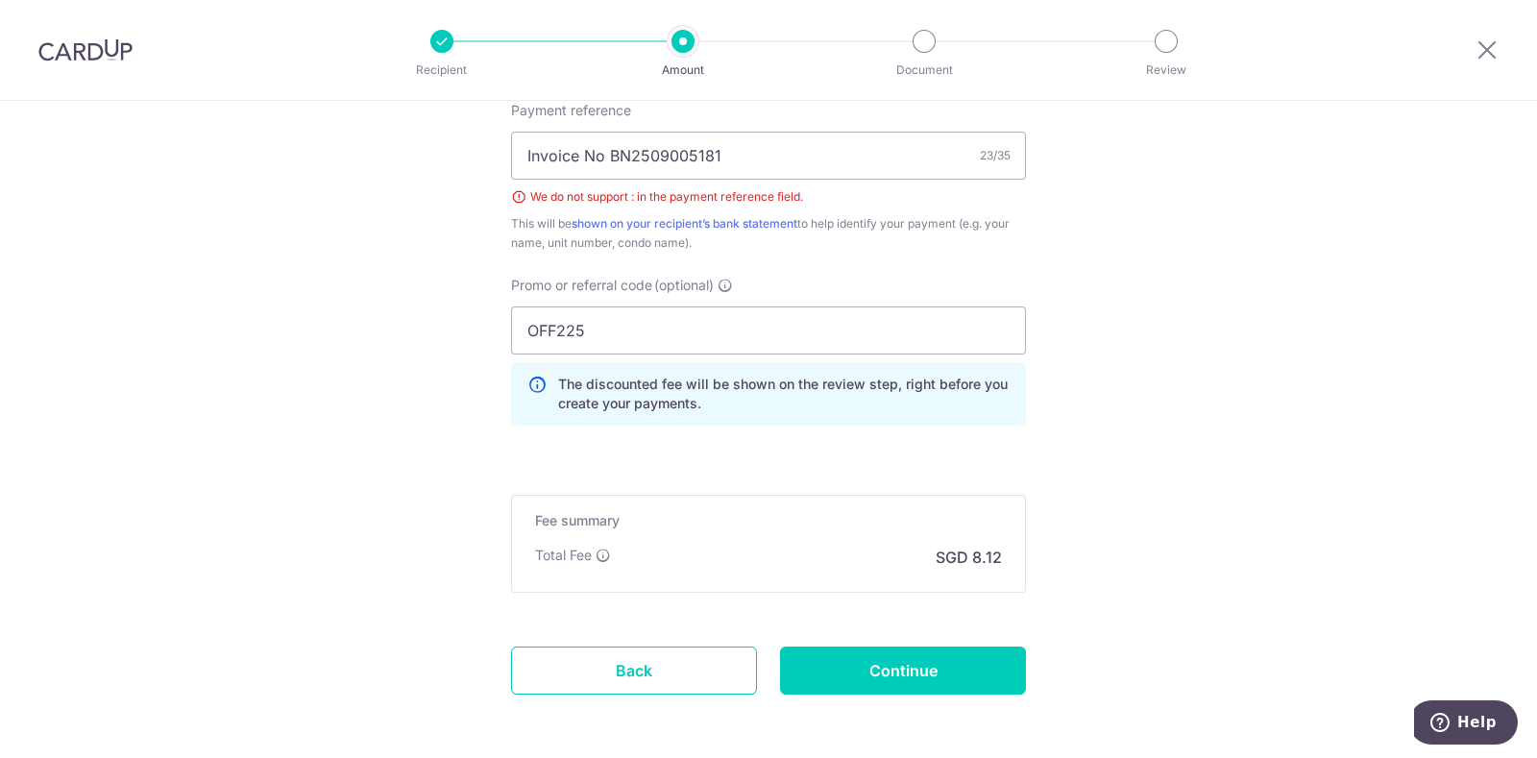
scroll to position [1296, 0]
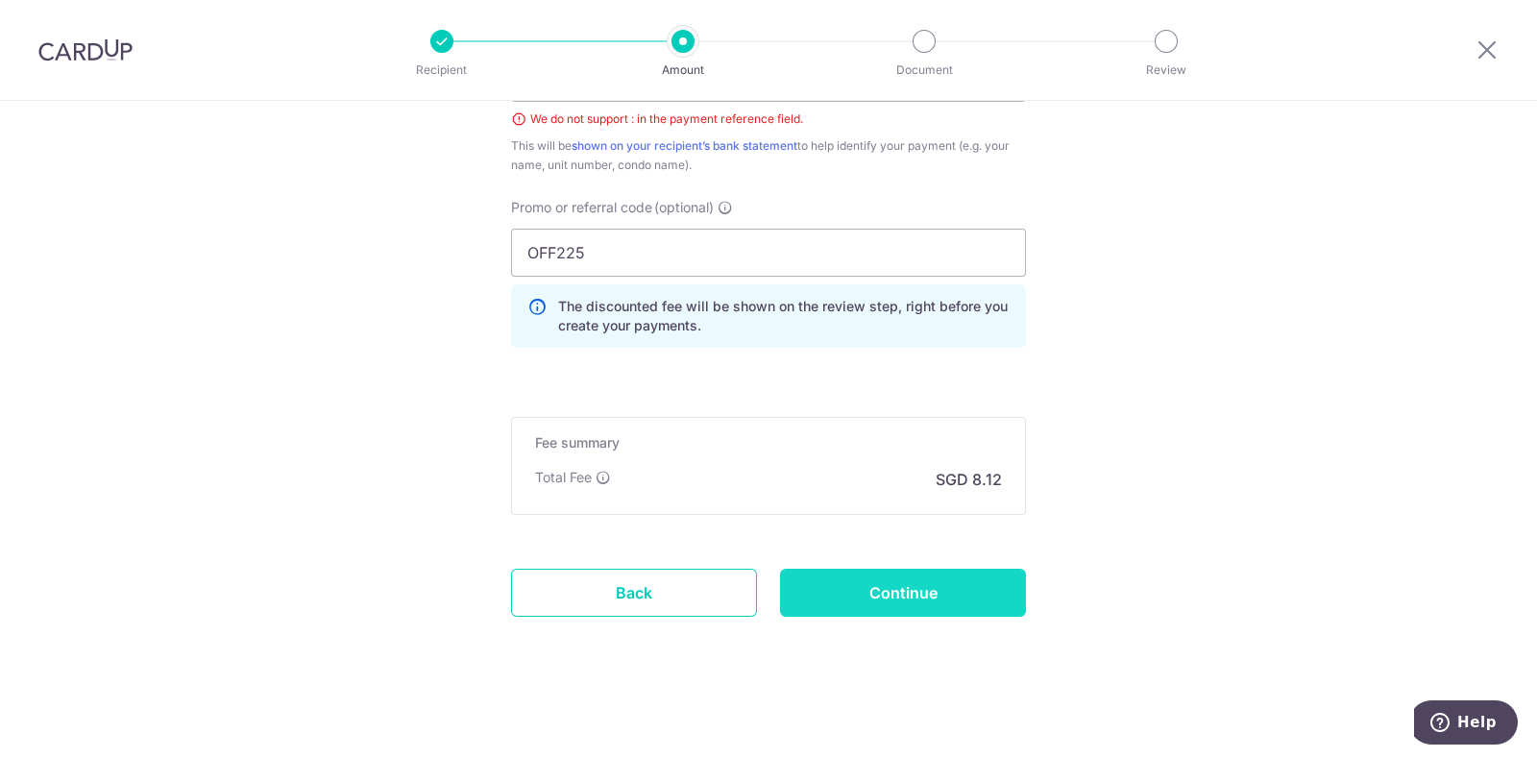
click at [888, 593] on input "Continue" at bounding box center [903, 593] width 246 height 48
type input "Create Schedule"
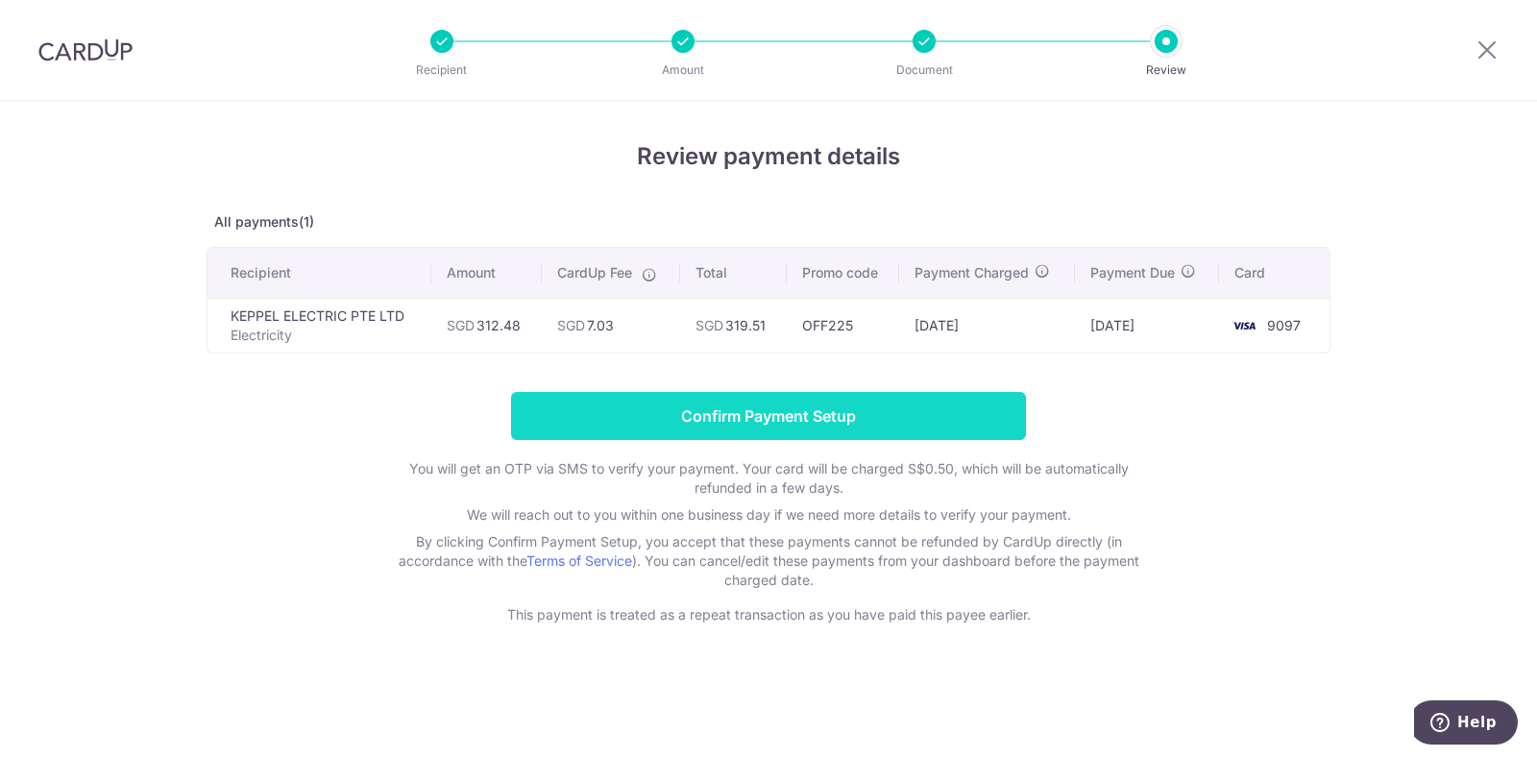
click at [721, 409] on input "Confirm Payment Setup" at bounding box center [768, 416] width 515 height 48
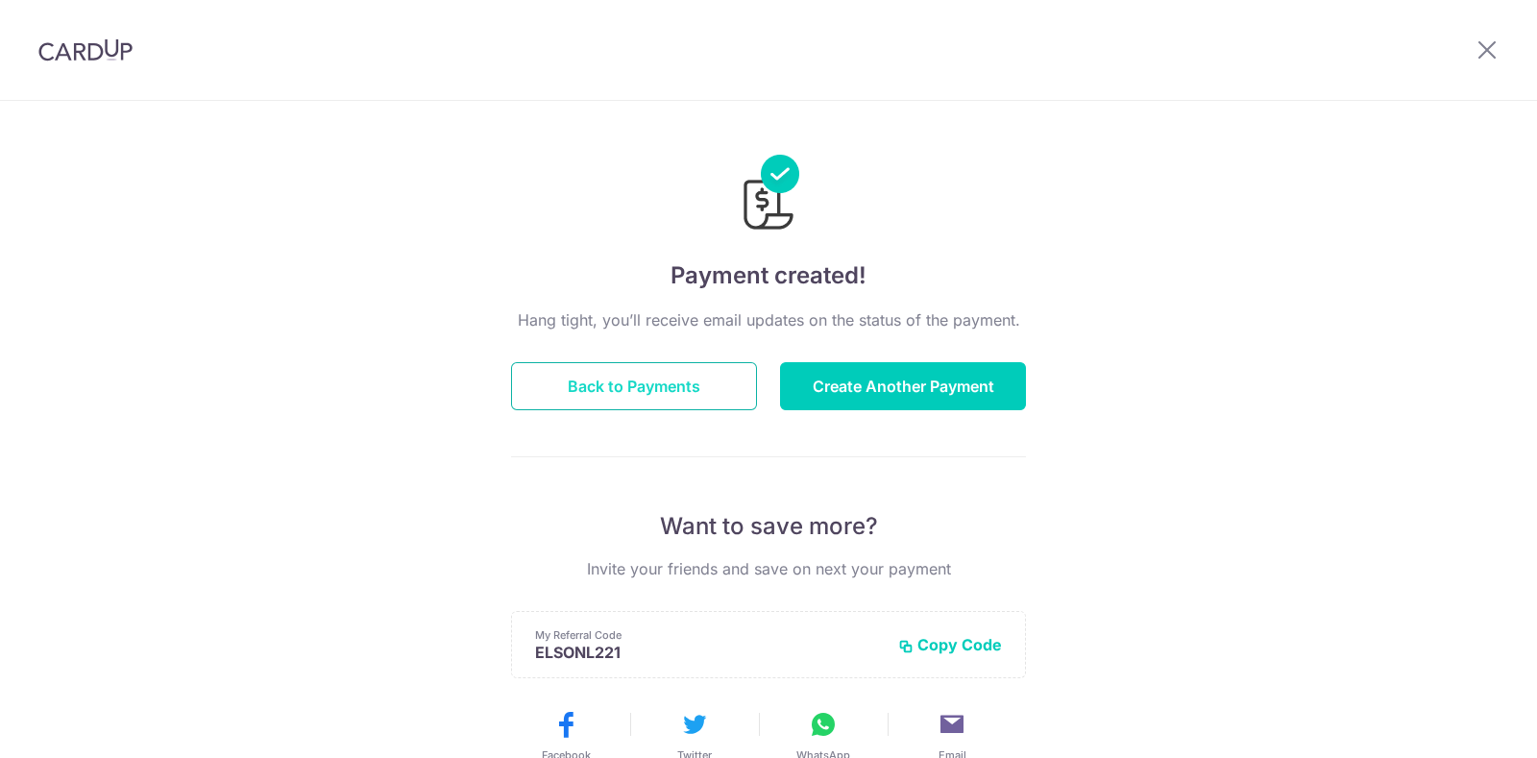
click at [593, 390] on button "Back to Payments" at bounding box center [634, 386] width 246 height 48
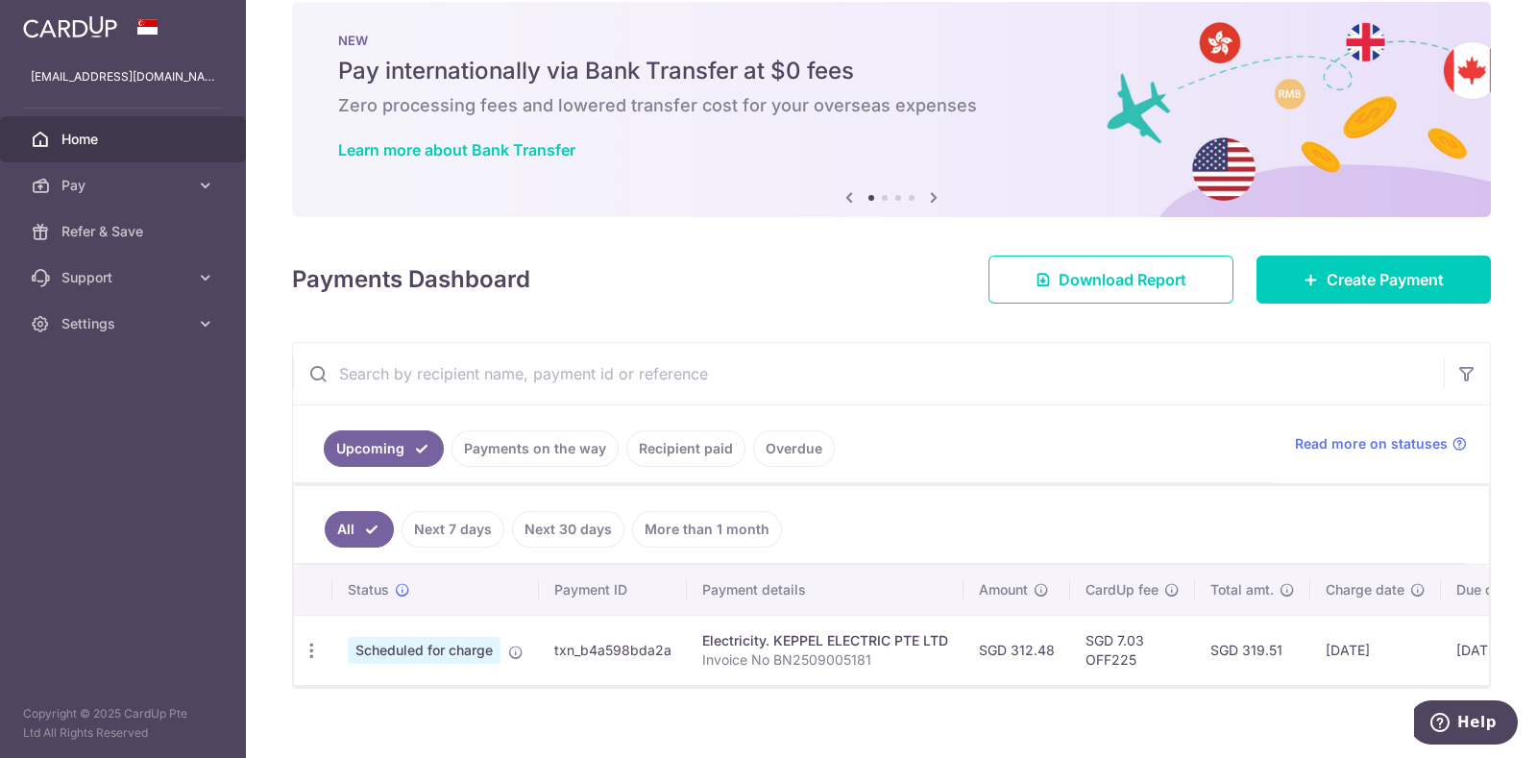
scroll to position [58, 0]
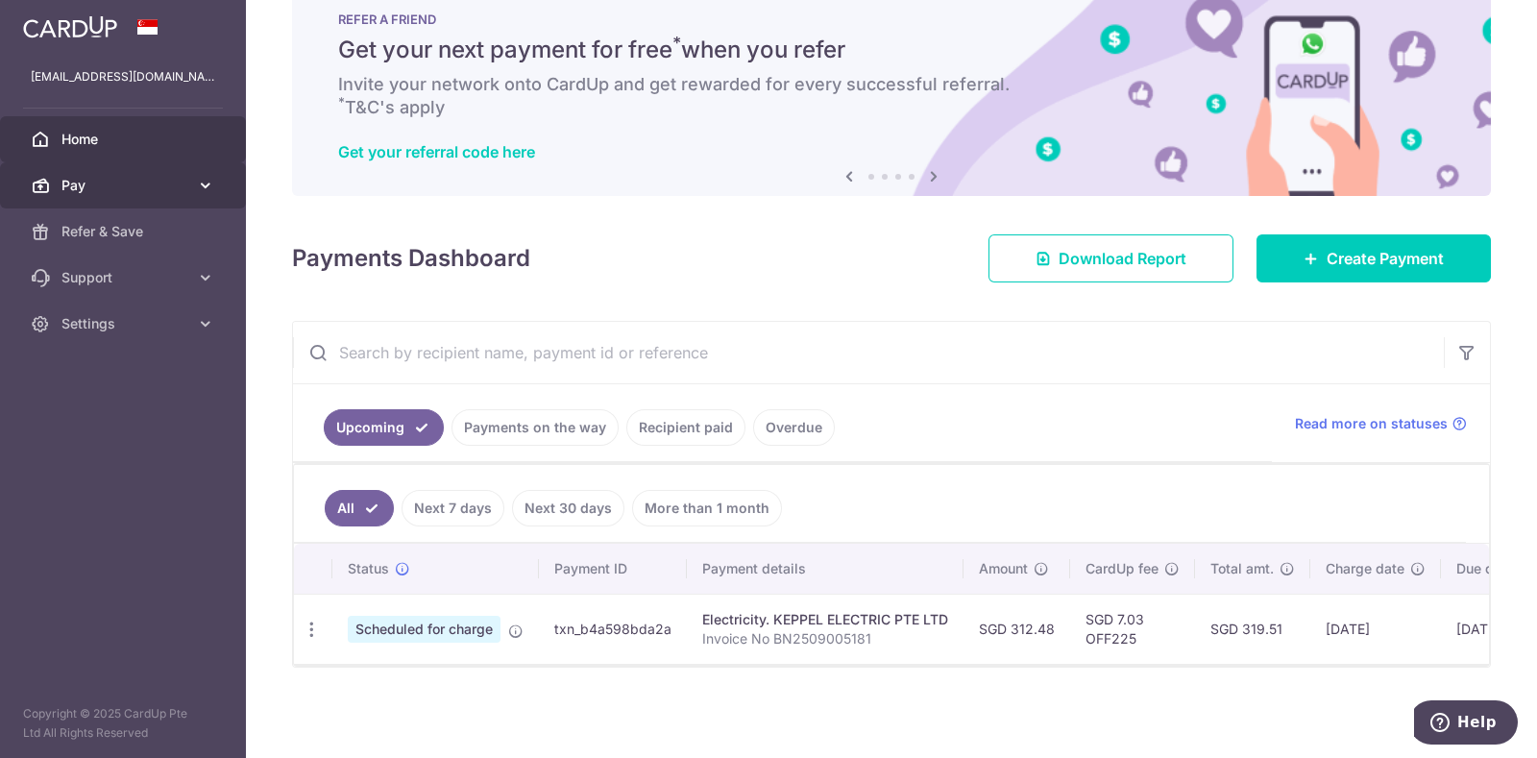
click at [133, 195] on link "Pay" at bounding box center [123, 185] width 246 height 46
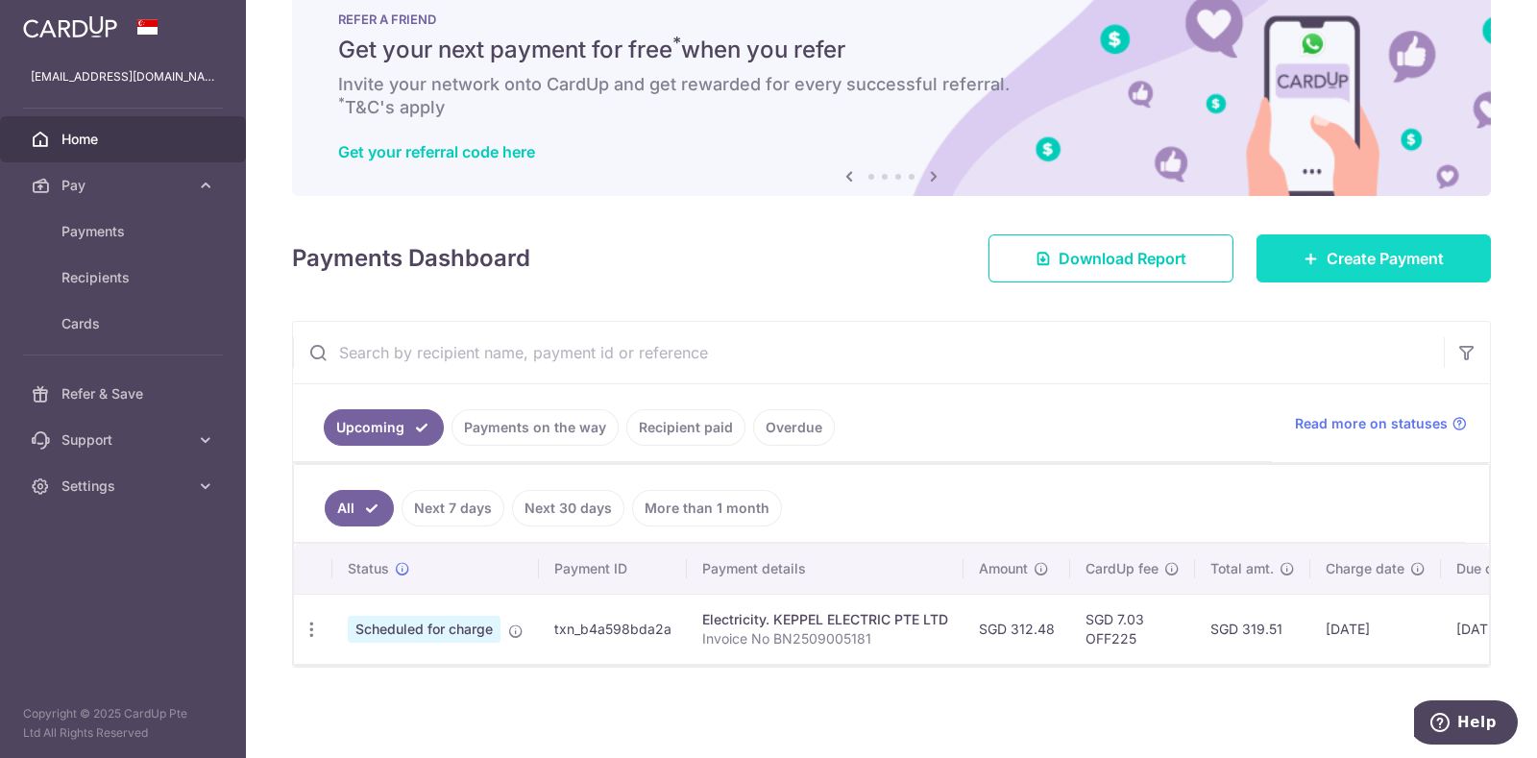
click at [1326, 265] on link "Create Payment" at bounding box center [1373, 258] width 234 height 48
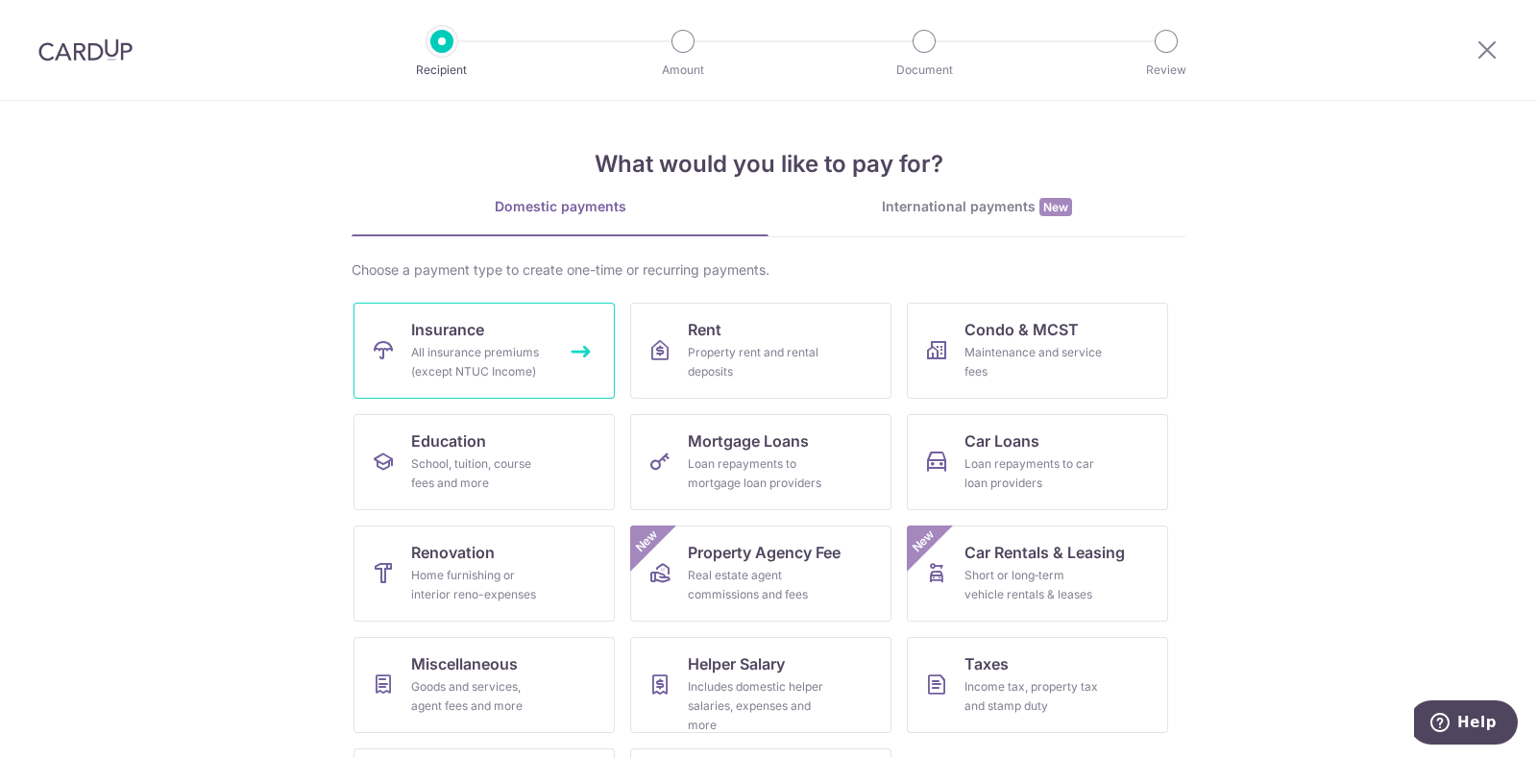
click at [520, 363] on div "All insurance premiums (except NTUC Income)" at bounding box center [480, 362] width 138 height 38
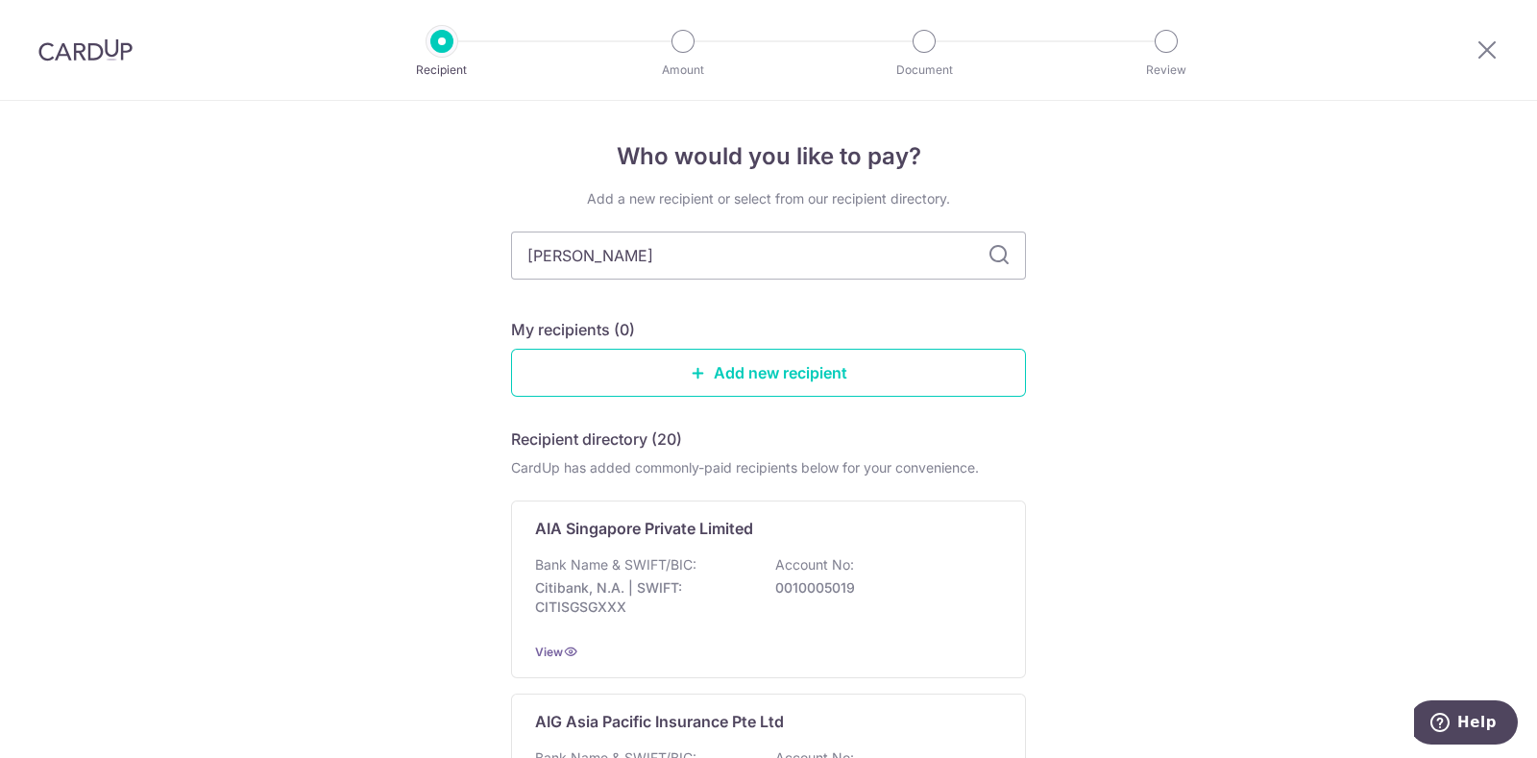
type input "liberty"
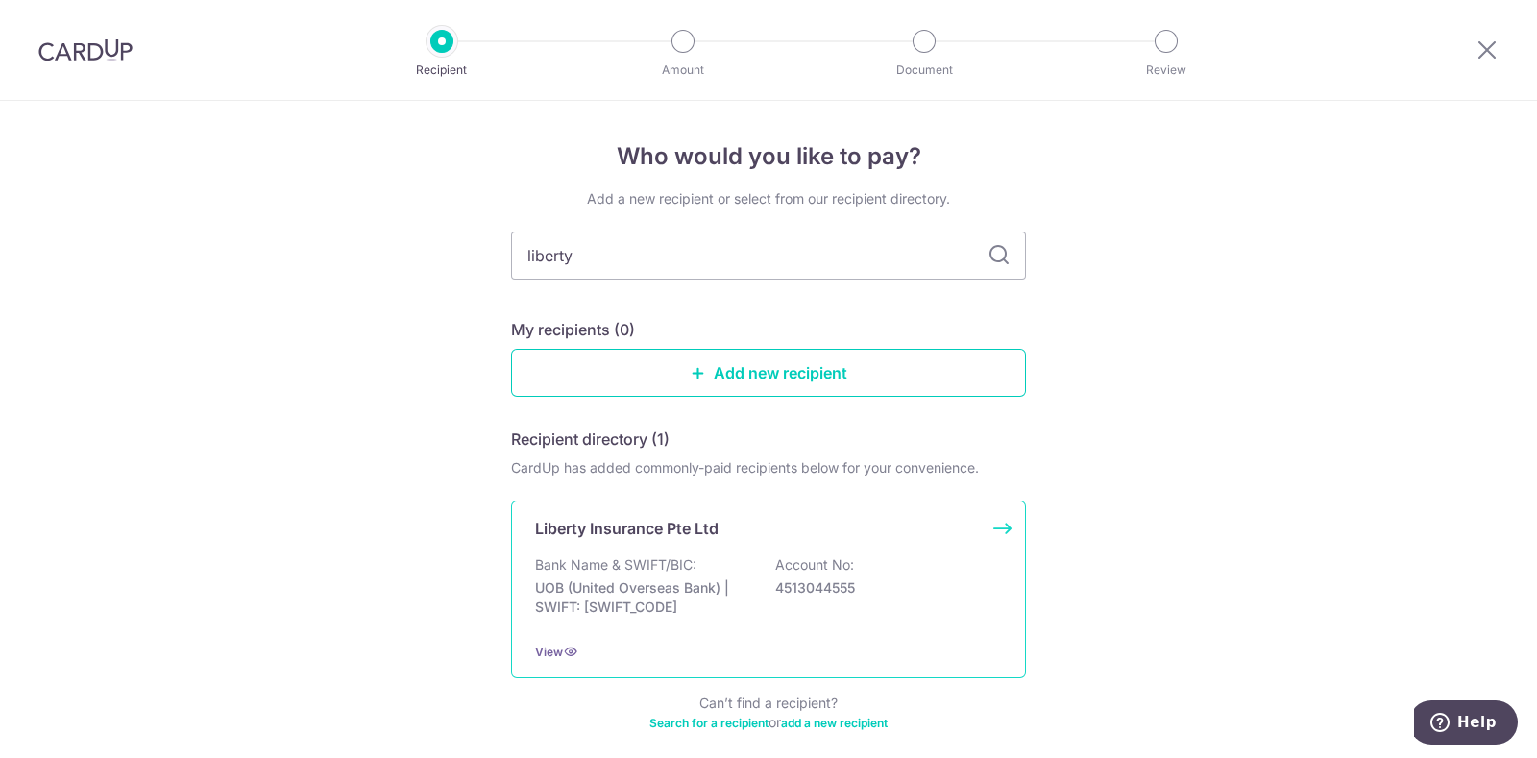
click at [654, 581] on p "UOB (United Overseas Bank) | SWIFT: [SWIFT_CODE]" at bounding box center [642, 597] width 215 height 38
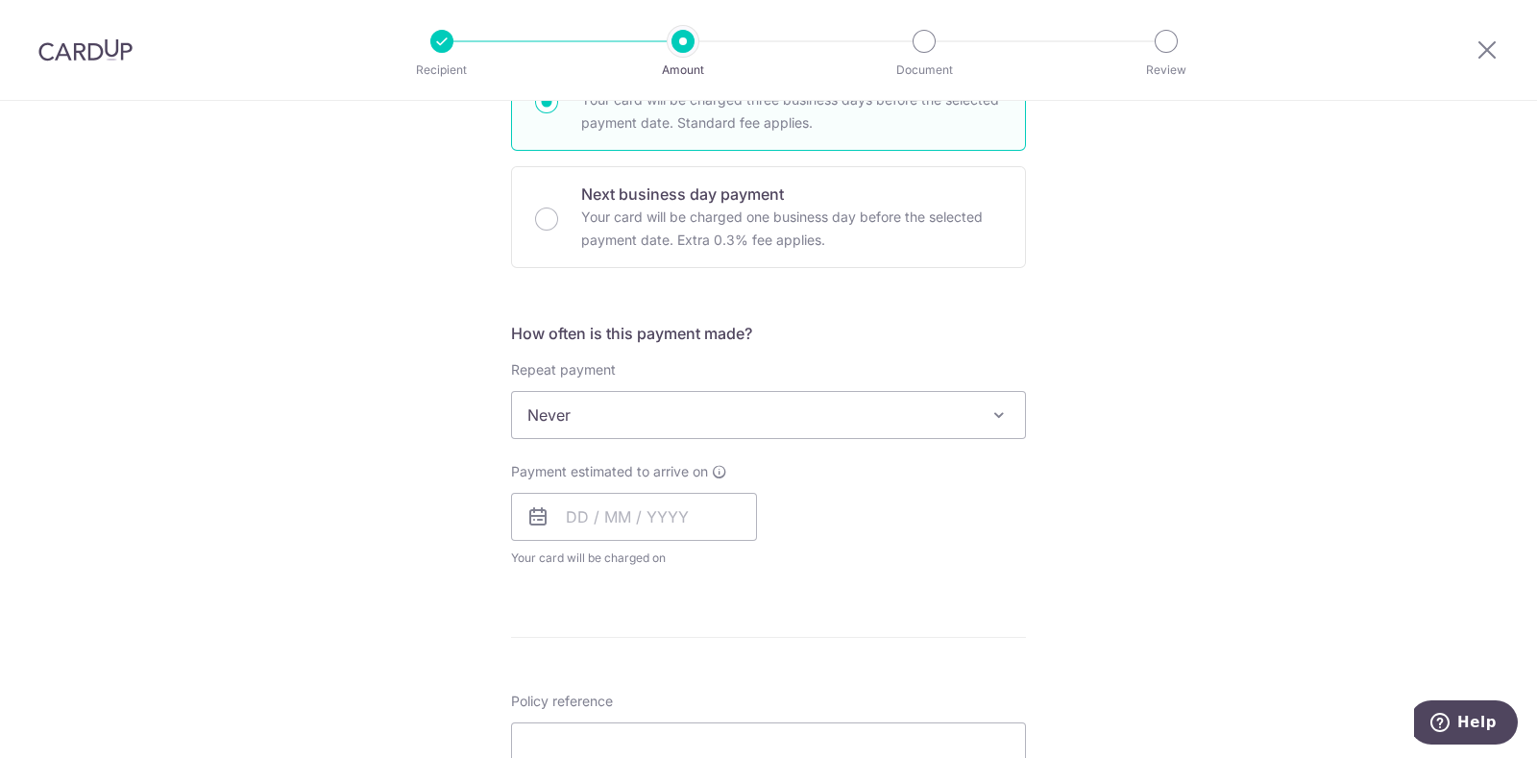
scroll to position [518, 0]
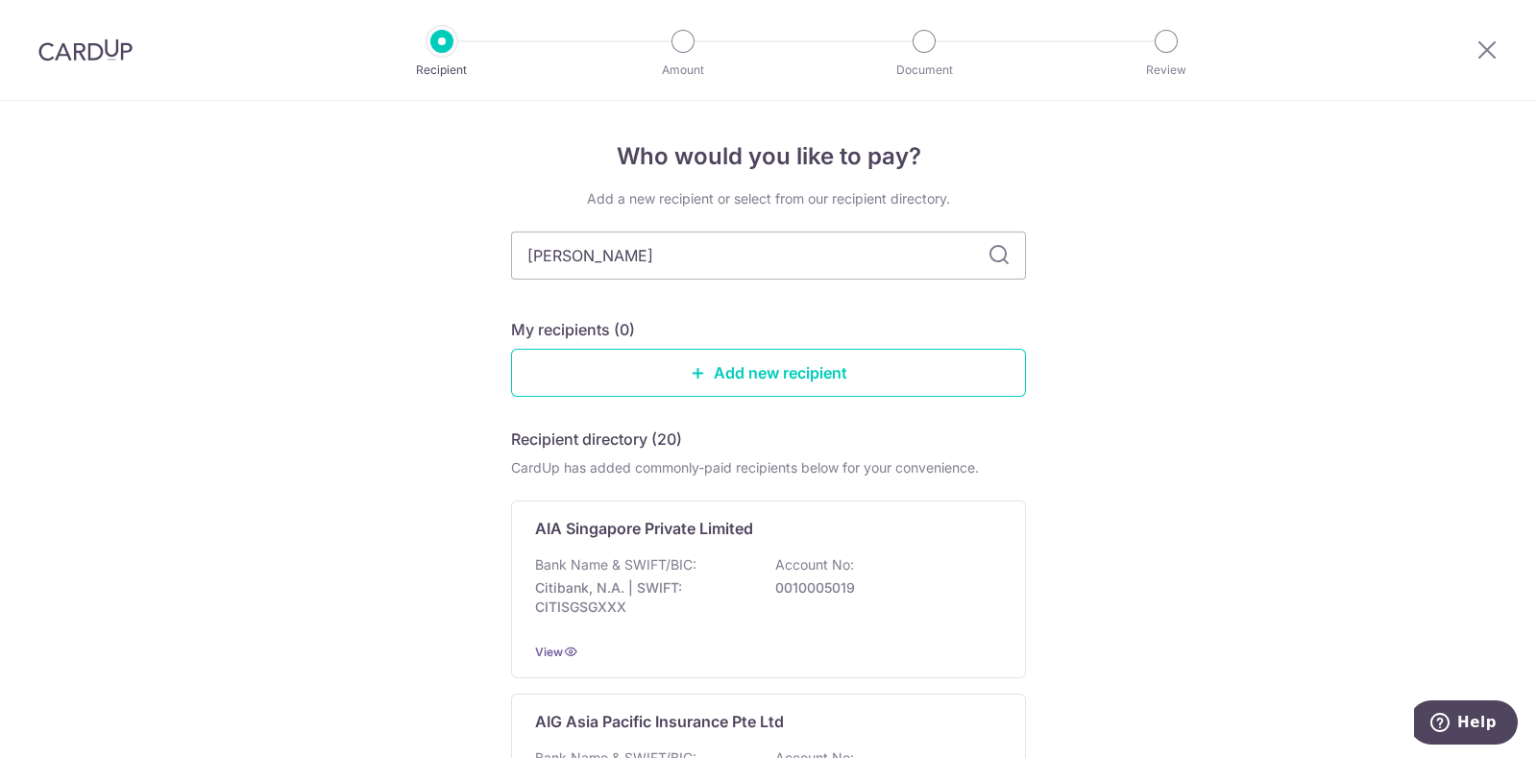
type input "liberty"
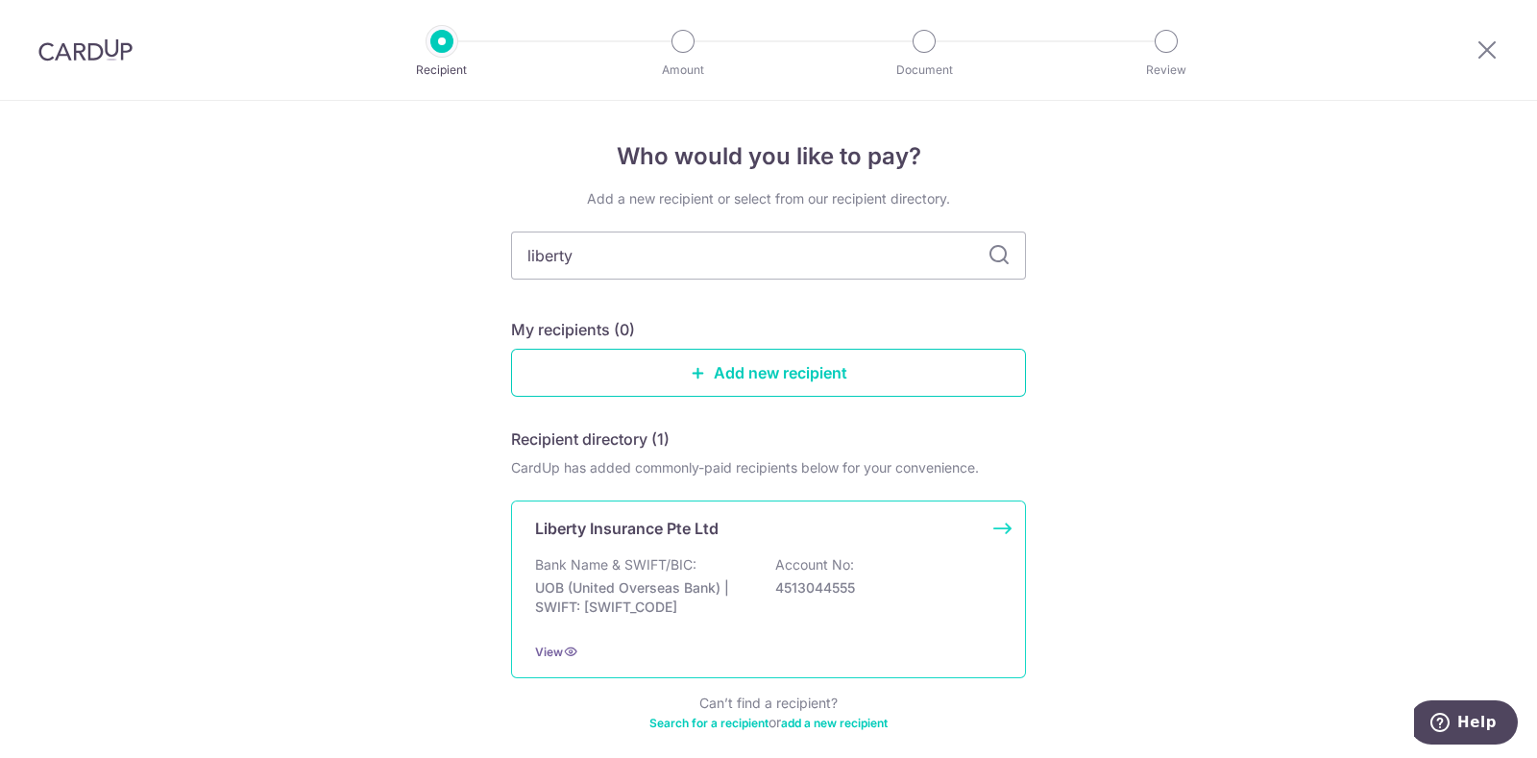
click at [634, 588] on p "UOB (United Overseas Bank) | SWIFT: UOVBSGSGXXX" at bounding box center [642, 597] width 215 height 38
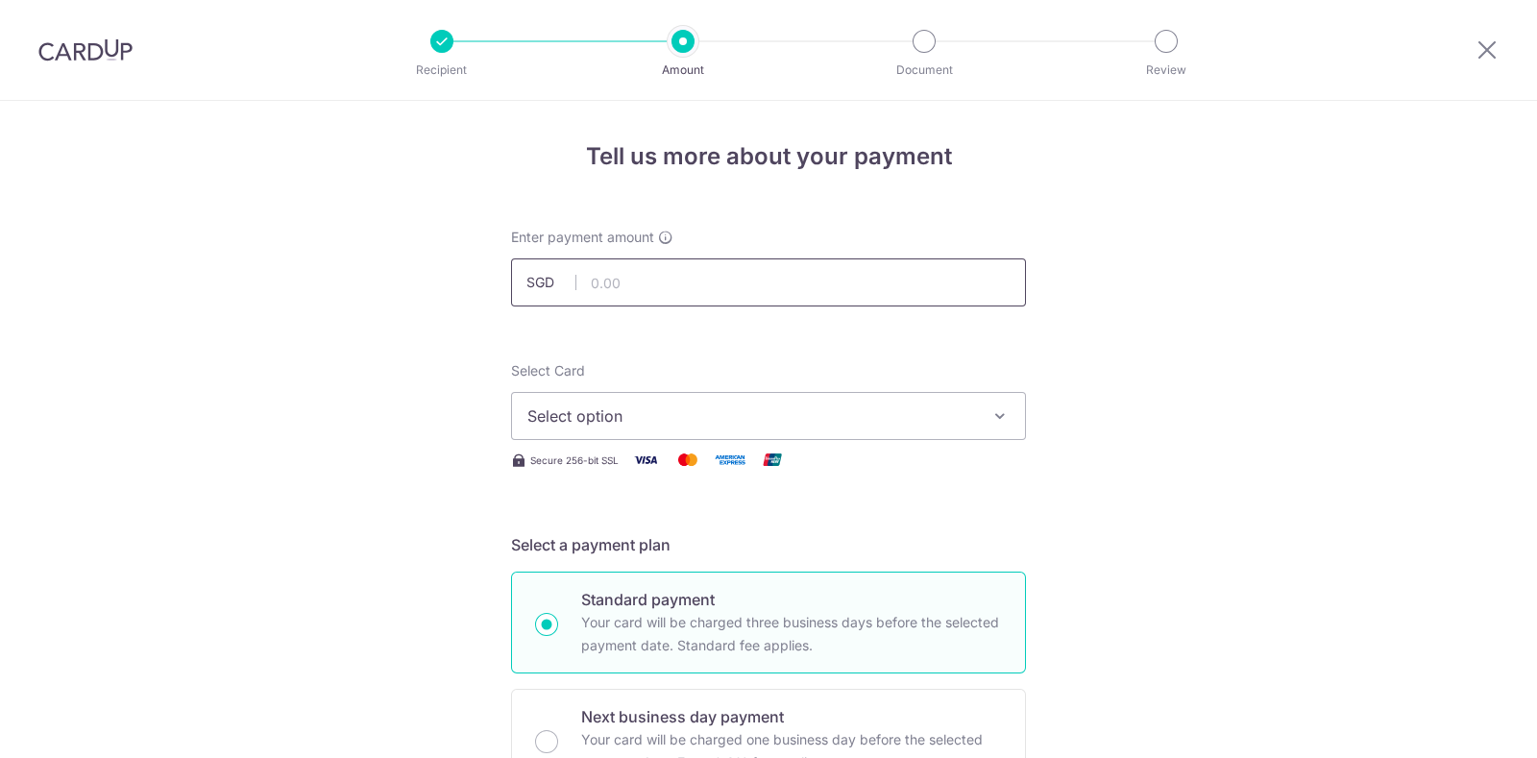
drag, startPoint x: 0, startPoint y: 0, endPoint x: 682, endPoint y: 301, distance: 745.1
click at [682, 301] on input "text" at bounding box center [768, 282] width 515 height 48
click at [699, 410] on span "Select option" at bounding box center [751, 415] width 448 height 23
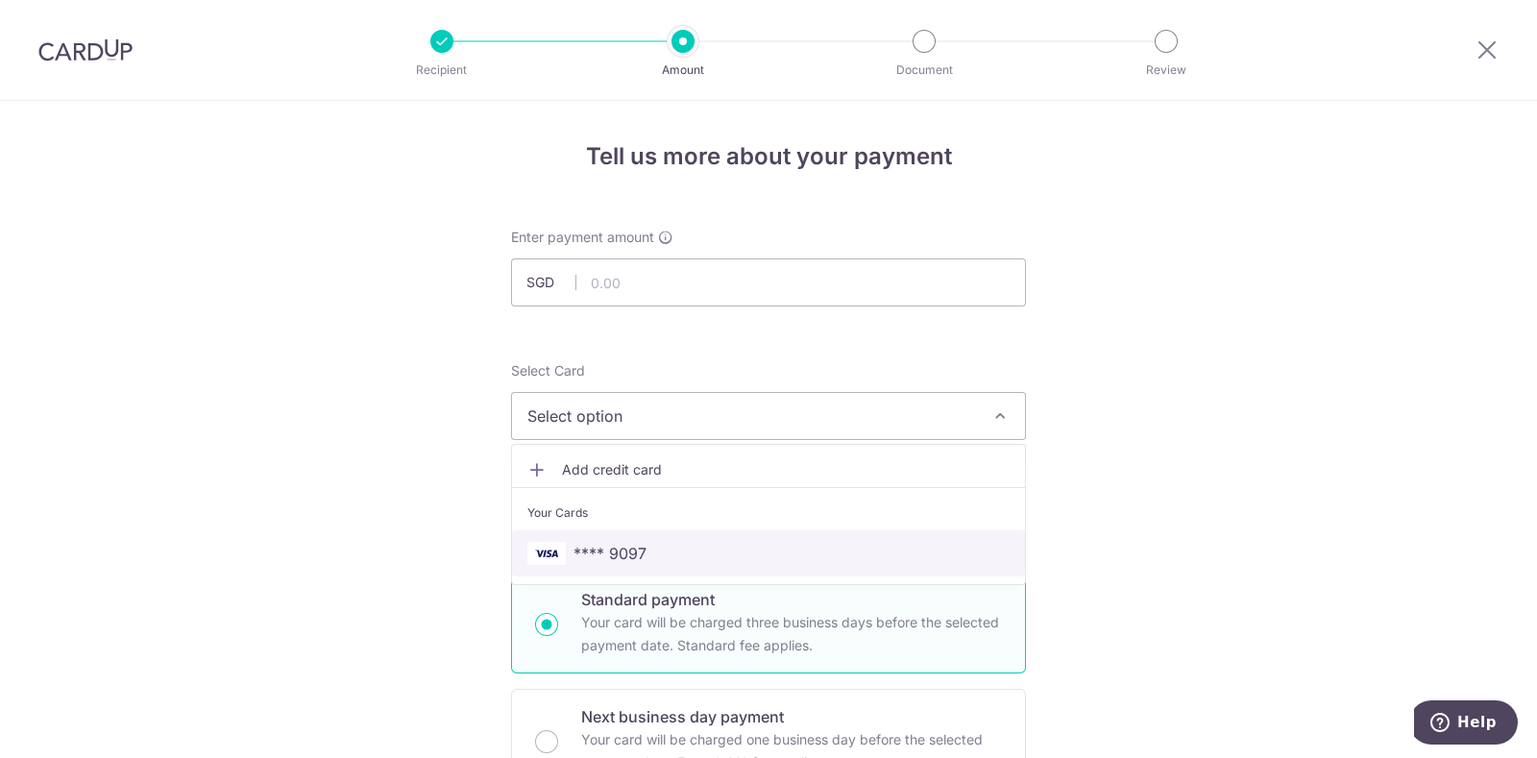
click at [615, 544] on span "**** 9097" at bounding box center [609, 553] width 73 height 23
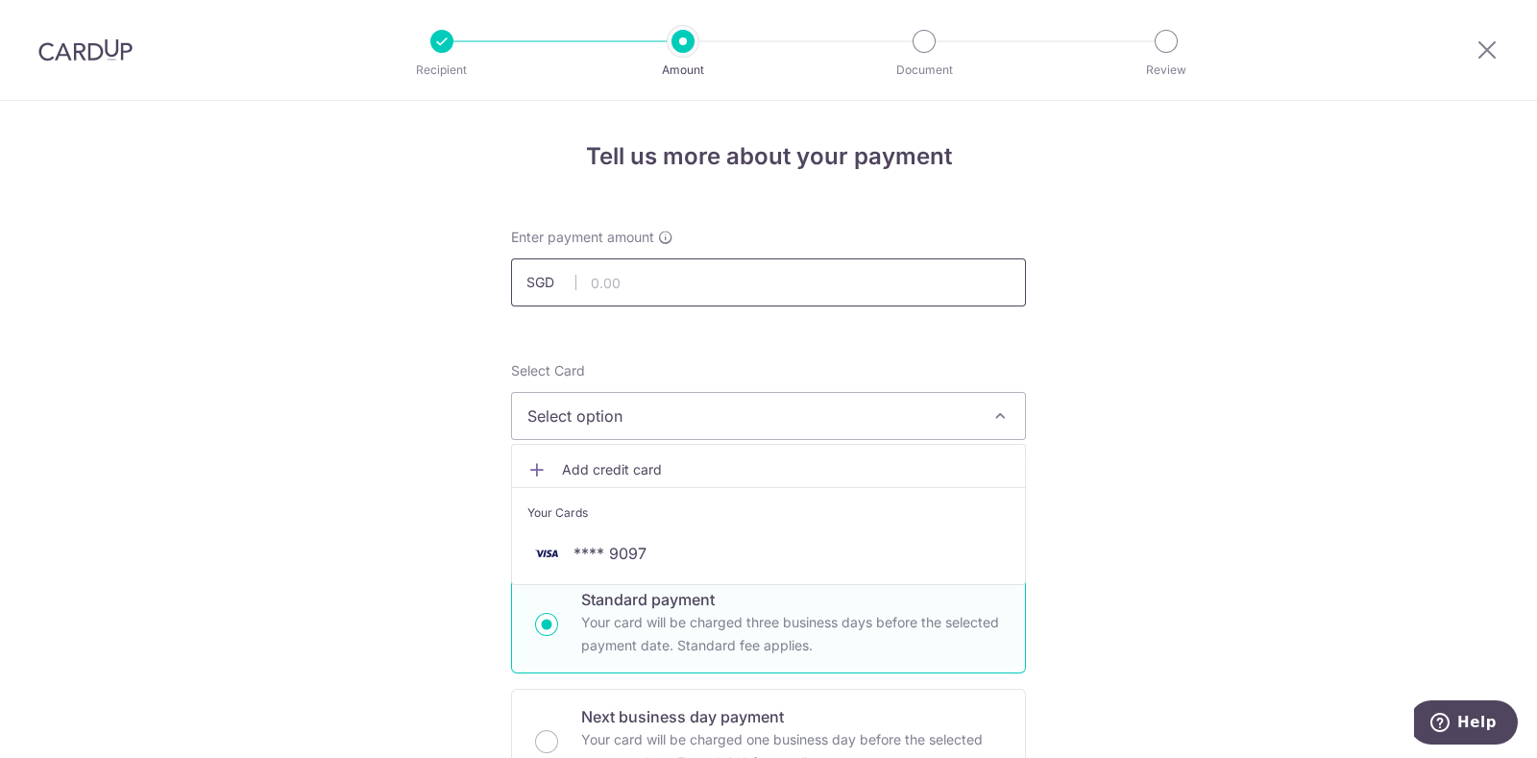
click at [665, 273] on input "text" at bounding box center [768, 282] width 515 height 48
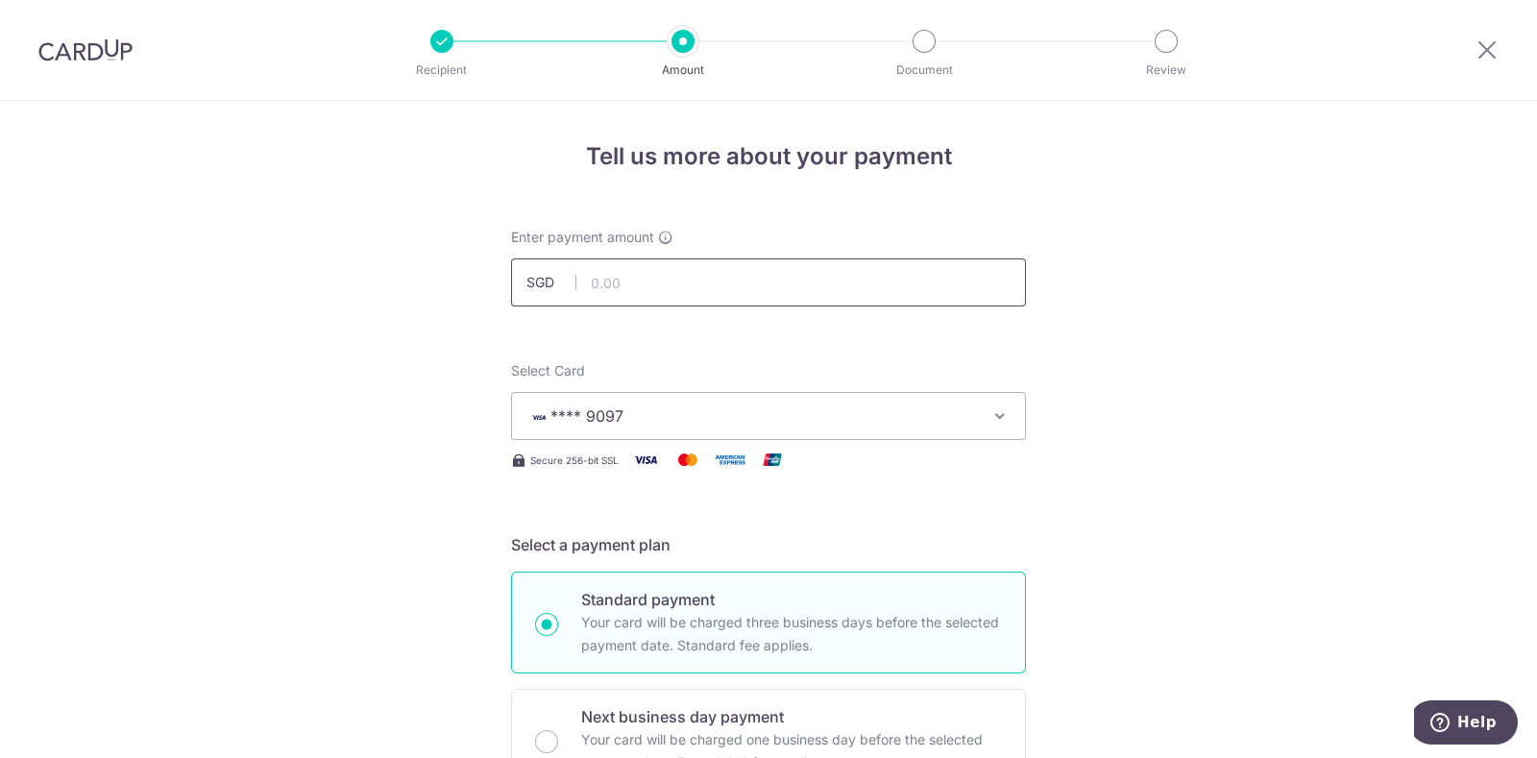
scroll to position [421, 0]
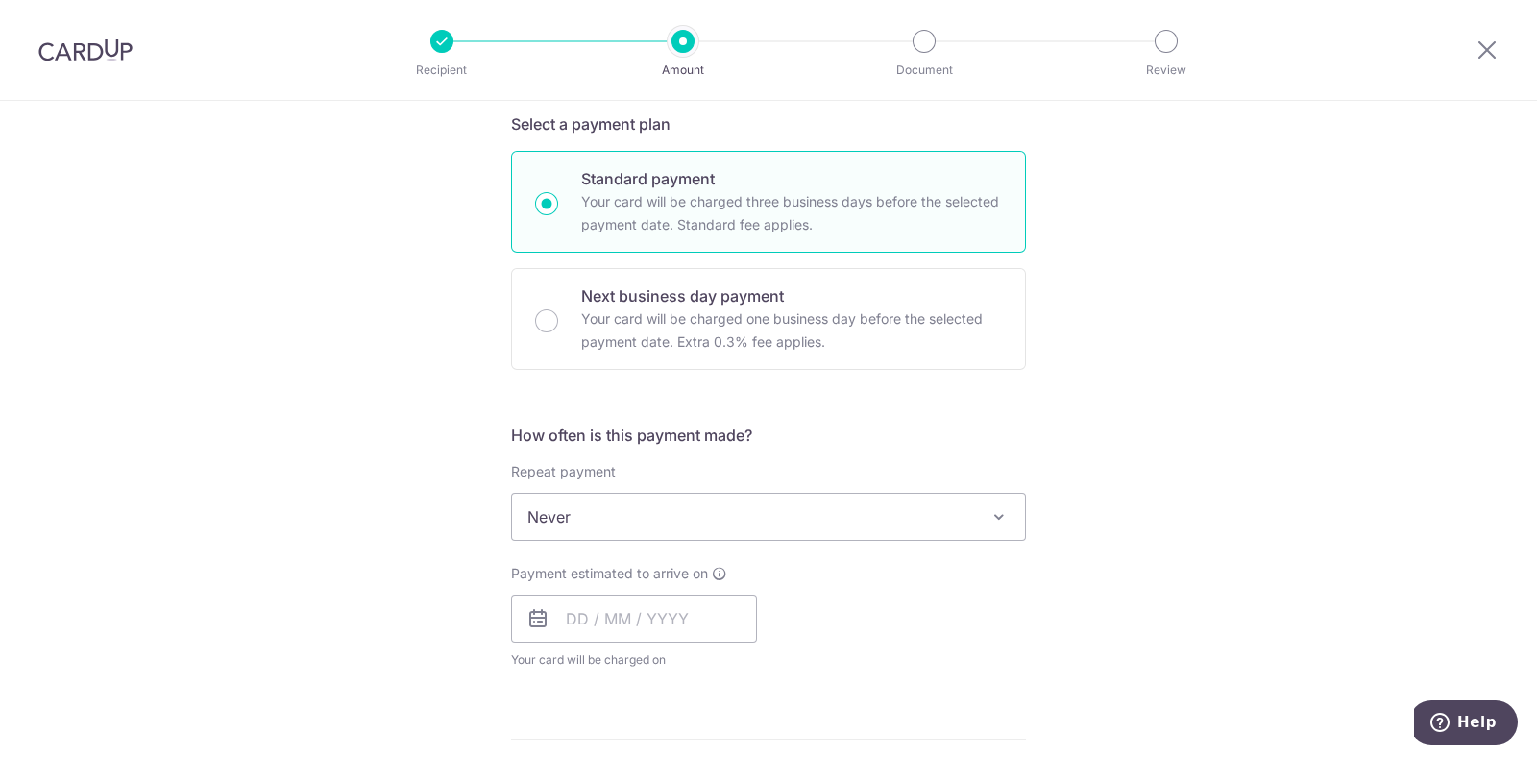
click at [608, 530] on span "Never" at bounding box center [768, 517] width 513 height 46
click at [1398, 481] on div "Tell us more about your payment Enter payment amount SGD Select Card **** 9097 …" at bounding box center [768, 548] width 1537 height 1737
click at [655, 611] on input "text" at bounding box center [634, 618] width 246 height 48
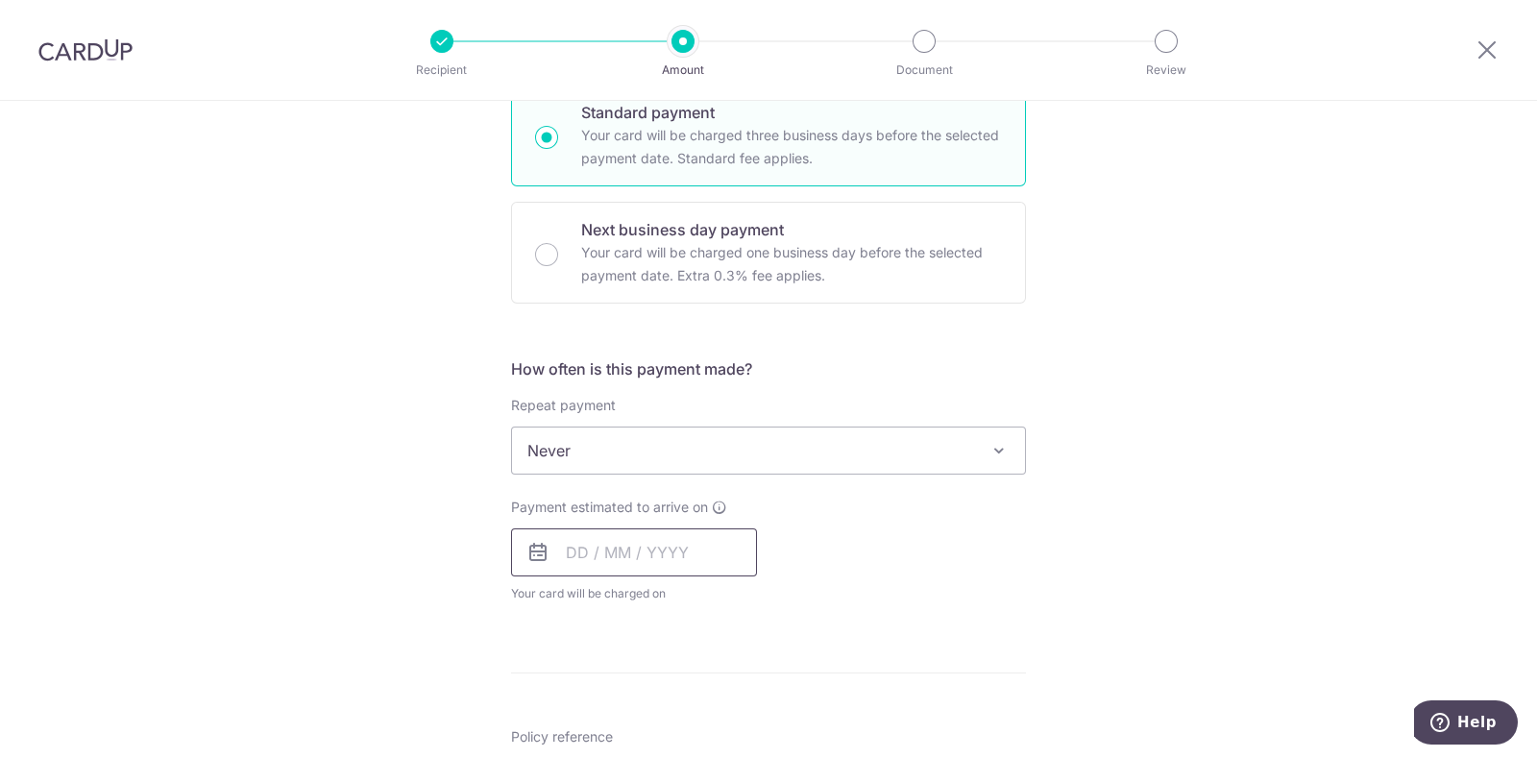
scroll to position [663, 0]
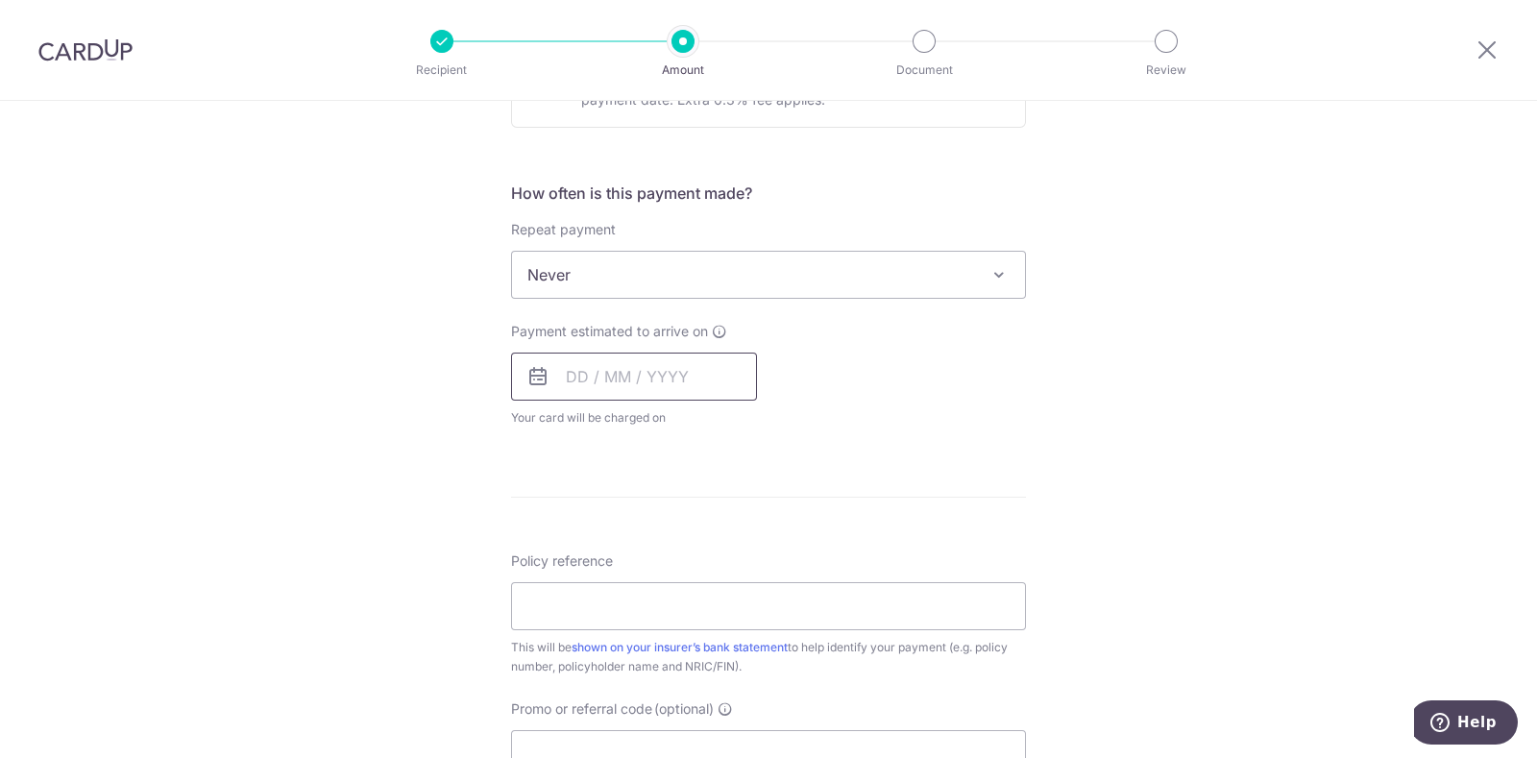
click at [703, 376] on input "text" at bounding box center [634, 376] width 246 height 48
click at [853, 458] on form "Enter payment amount SGD Select Card **** 9097 Add credit card Your Cards **** …" at bounding box center [768, 325] width 515 height 1520
click at [527, 342] on div "Payment estimated to arrive on Prev Next Sep Oct Nov Dec 2025 2026 2027 2028 20…" at bounding box center [634, 375] width 246 height 106
click at [591, 362] on input "text" at bounding box center [634, 376] width 246 height 48
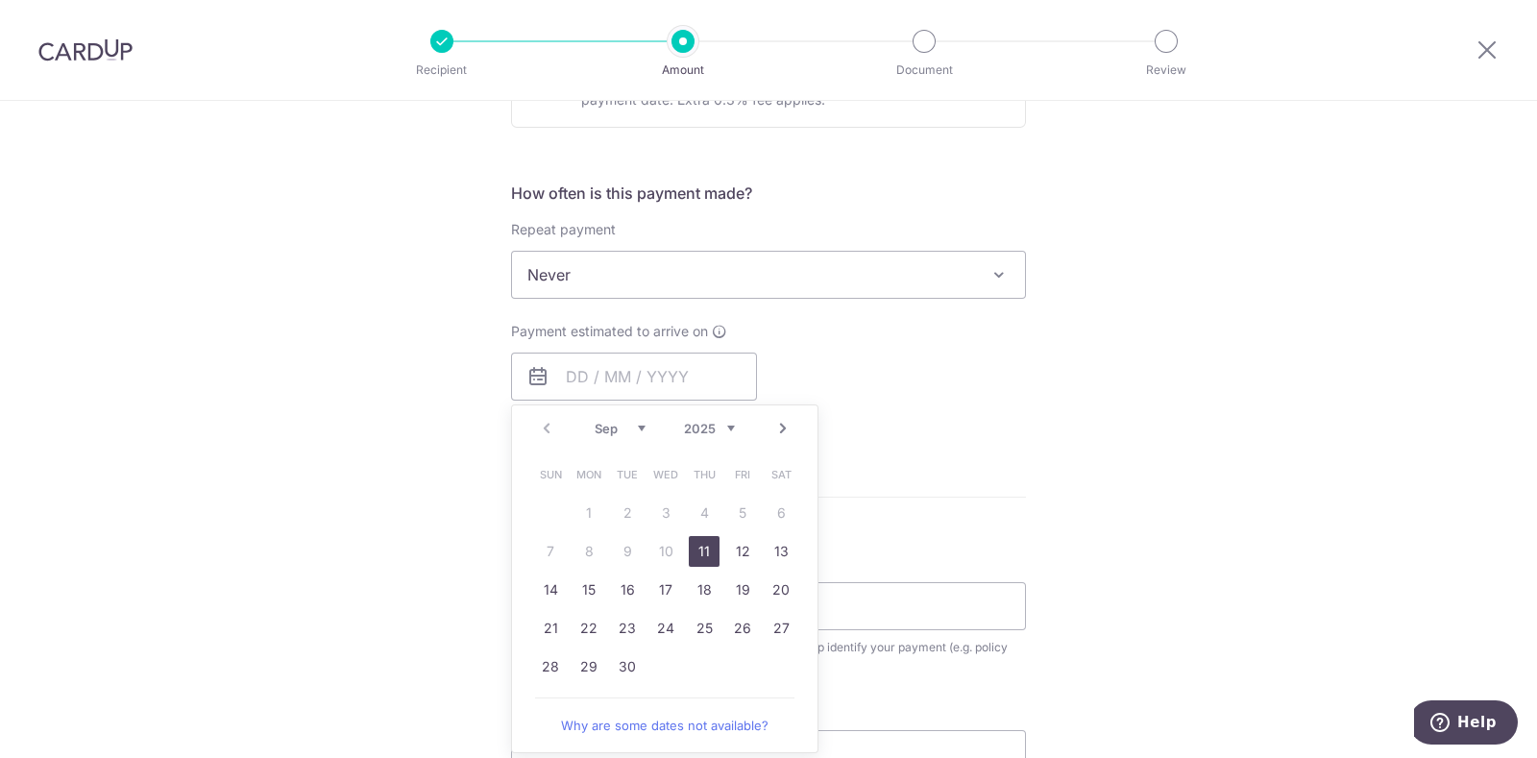
click at [692, 538] on link "11" at bounding box center [704, 551] width 31 height 31
type input "[DATE]"
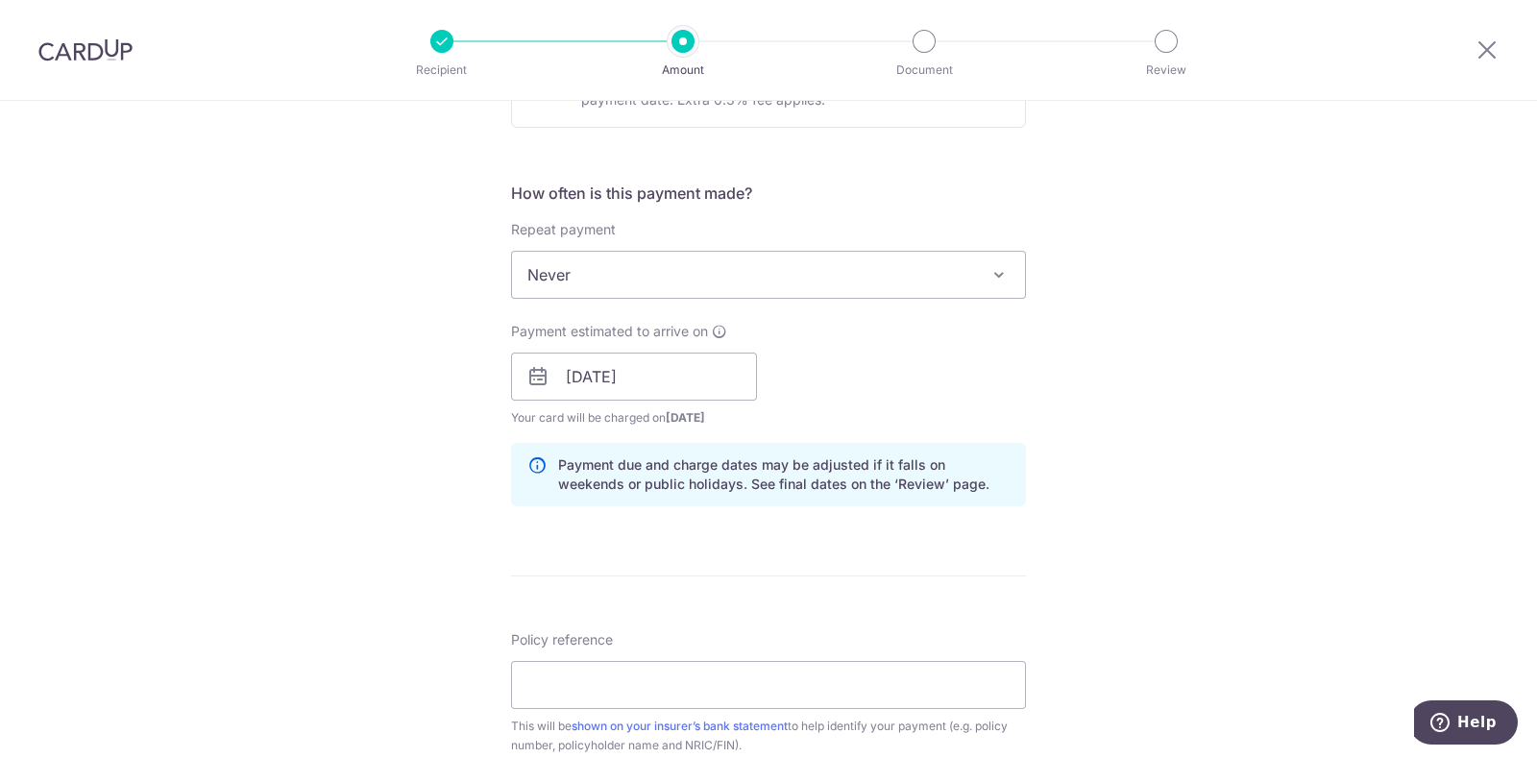
click at [1156, 545] on div "Tell us more about your payment Enter payment amount SGD Select Card **** 9097 …" at bounding box center [768, 346] width 1537 height 1816
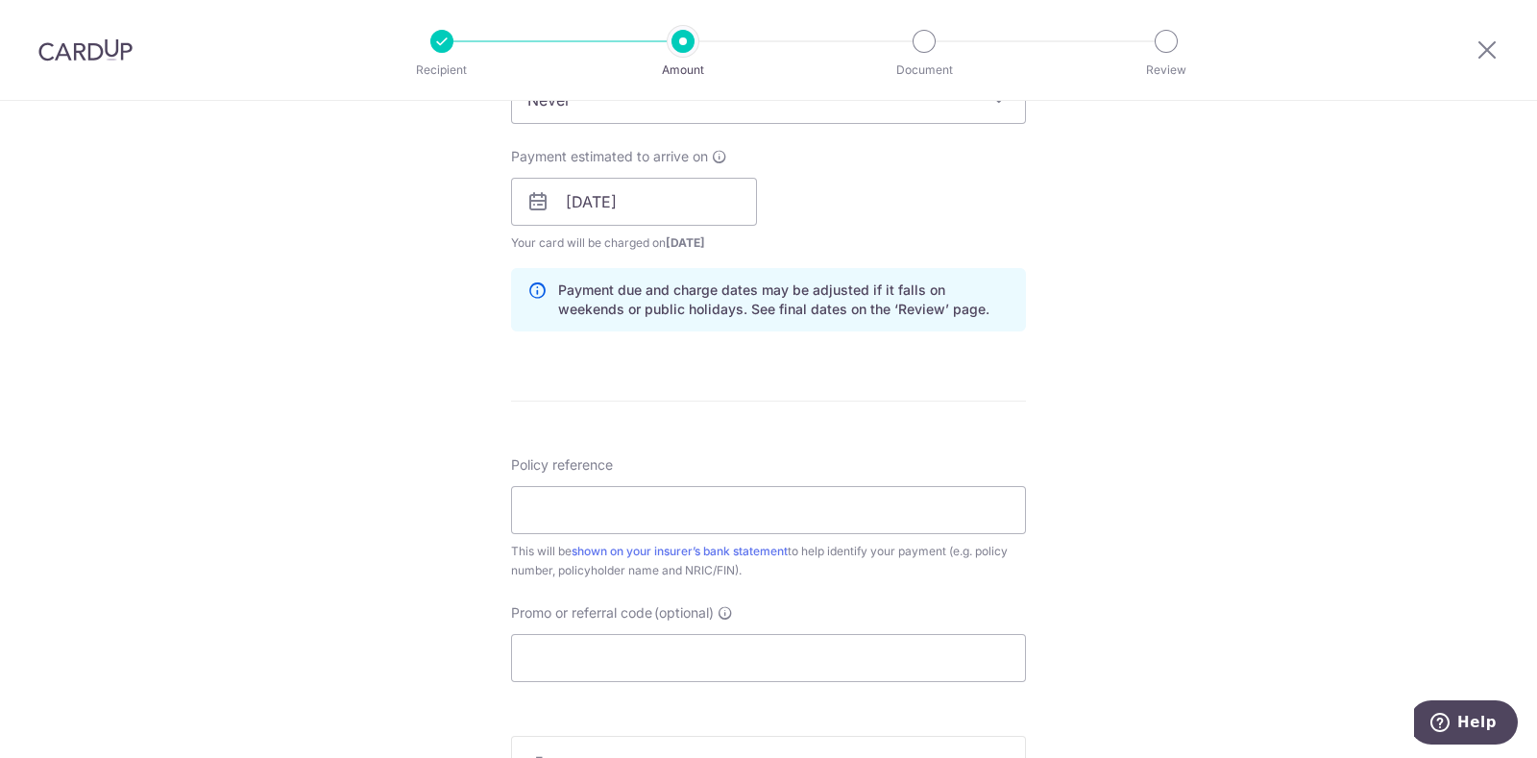
scroll to position [842, 0]
click at [914, 511] on input "Policy reference" at bounding box center [768, 505] width 515 height 48
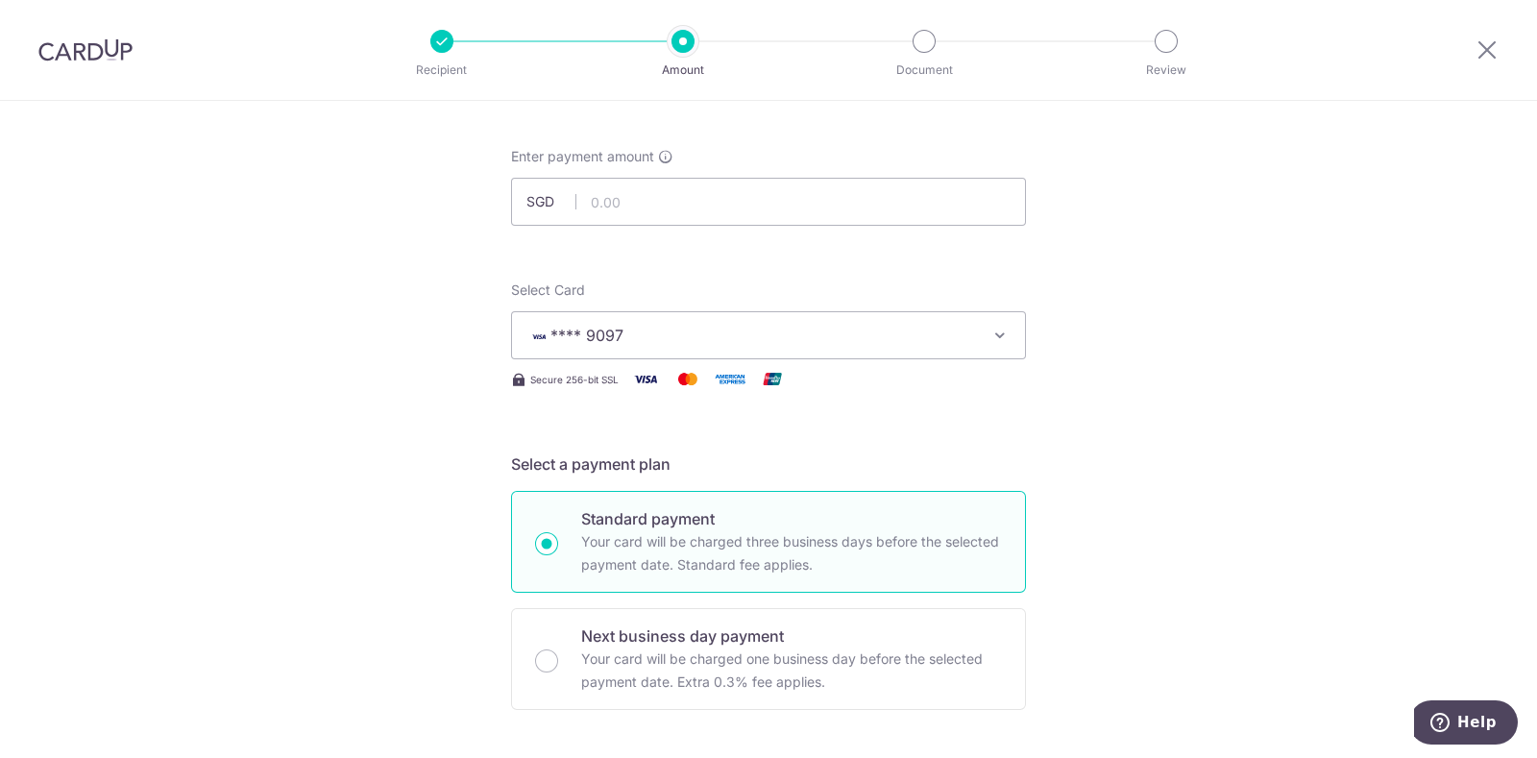
scroll to position [0, 0]
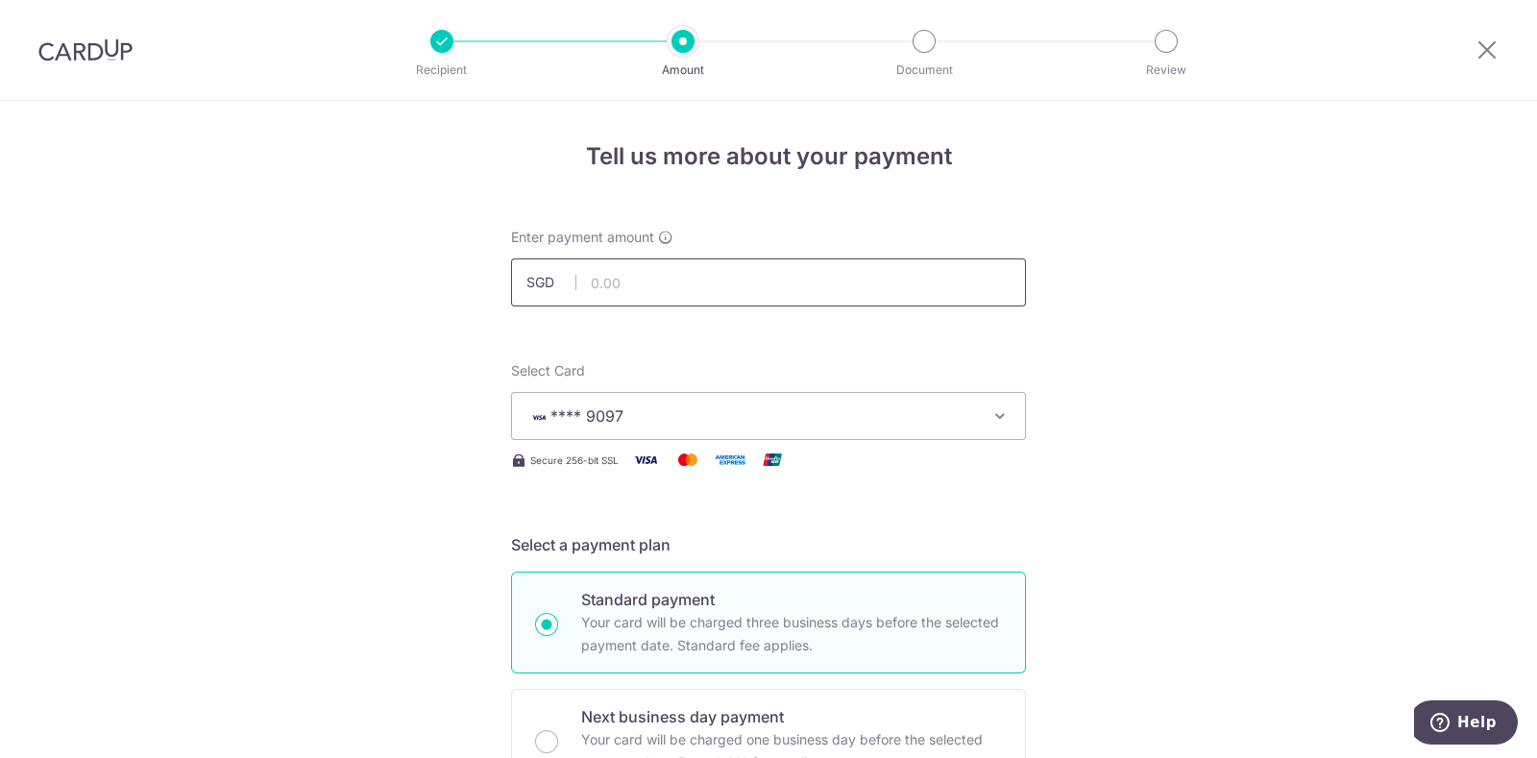
type input "SNH815X 91992179"
click at [713, 265] on input "text" at bounding box center [768, 282] width 515 height 48
paste input "1444.05"
type input "1,444.05"
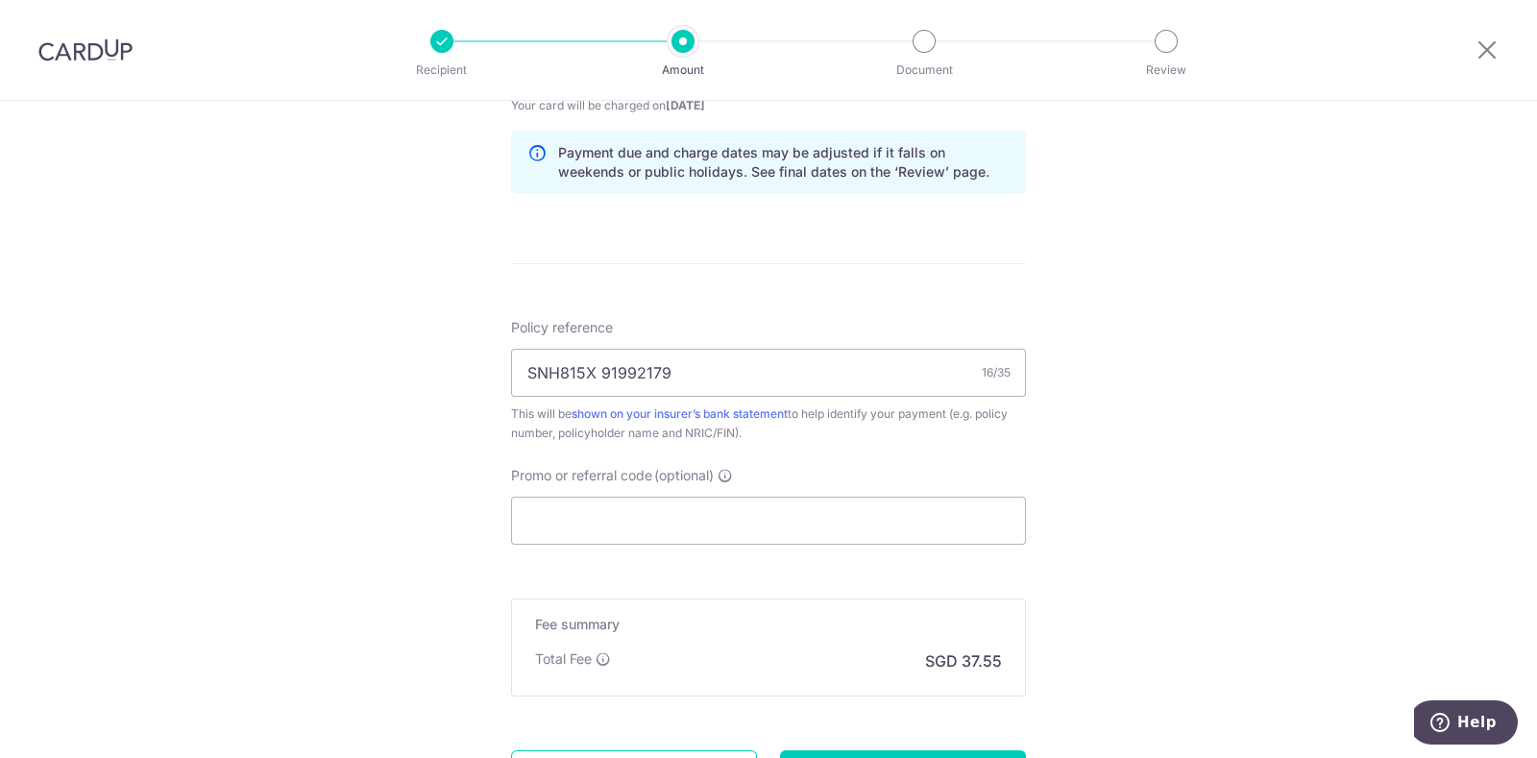
scroll to position [1009, 0]
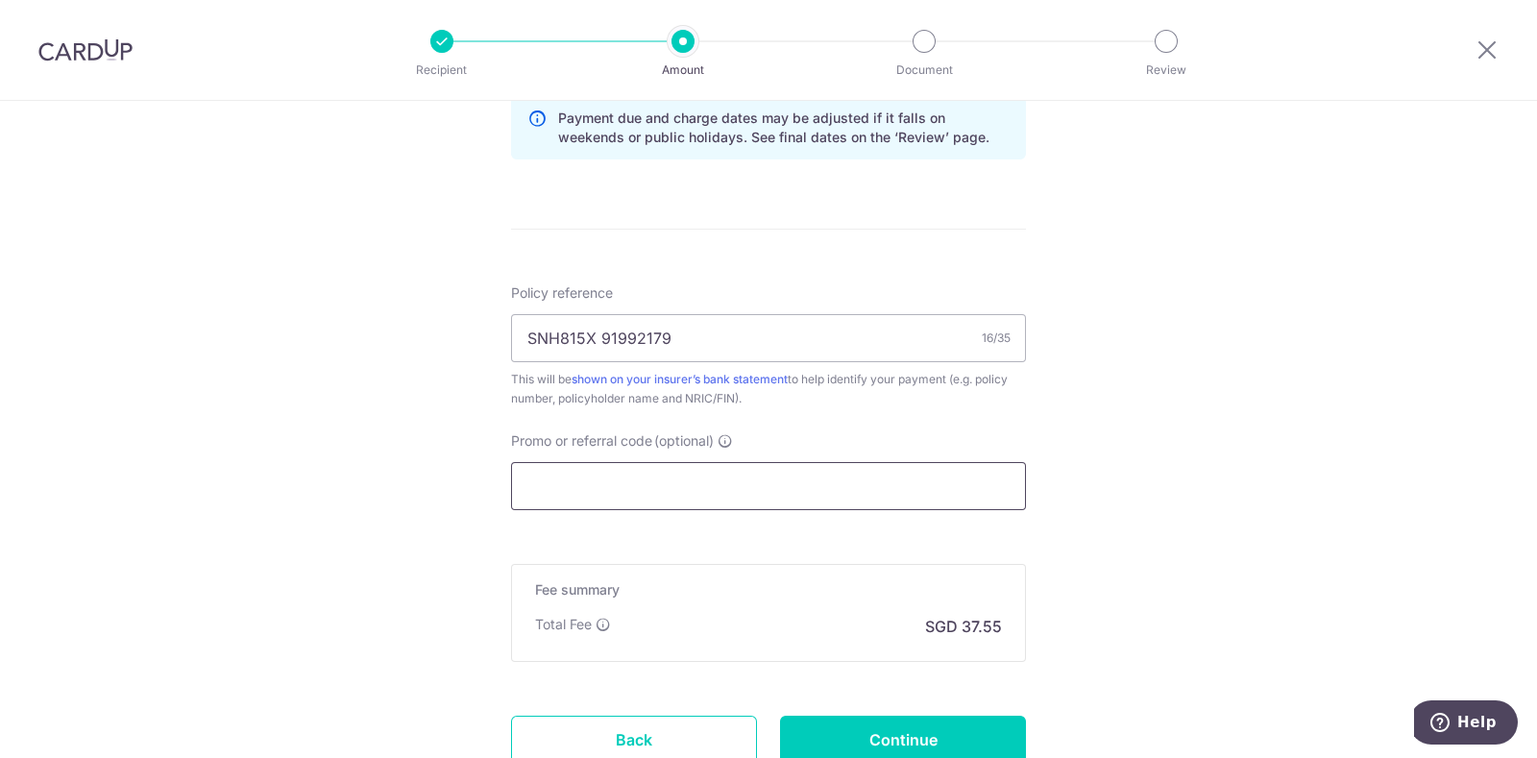
click at [591, 495] on input "Promo or referral code (optional)" at bounding box center [768, 486] width 515 height 48
paste input "OFF225"
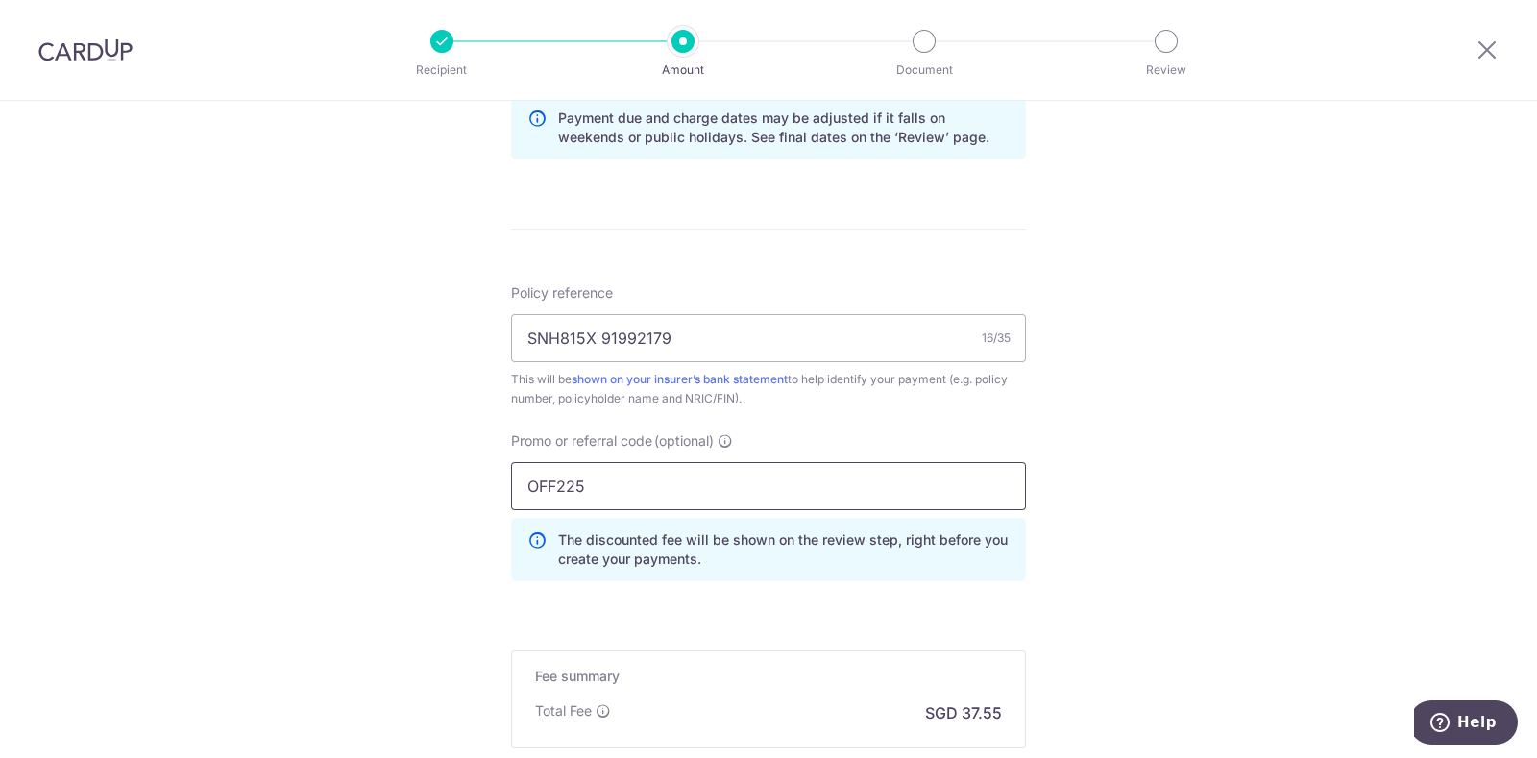
type input "OFF225"
click at [1248, 463] on div "Tell us more about your payment Enter payment amount SGD 1,444.05 1444.05 Selec…" at bounding box center [768, 43] width 1537 height 1902
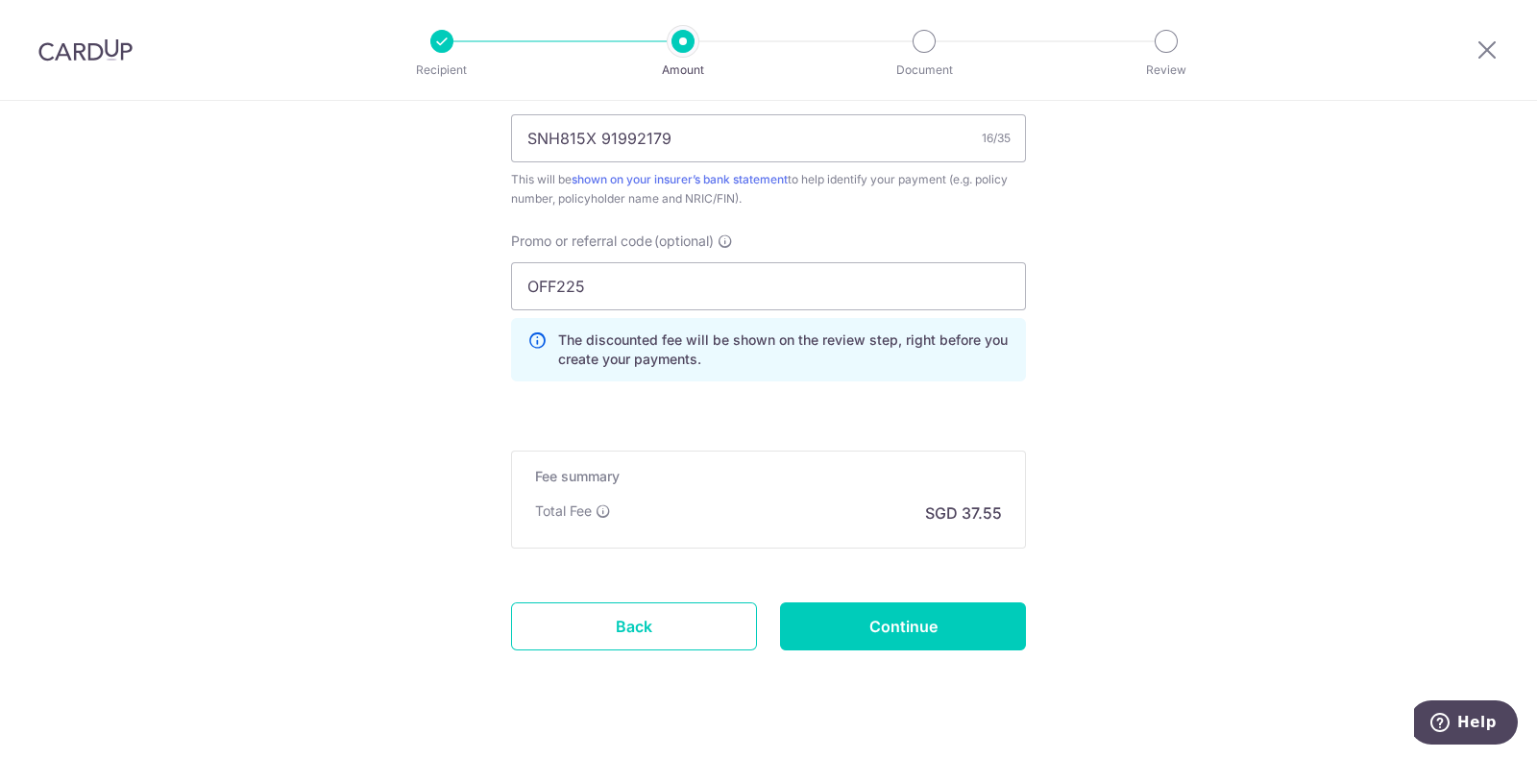
scroll to position [1243, 0]
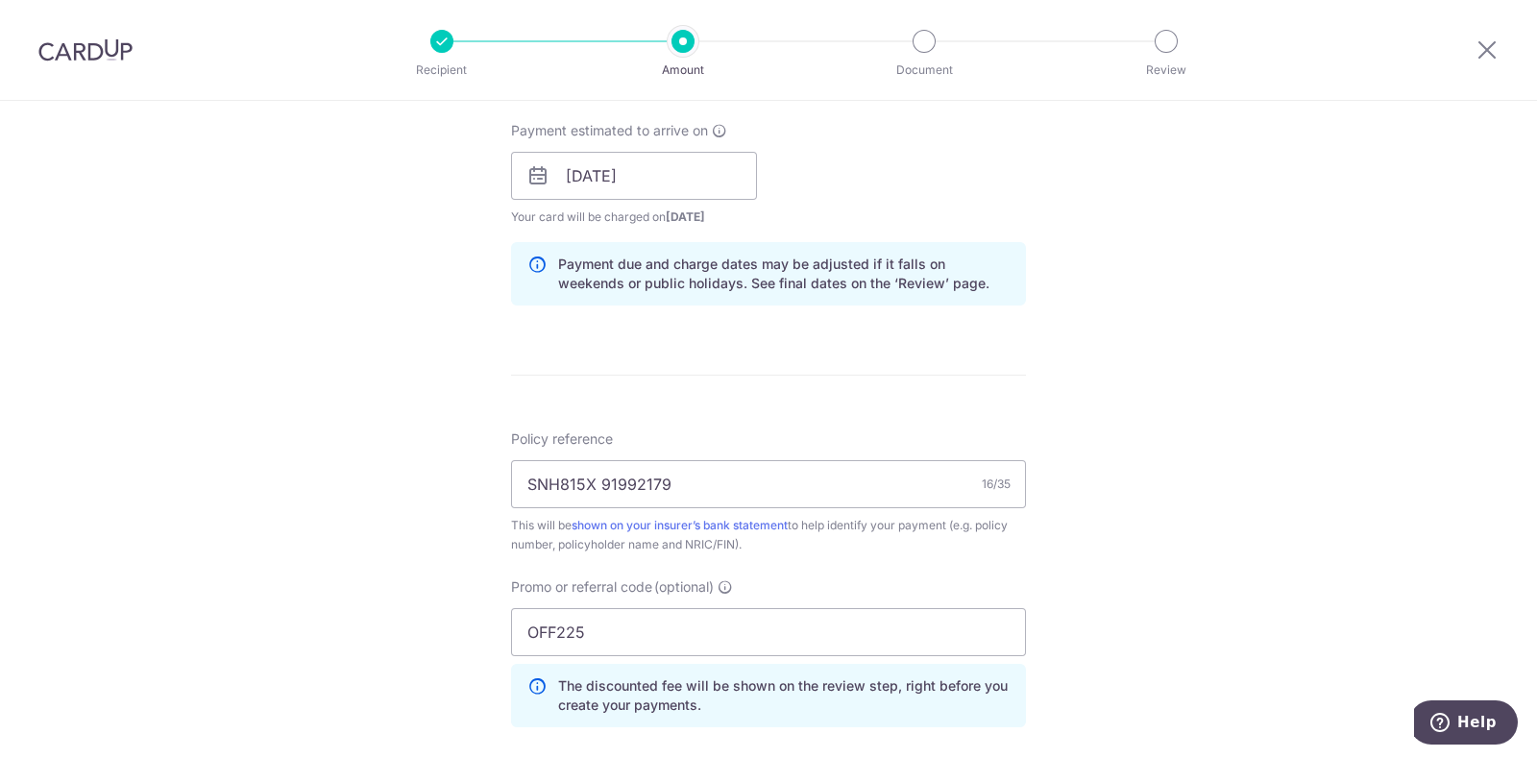
scroll to position [764, 0]
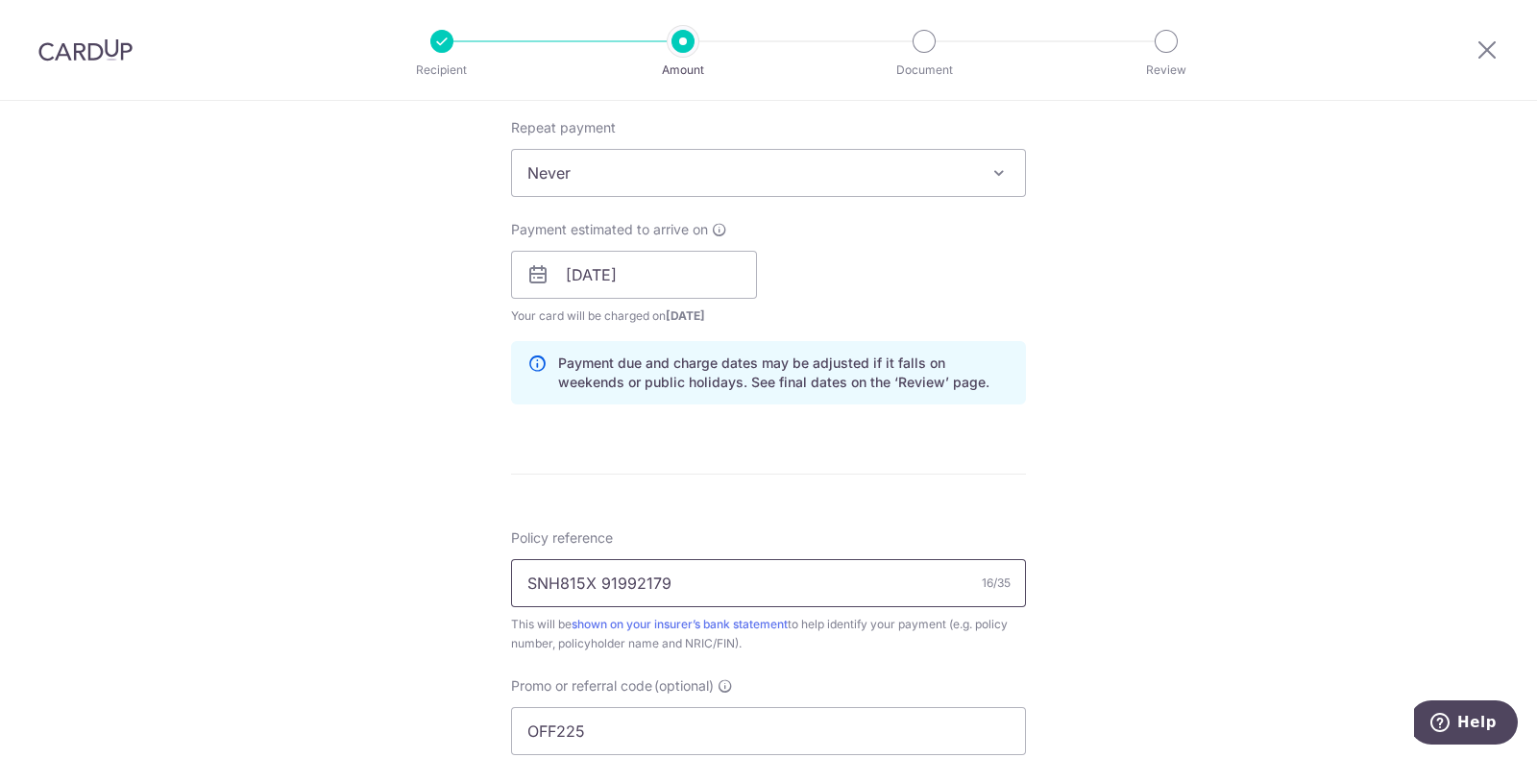
click at [592, 573] on input "SNH815X 91992179" at bounding box center [768, 583] width 515 height 48
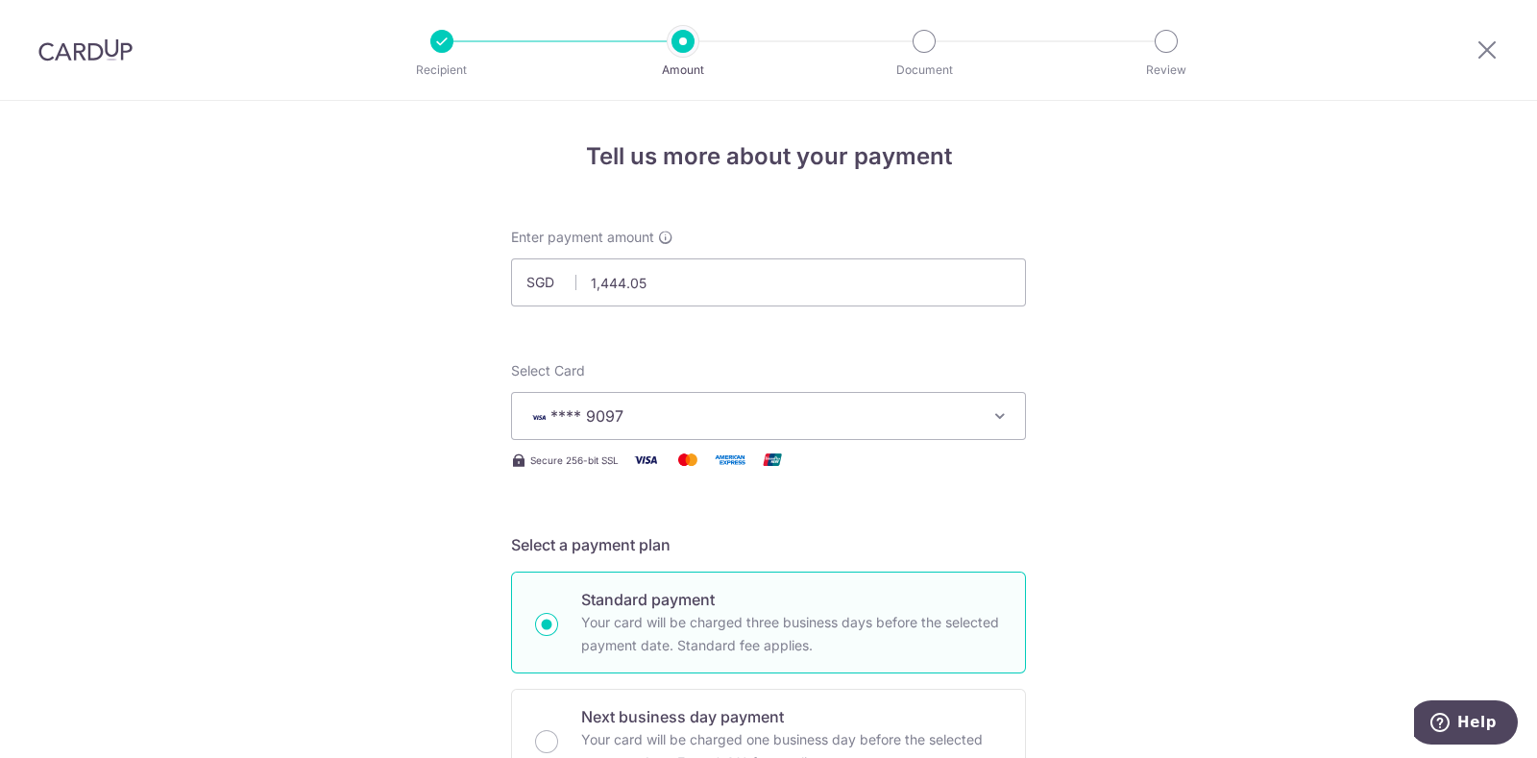
scroll to position [1243, 0]
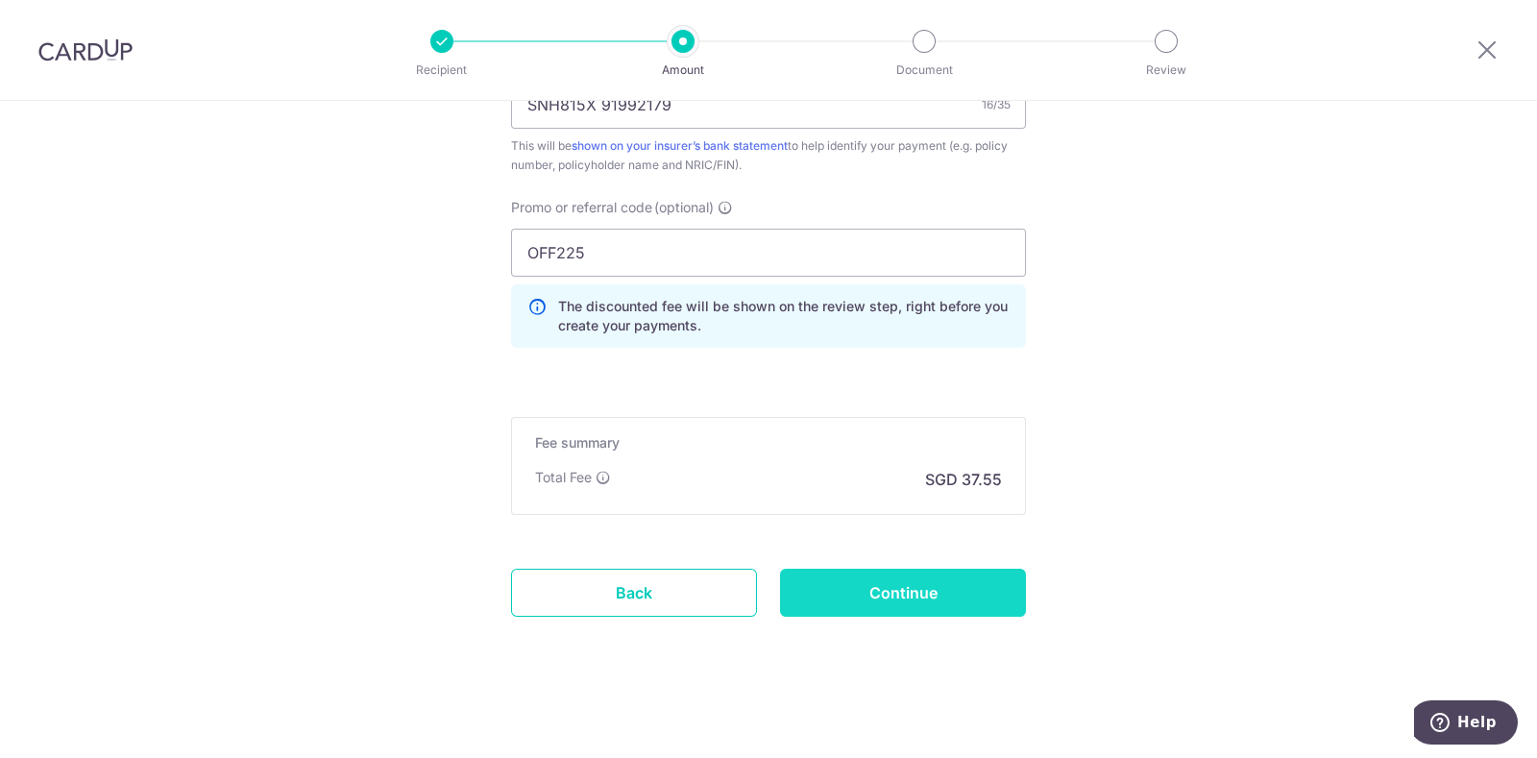
click at [891, 584] on input "Continue" at bounding box center [903, 593] width 246 height 48
type input "Create Schedule"
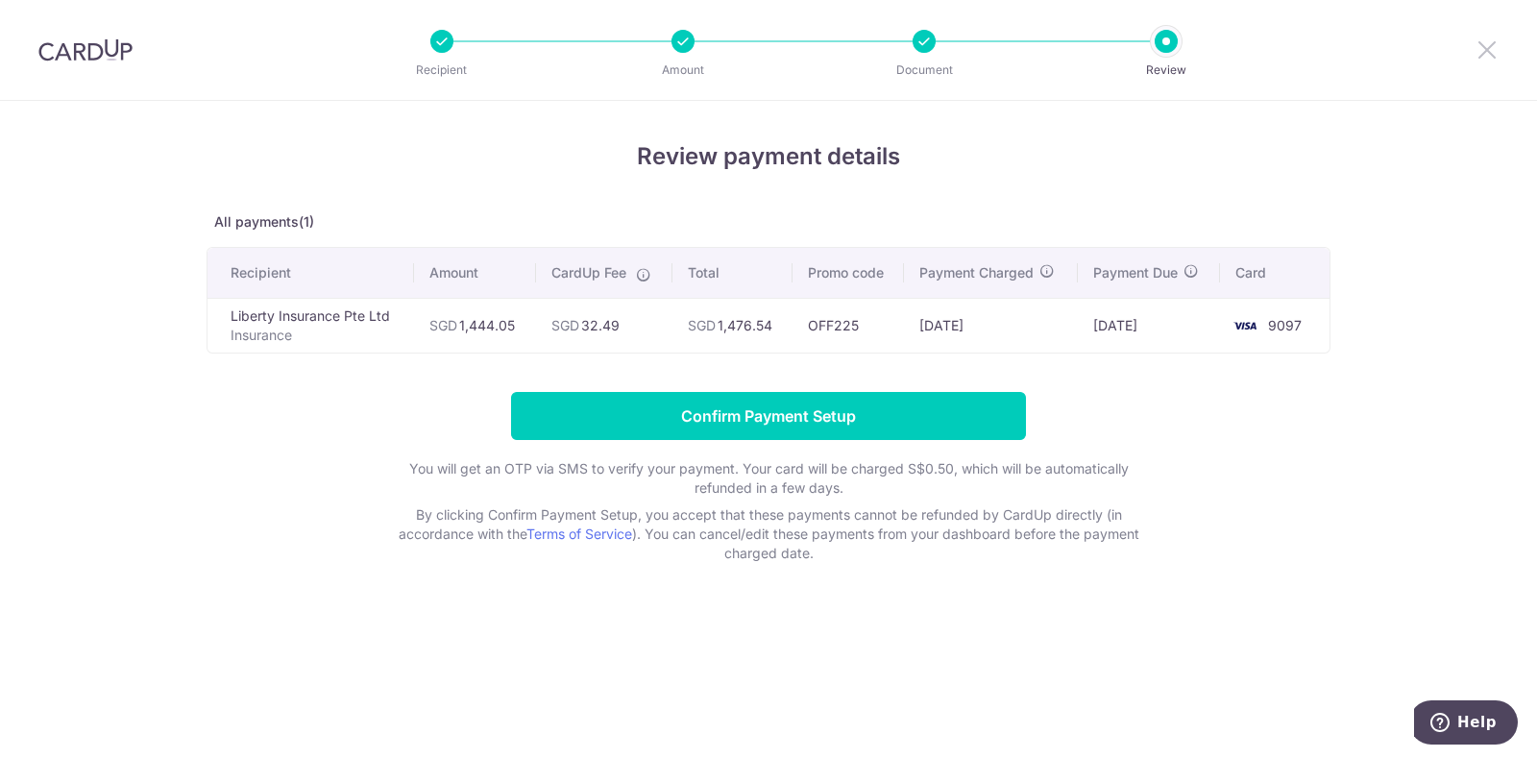
click at [1488, 59] on icon at bounding box center [1486, 49] width 23 height 24
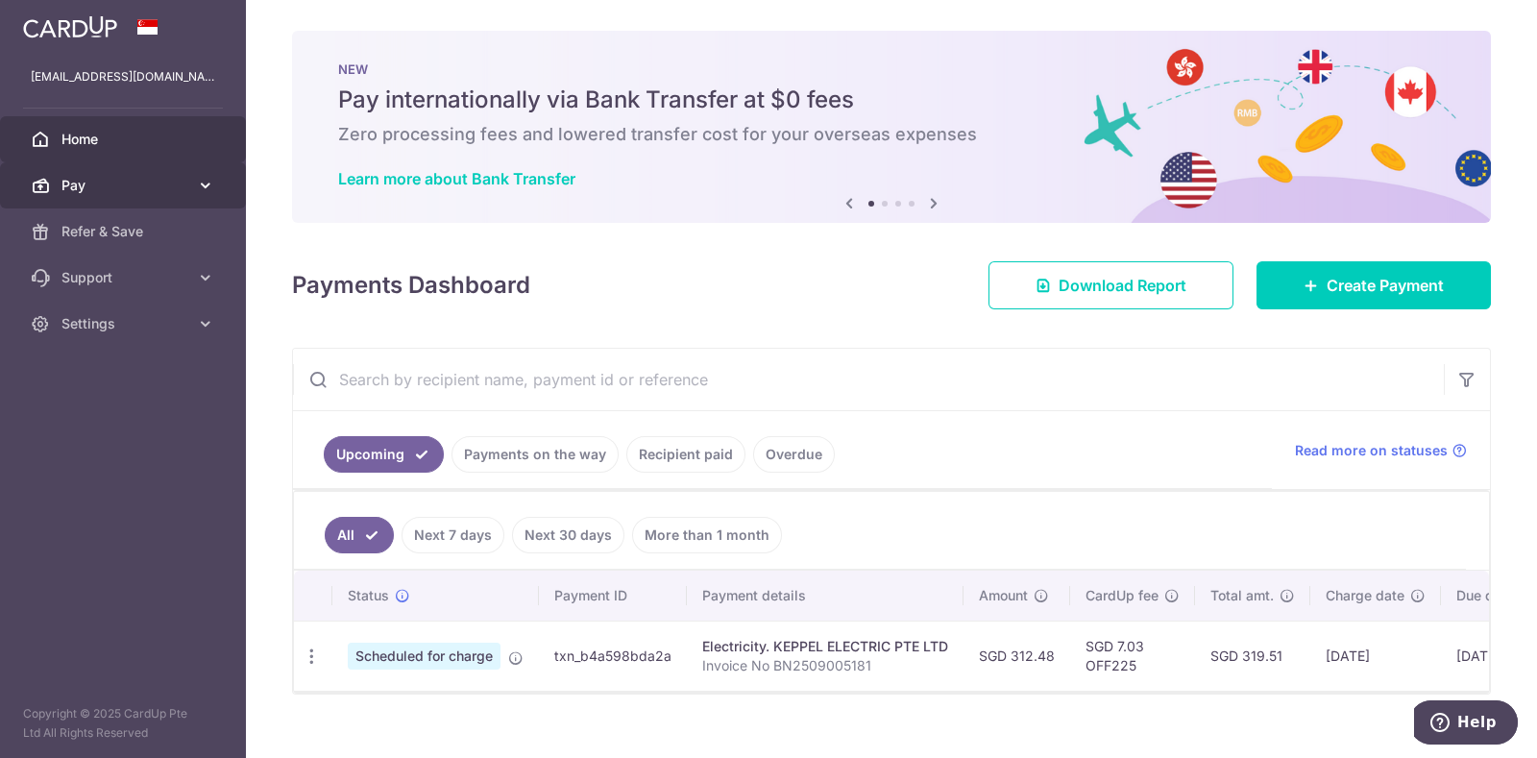
click at [89, 170] on link "Pay" at bounding box center [123, 185] width 246 height 46
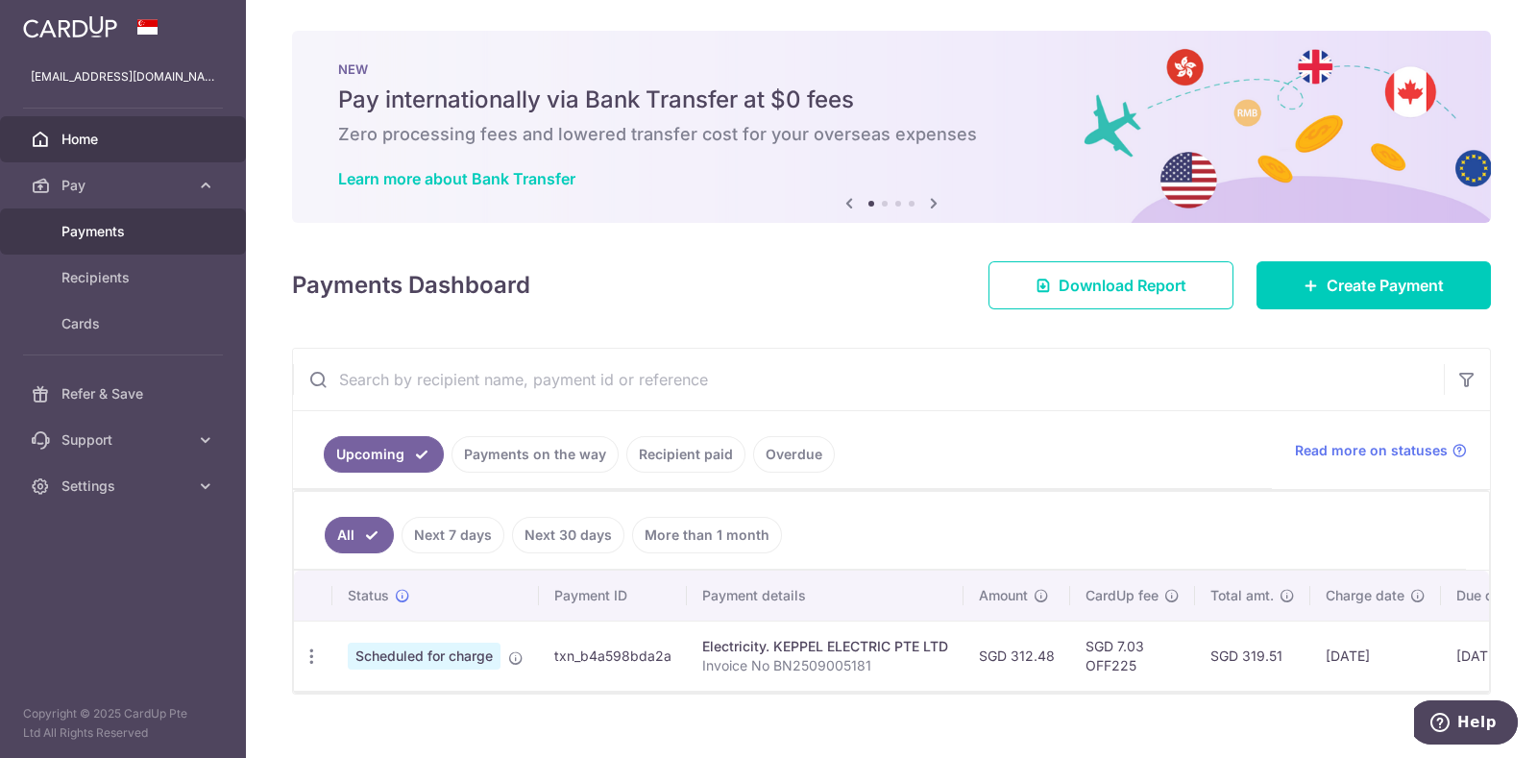
click at [125, 226] on span "Payments" at bounding box center [124, 231] width 127 height 19
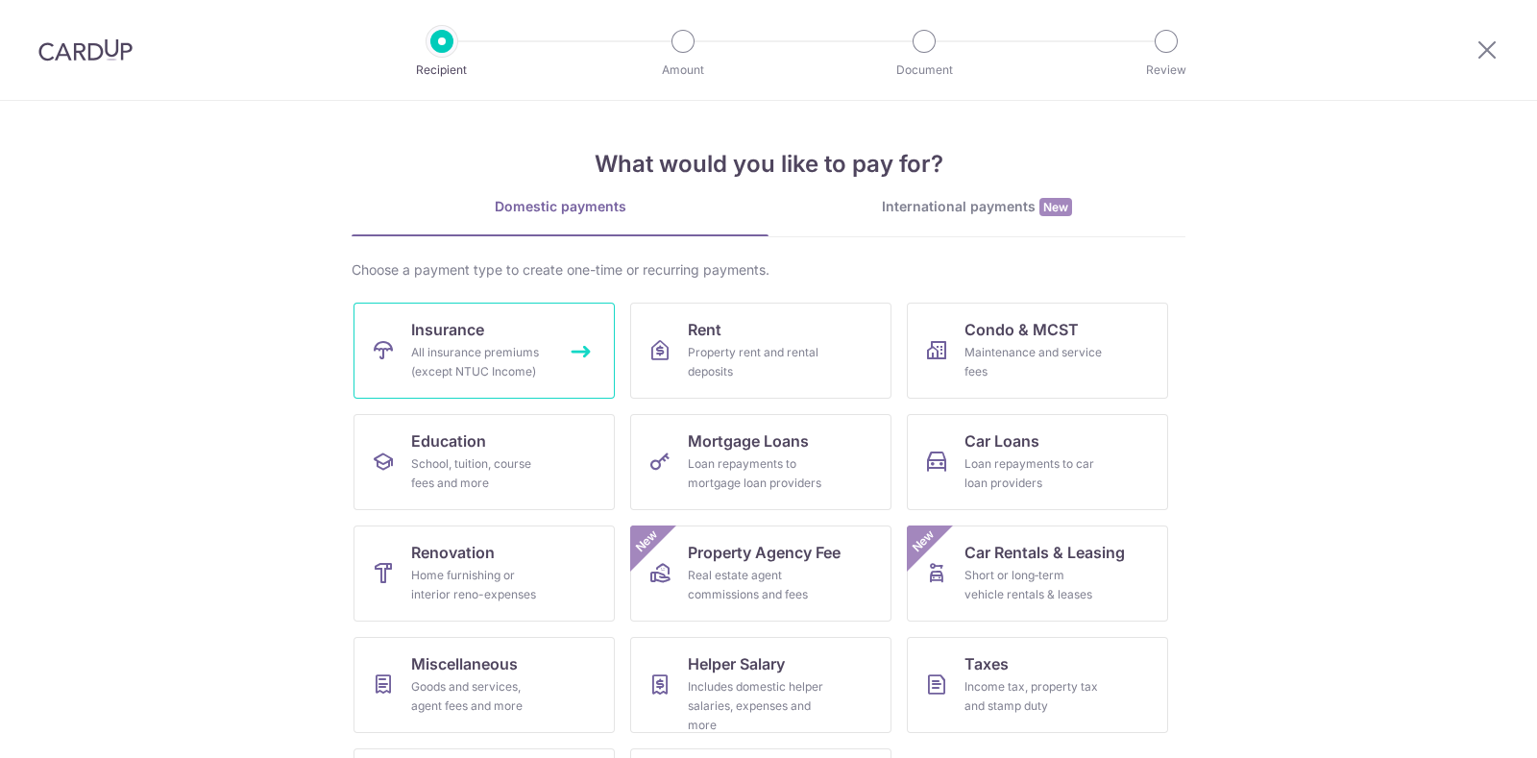
click at [477, 339] on span "Insurance" at bounding box center [447, 329] width 73 height 23
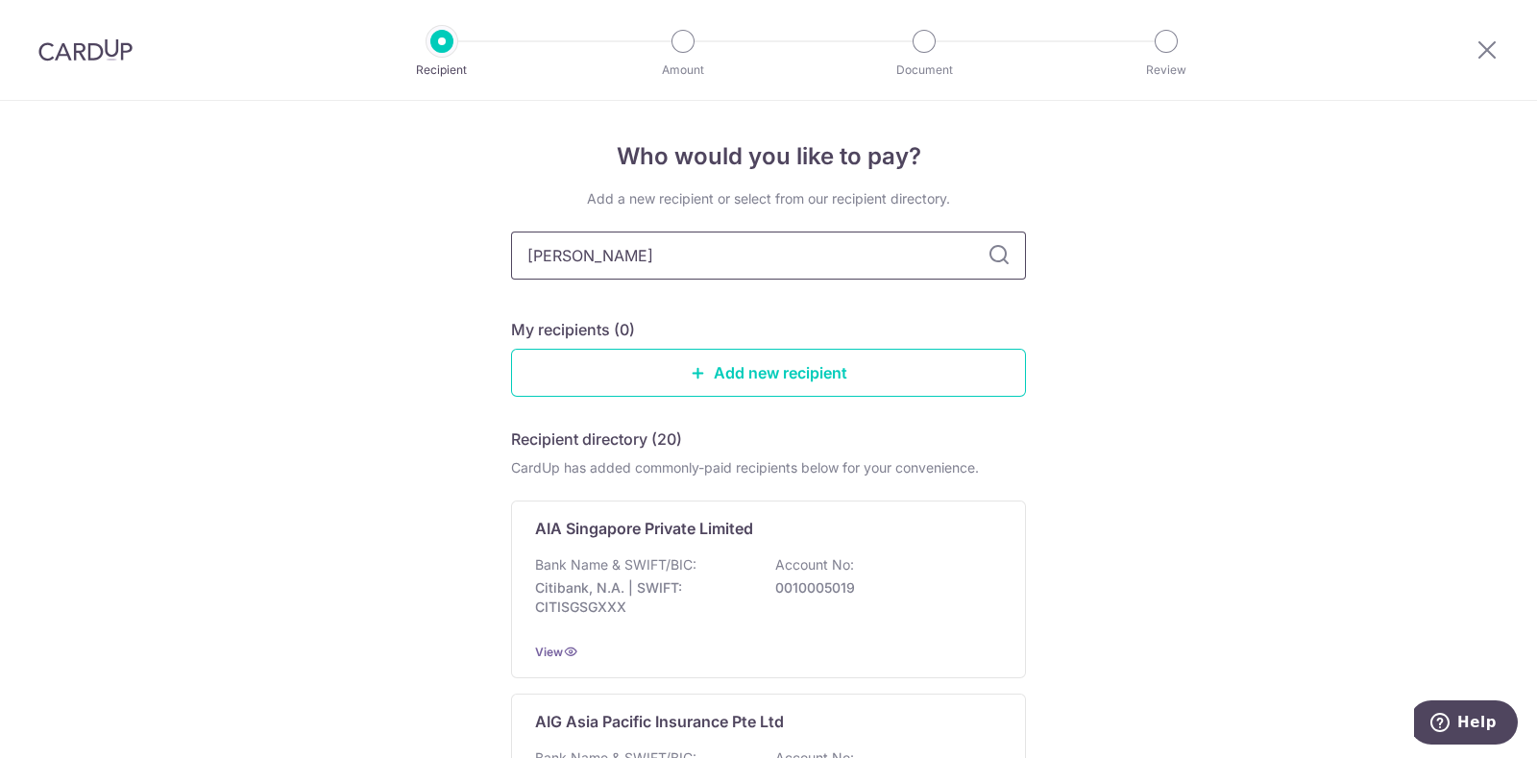
type input "LIBERTY"
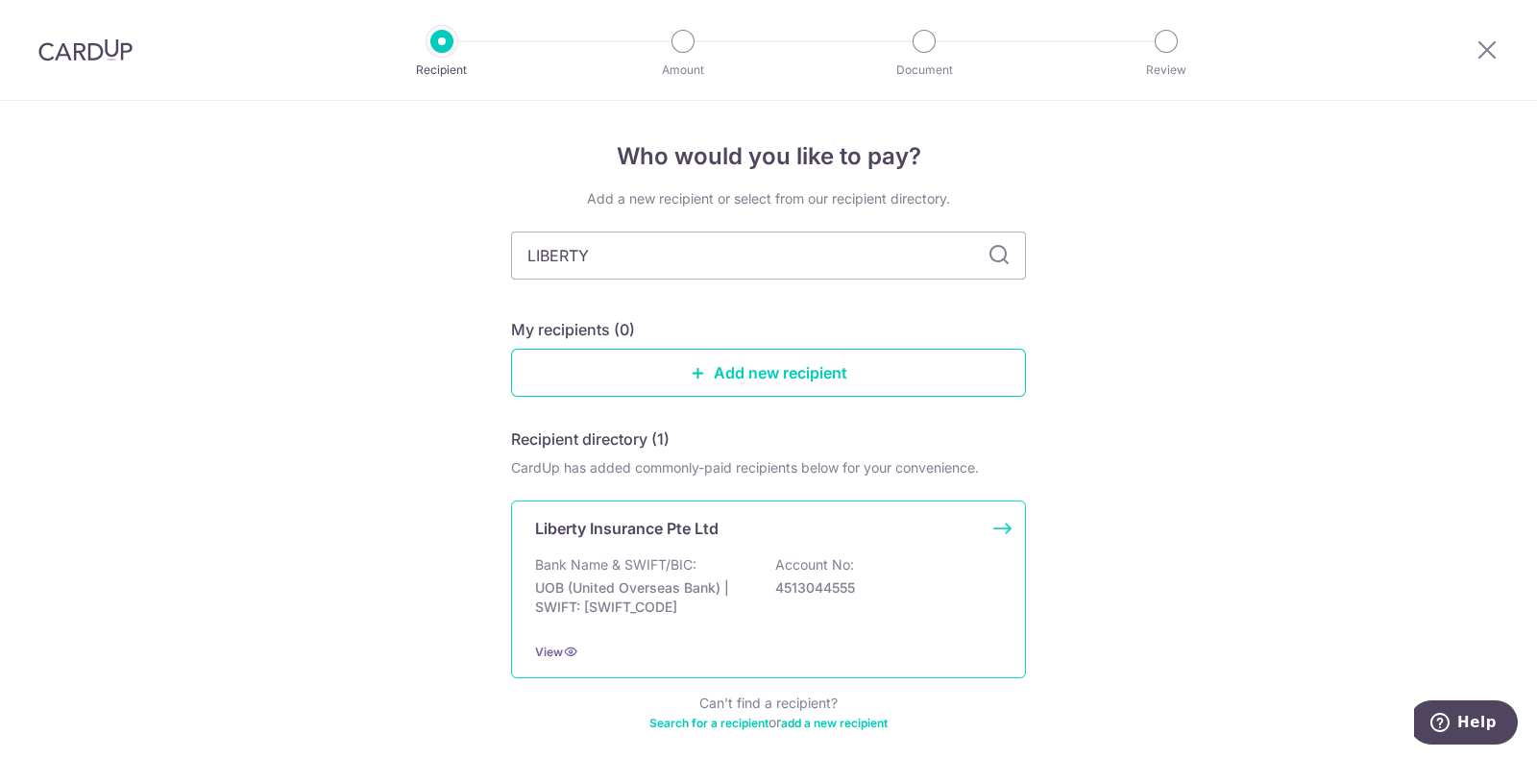
click at [647, 526] on p "Liberty Insurance Pte Ltd" at bounding box center [626, 528] width 183 height 23
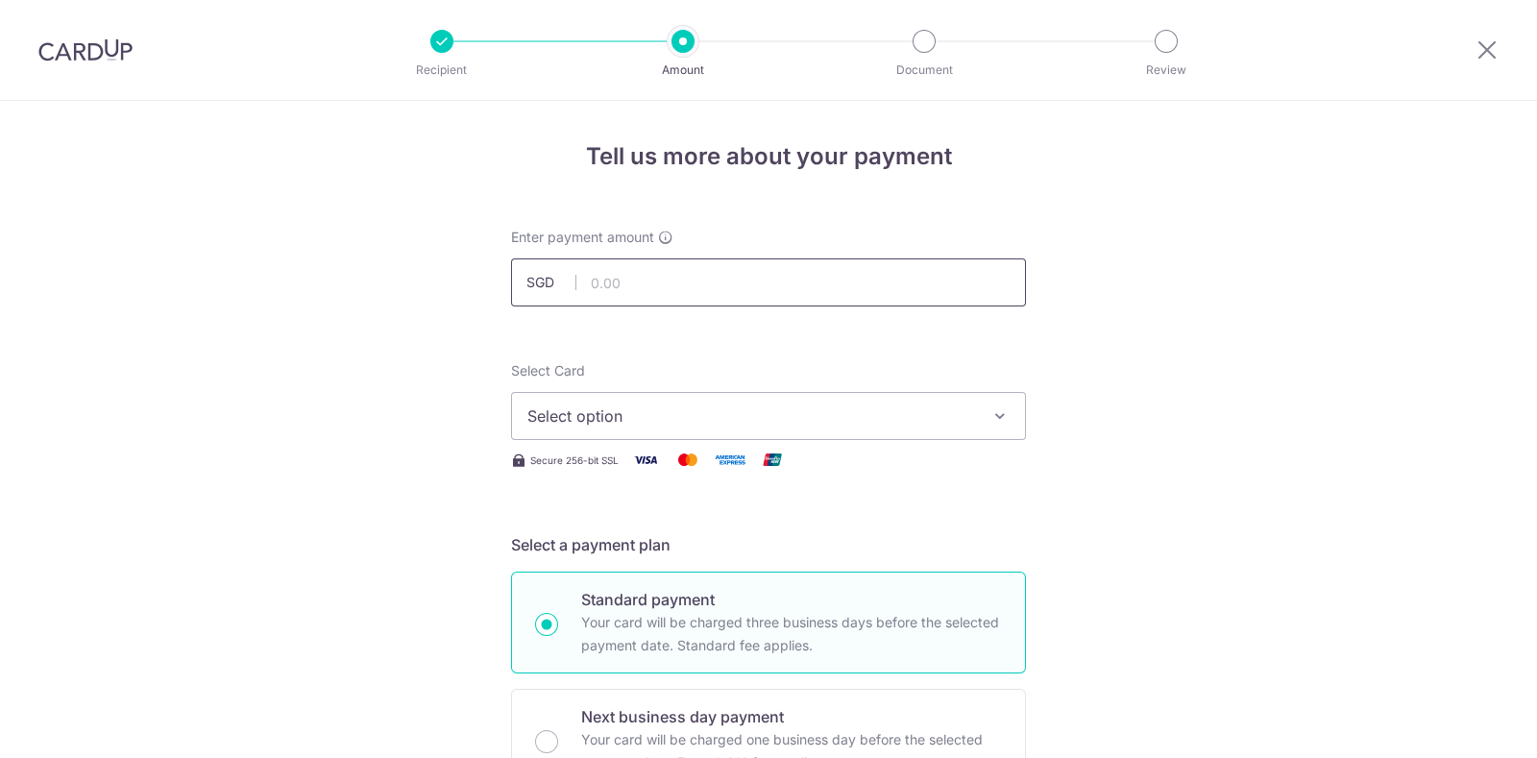
click at [710, 280] on input "text" at bounding box center [768, 282] width 515 height 48
type input "1,444.05"
click at [916, 404] on span "Select option" at bounding box center [751, 415] width 448 height 23
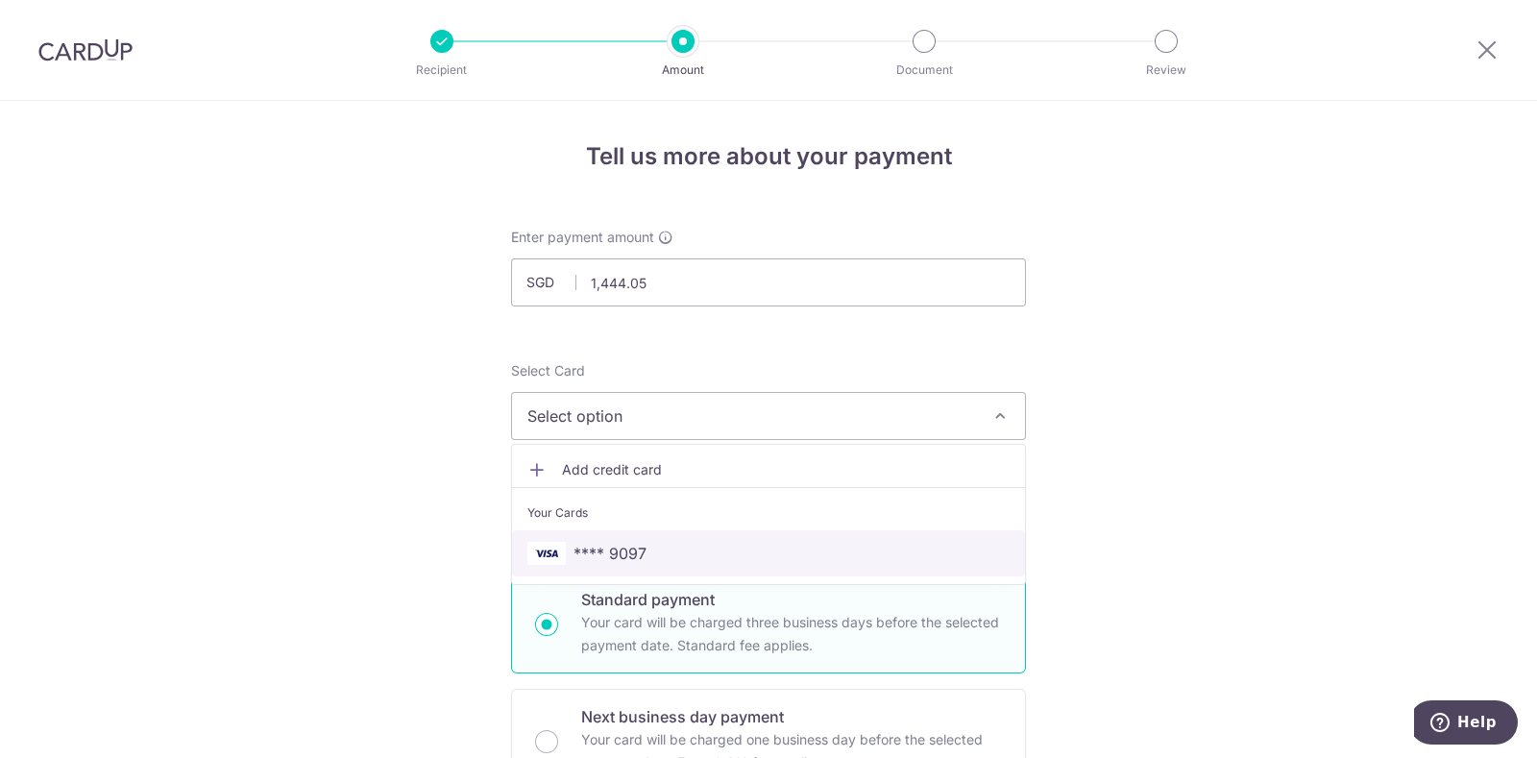
click at [624, 542] on span "**** 9097" at bounding box center [609, 553] width 73 height 23
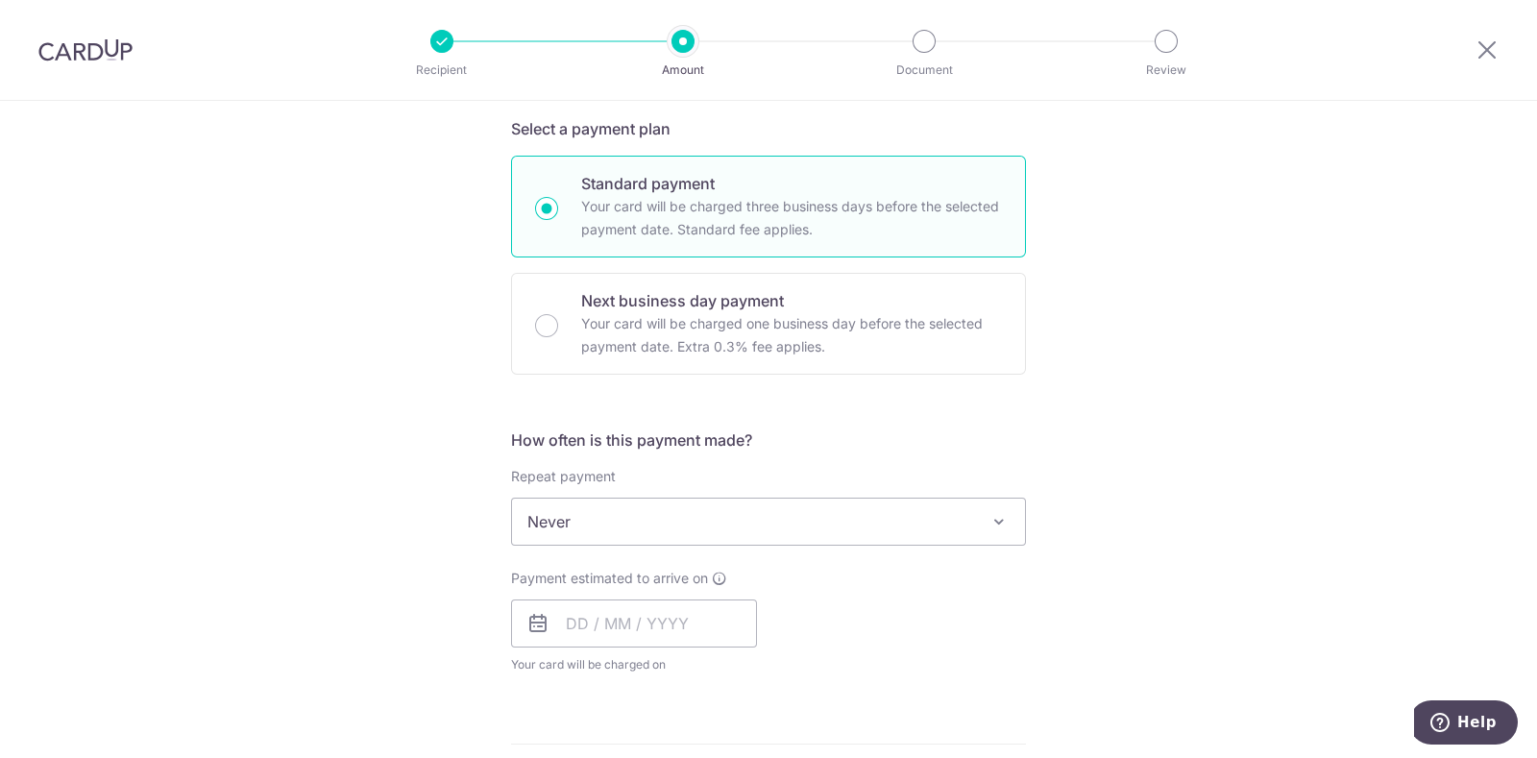
scroll to position [484, 0]
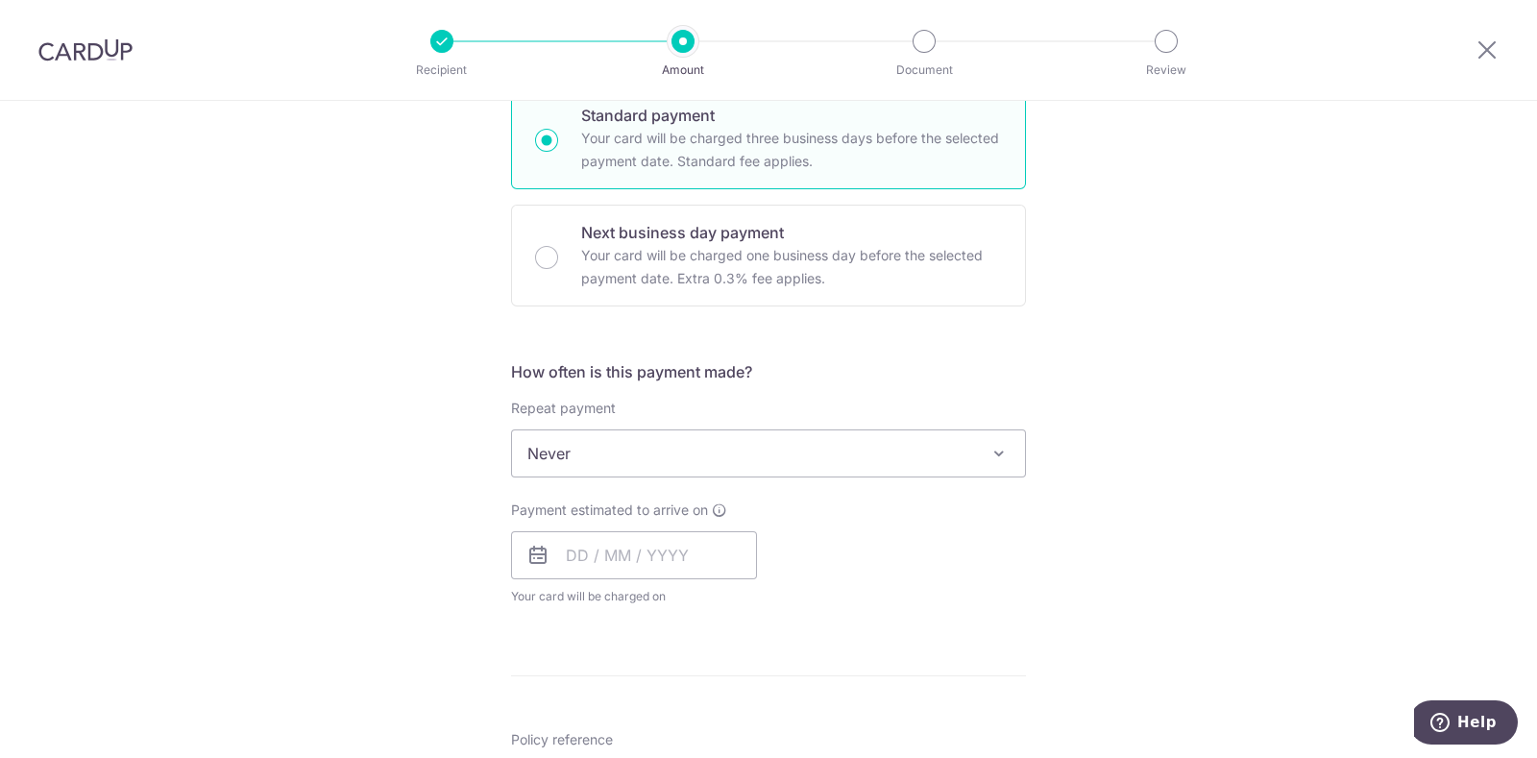
click at [715, 468] on span "Never" at bounding box center [768, 453] width 513 height 46
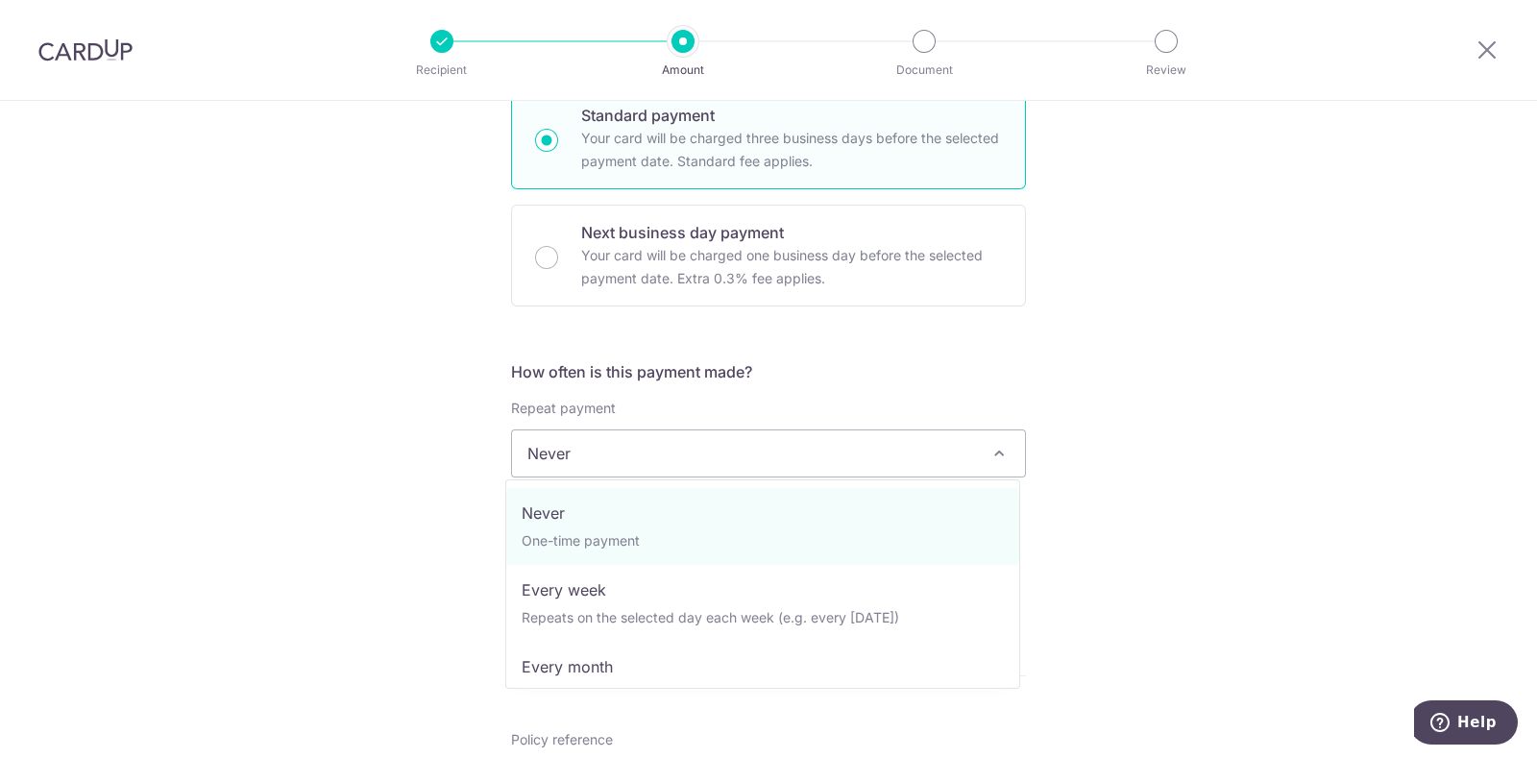
click at [715, 468] on span "Never" at bounding box center [768, 453] width 513 height 46
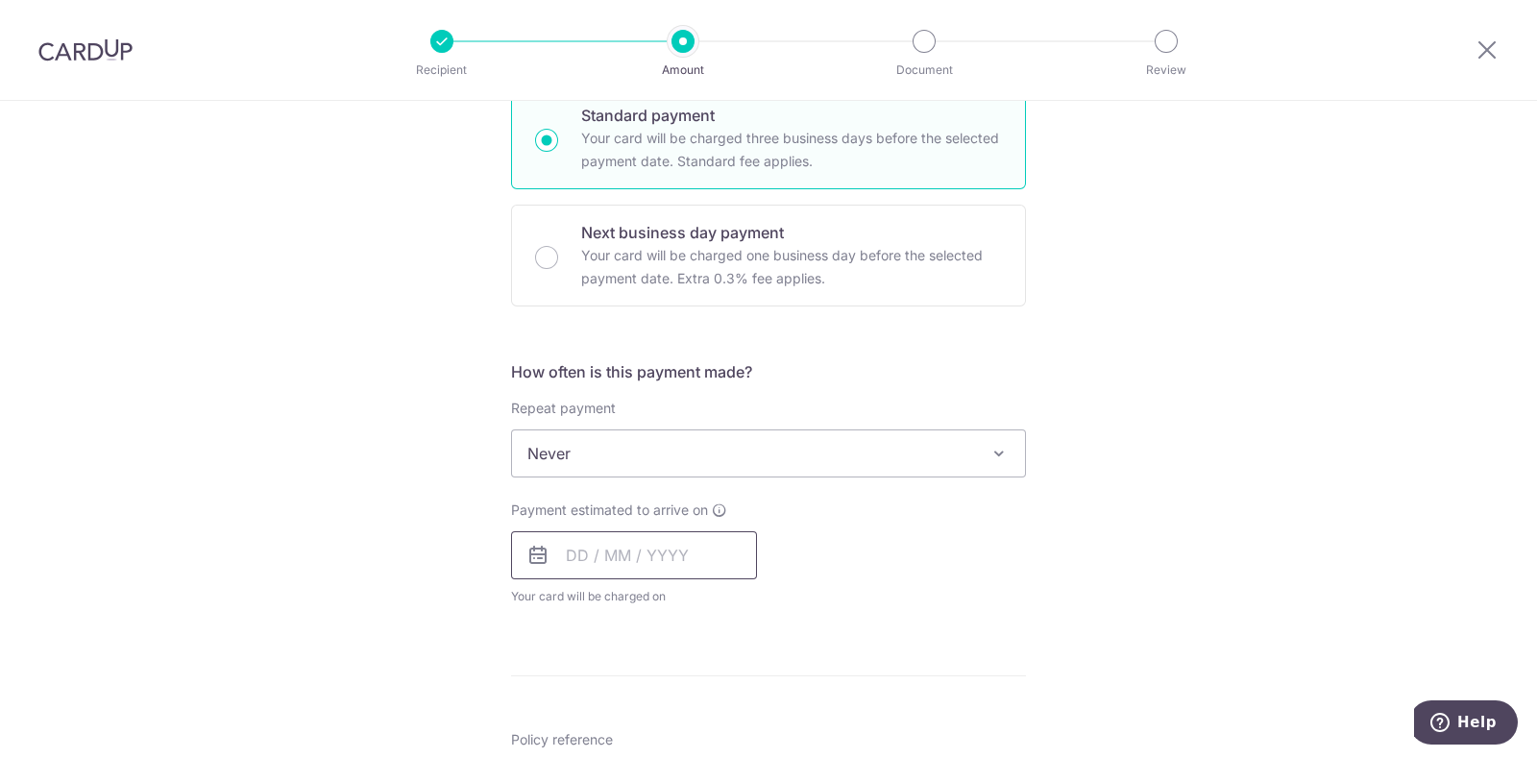
click at [616, 534] on input "text" at bounding box center [634, 555] width 246 height 48
click at [696, 714] on link "11" at bounding box center [704, 729] width 31 height 31
click at [1148, 541] on div "Tell us more about your payment Enter payment amount SGD 1,444.05 1444.05 Selec…" at bounding box center [768, 485] width 1537 height 1737
click at [1150, 377] on div "Tell us more about your payment Enter payment amount SGD 1,444.05 1444.05 Selec…" at bounding box center [768, 485] width 1537 height 1737
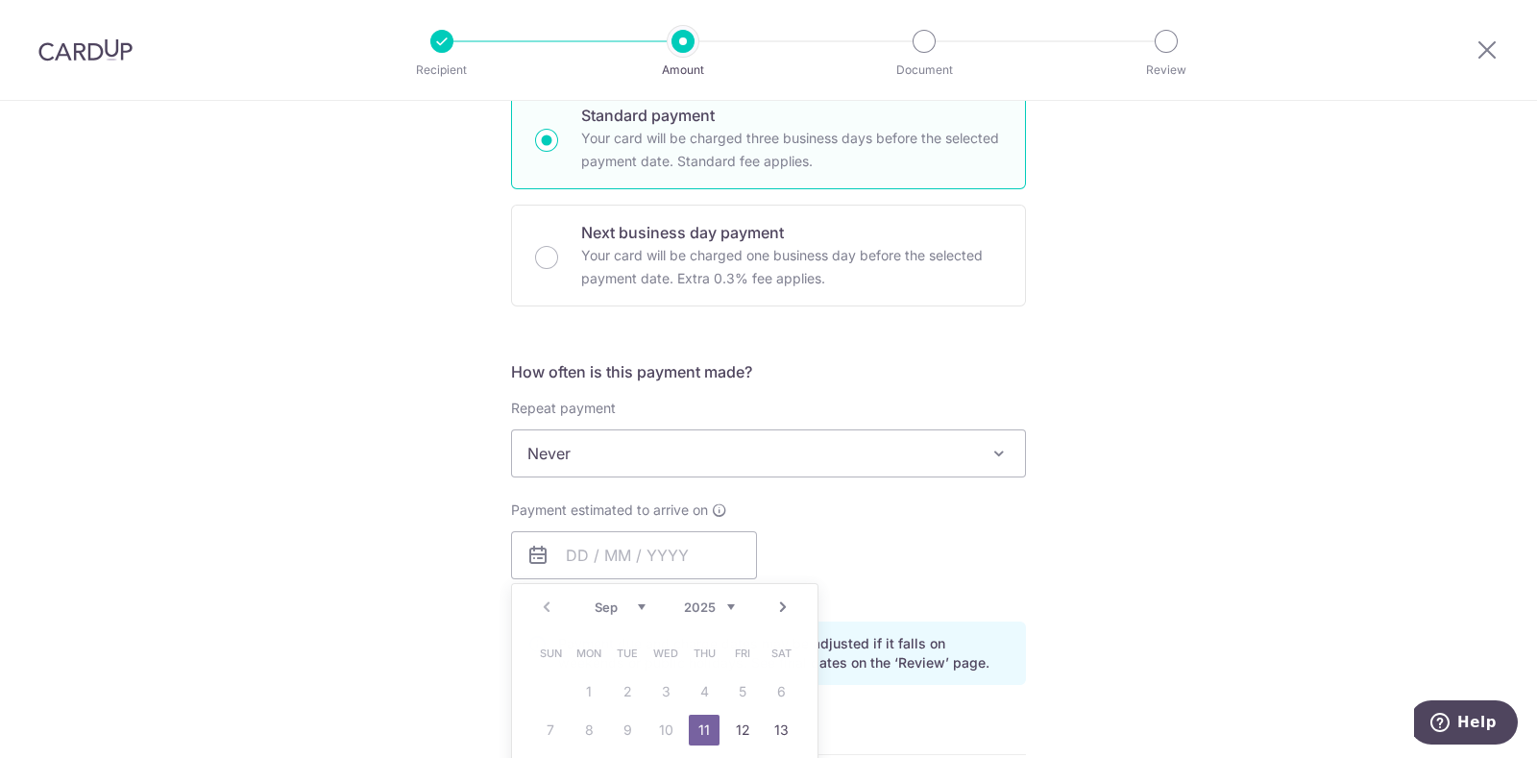
type input "[DATE]"
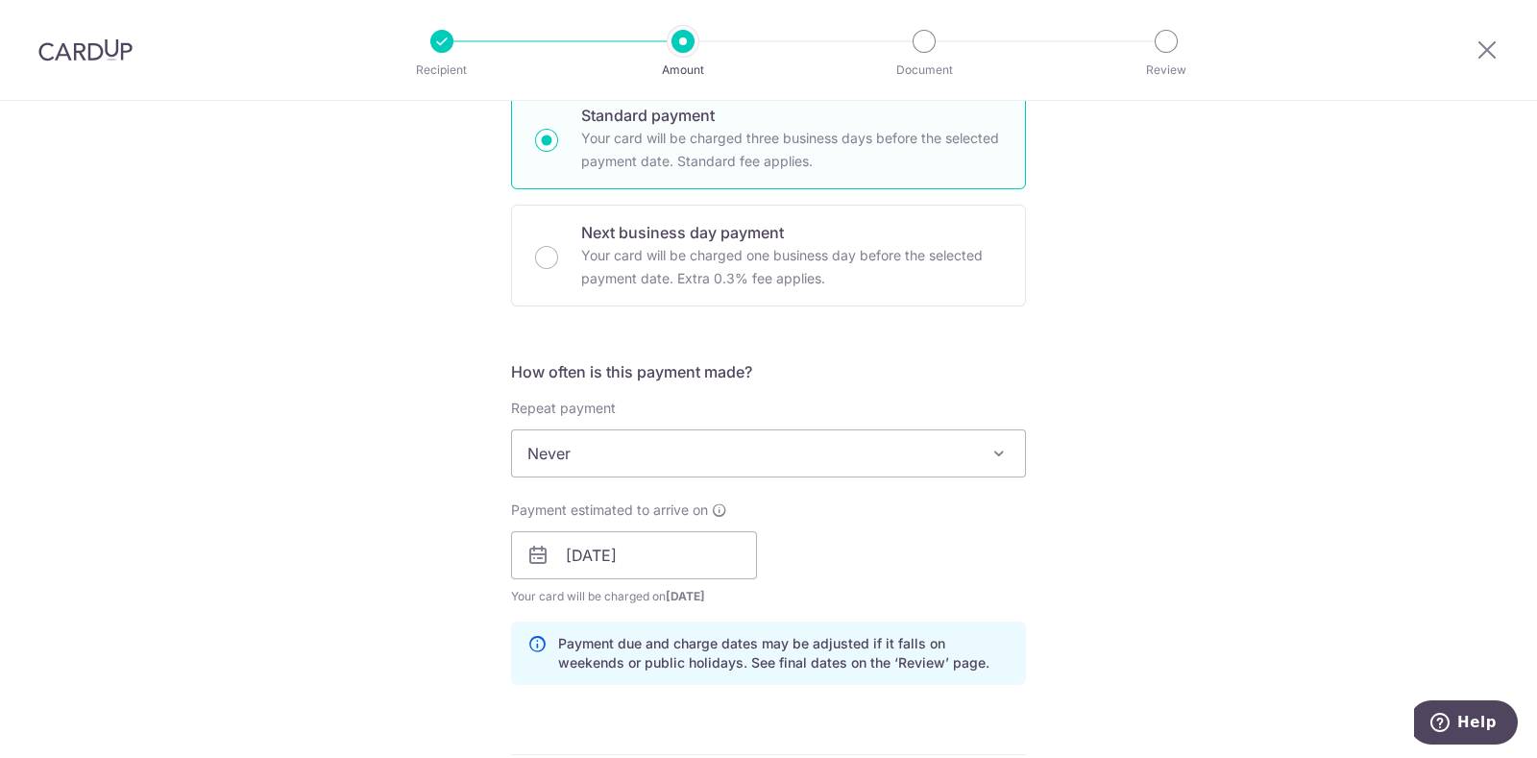
click at [1300, 434] on div "Tell us more about your payment Enter payment amount SGD 1,444.05 1444.05 Selec…" at bounding box center [768, 525] width 1537 height 1816
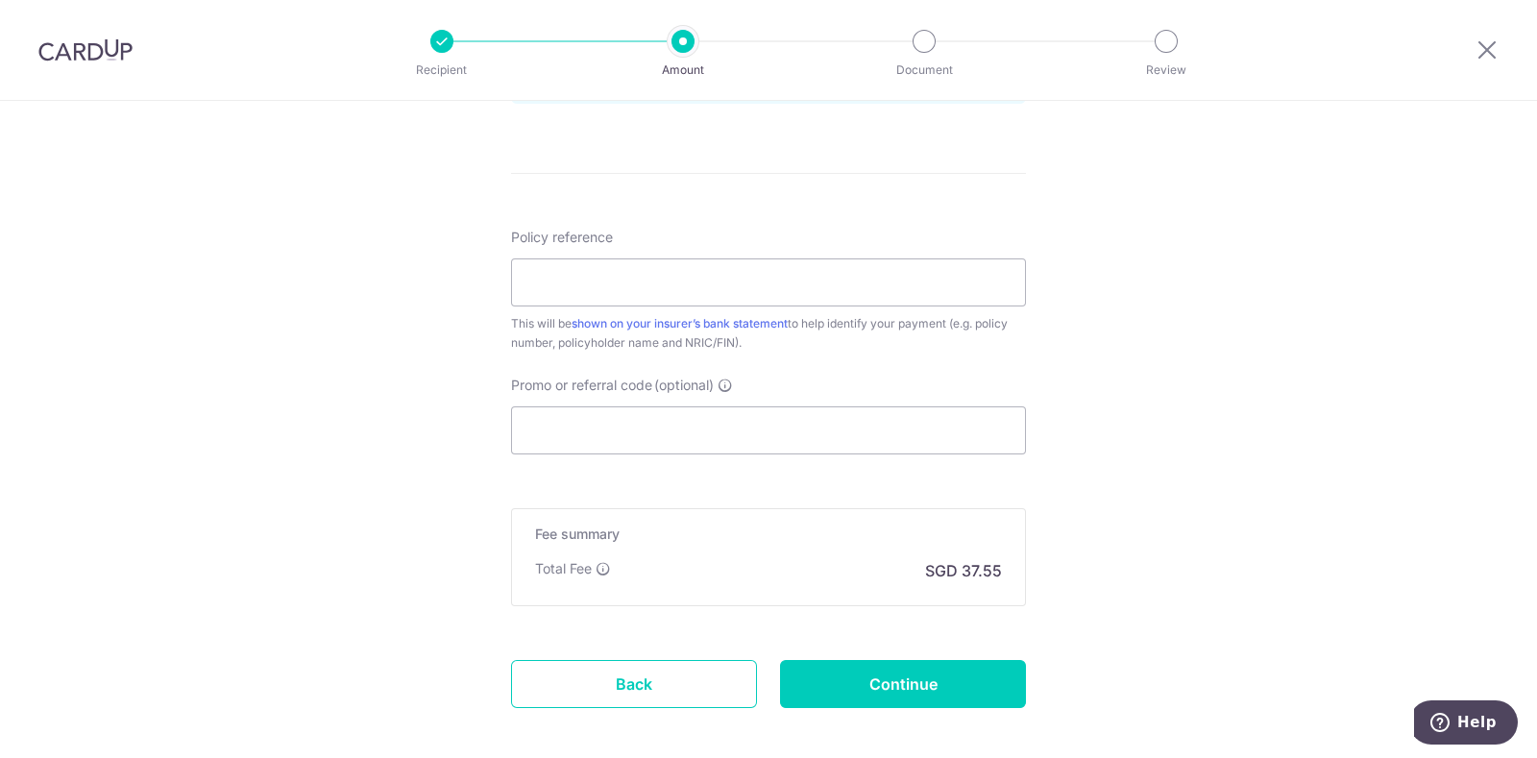
scroll to position [1156, 0]
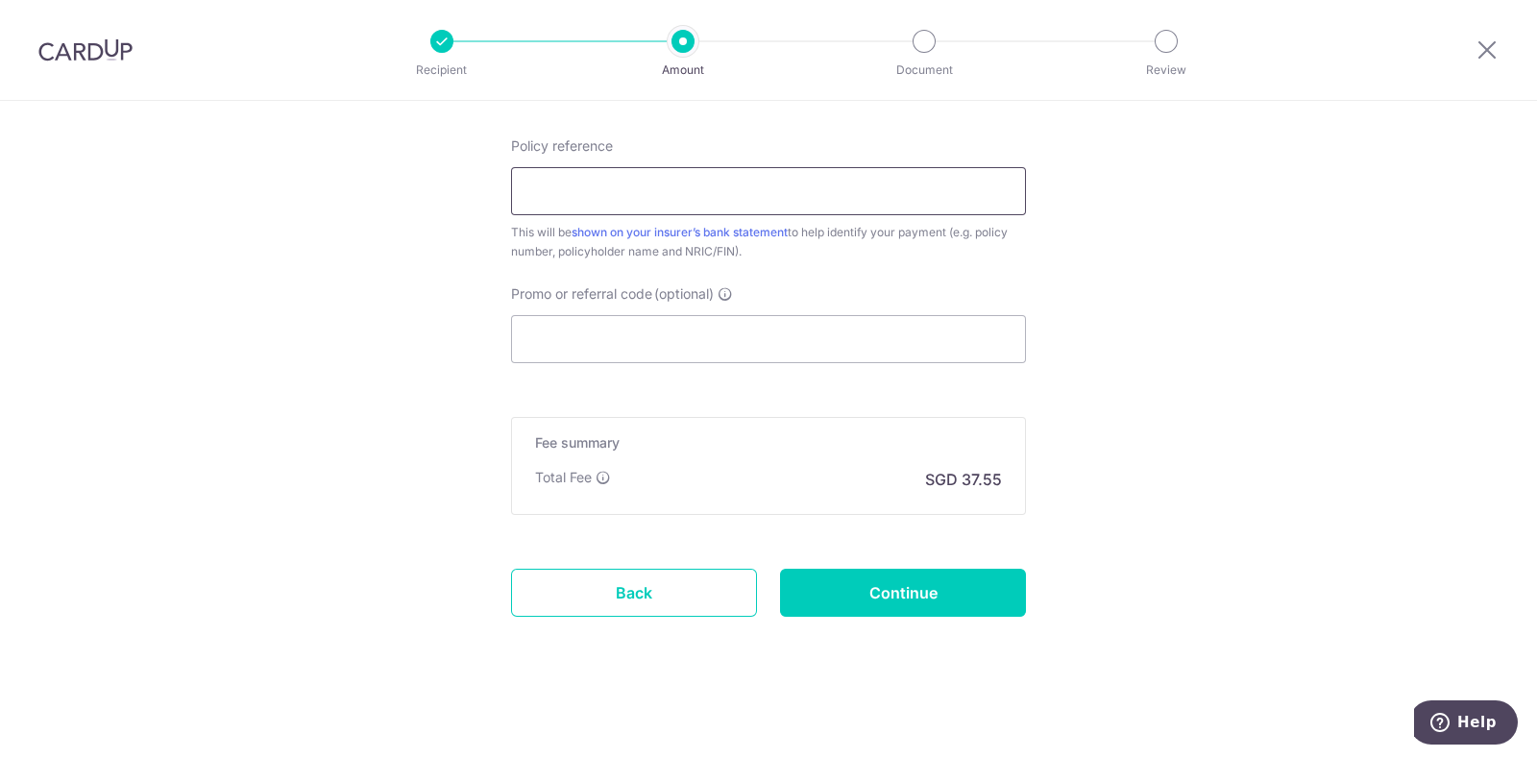
click at [714, 206] on input "Policy reference" at bounding box center [768, 191] width 515 height 48
paste input "2025-0901-0008-6877"
click at [677, 348] on input "Promo or referral code (optional)" at bounding box center [768, 339] width 515 height 48
drag, startPoint x: 736, startPoint y: 191, endPoint x: 81, endPoint y: 170, distance: 655.3
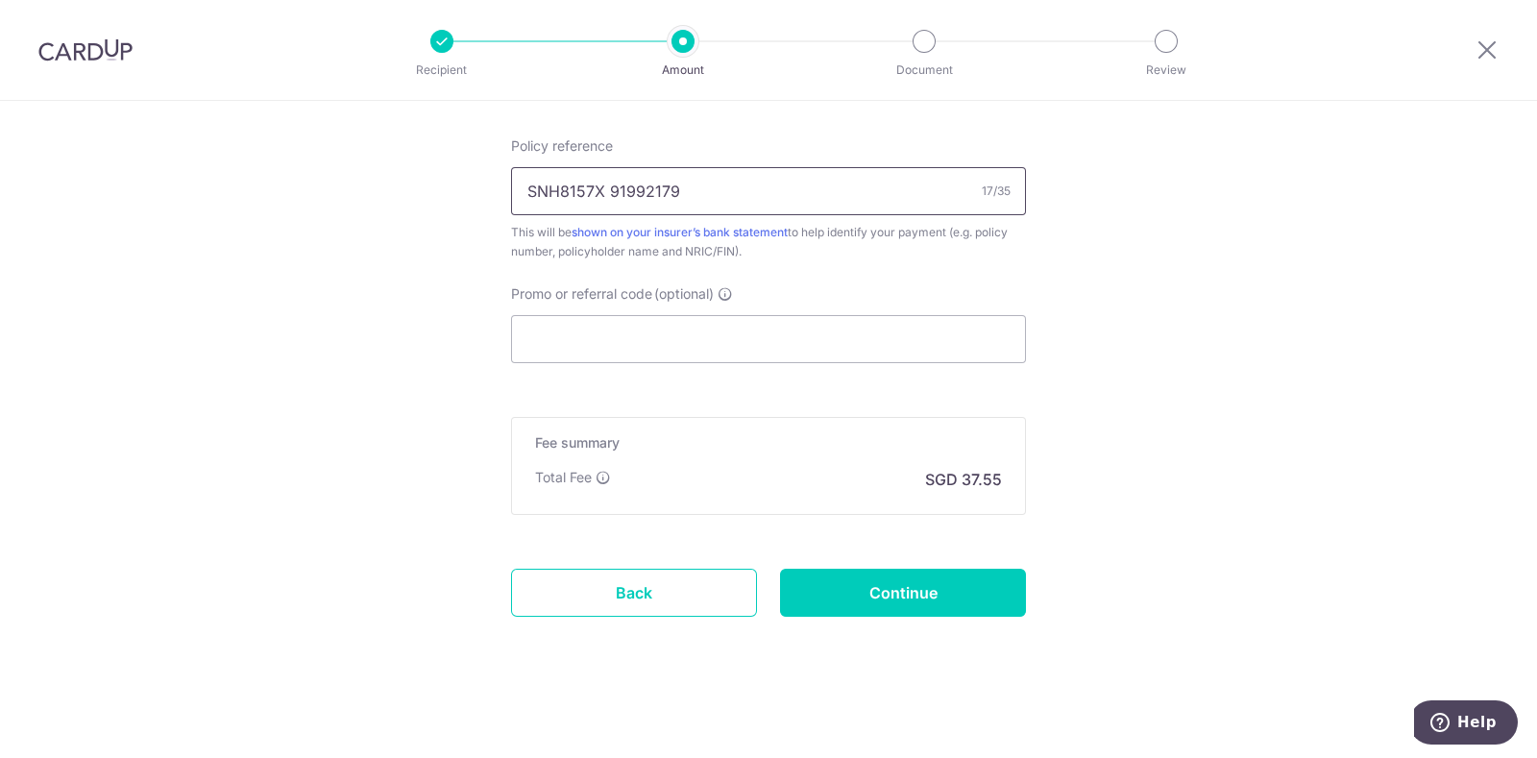
type input "SNH8157X 91992179"
click at [609, 335] on input "Promo or referral code (optional)" at bounding box center [768, 339] width 515 height 48
paste input "OFF225"
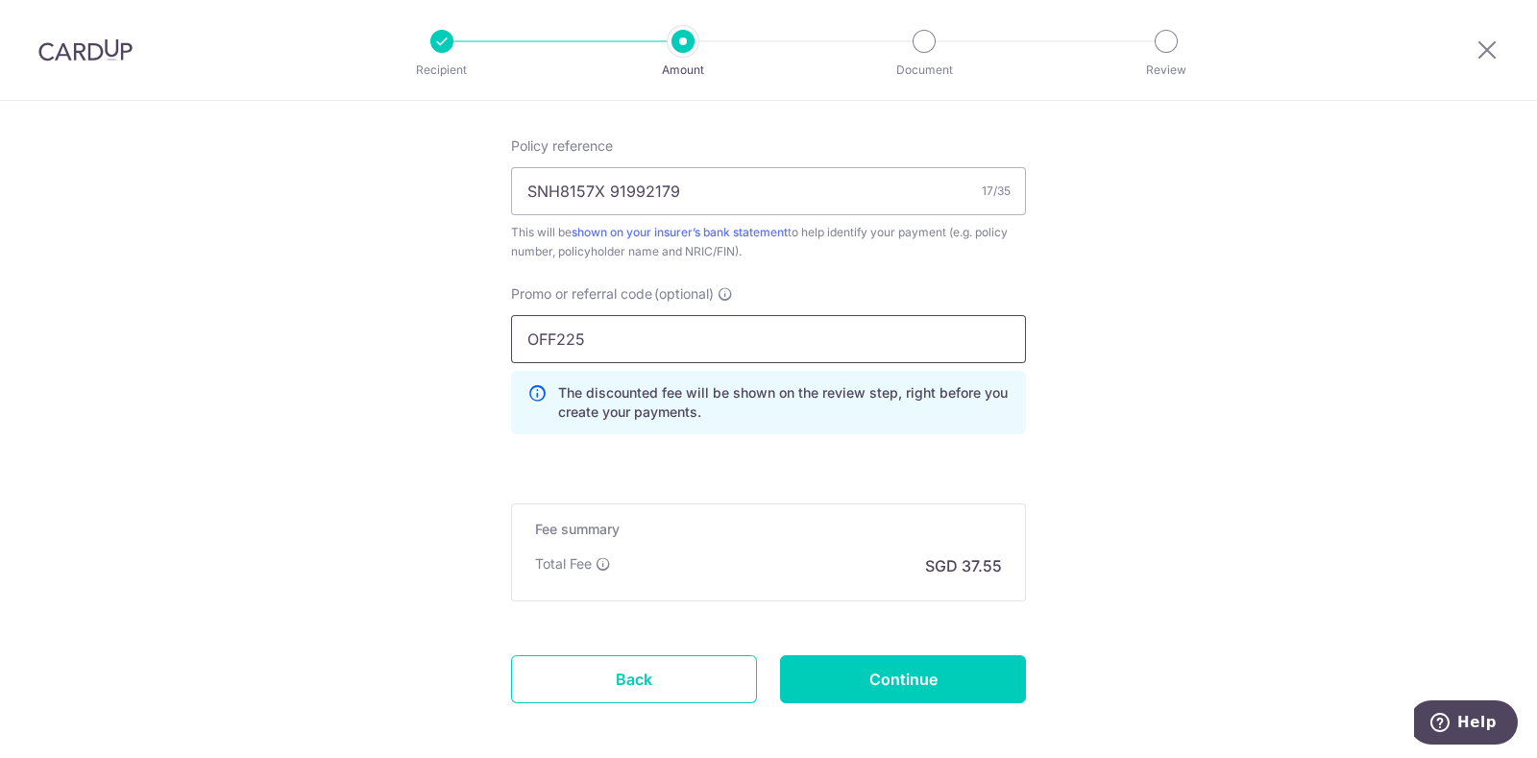
type input "OFF225"
click at [927, 677] on input "Continue" at bounding box center [903, 679] width 246 height 48
type input "Create Schedule"
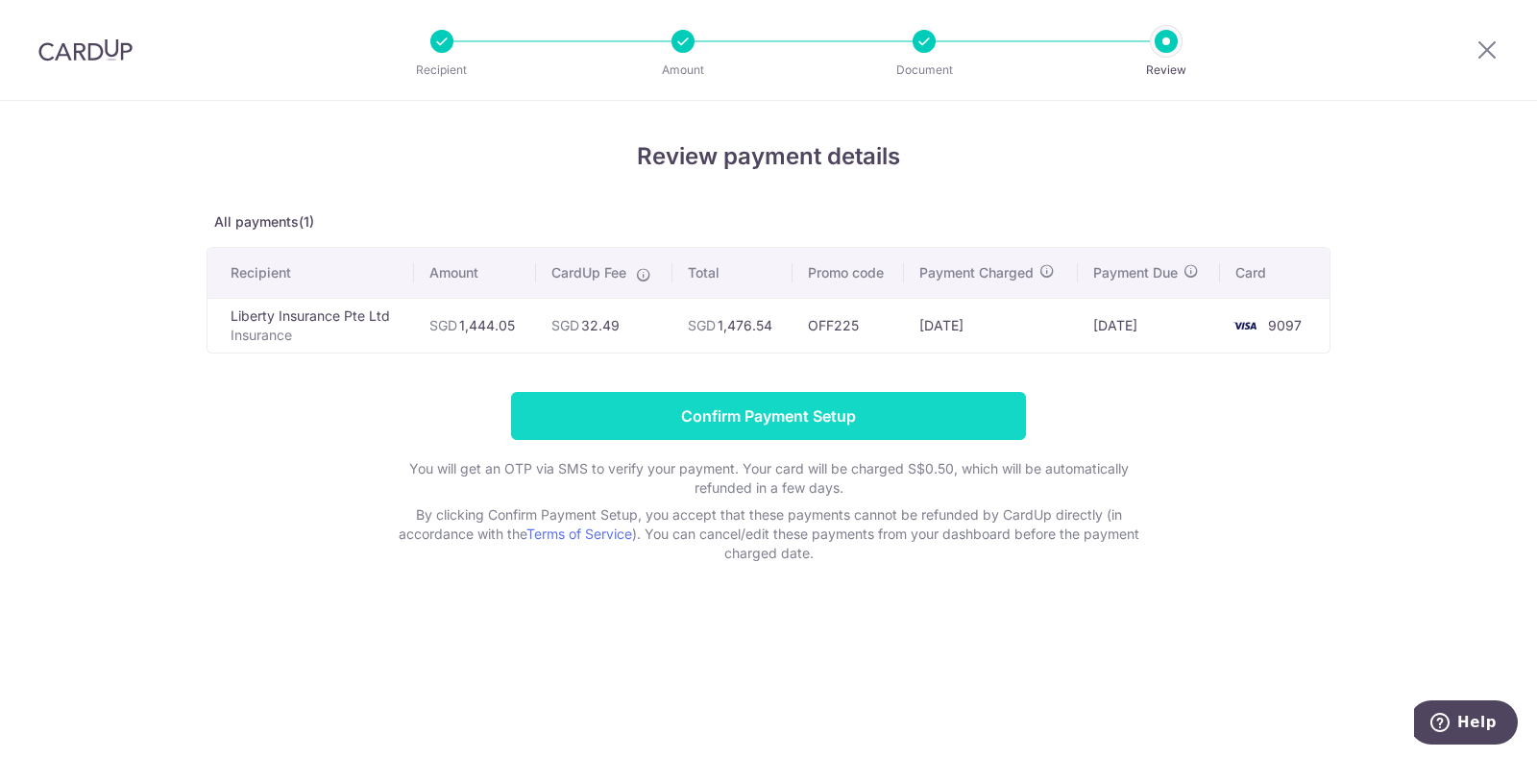
click at [787, 417] on input "Confirm Payment Setup" at bounding box center [768, 416] width 515 height 48
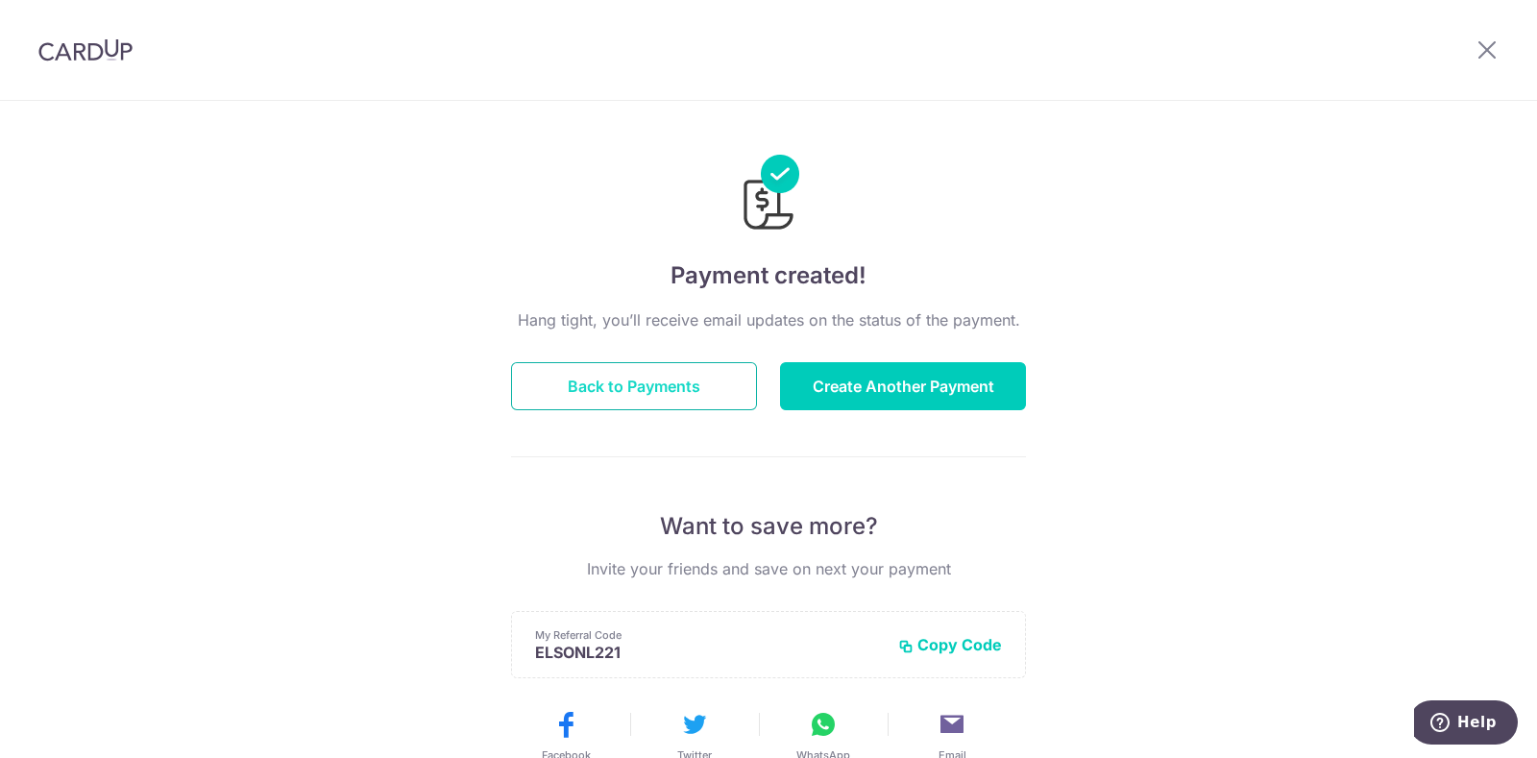
click at [628, 383] on button "Back to Payments" at bounding box center [634, 386] width 246 height 48
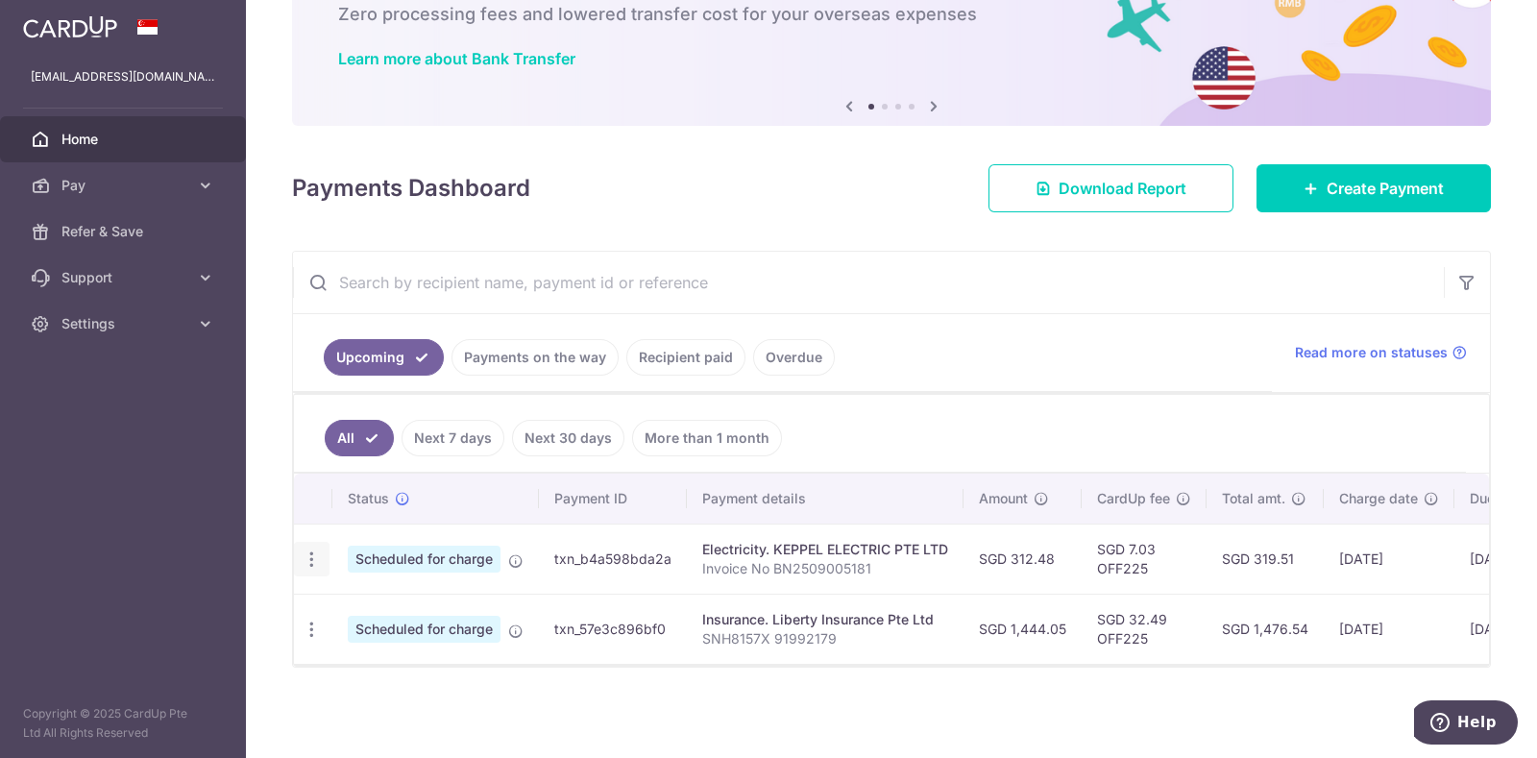
click at [309, 551] on icon "button" at bounding box center [312, 559] width 20 height 20
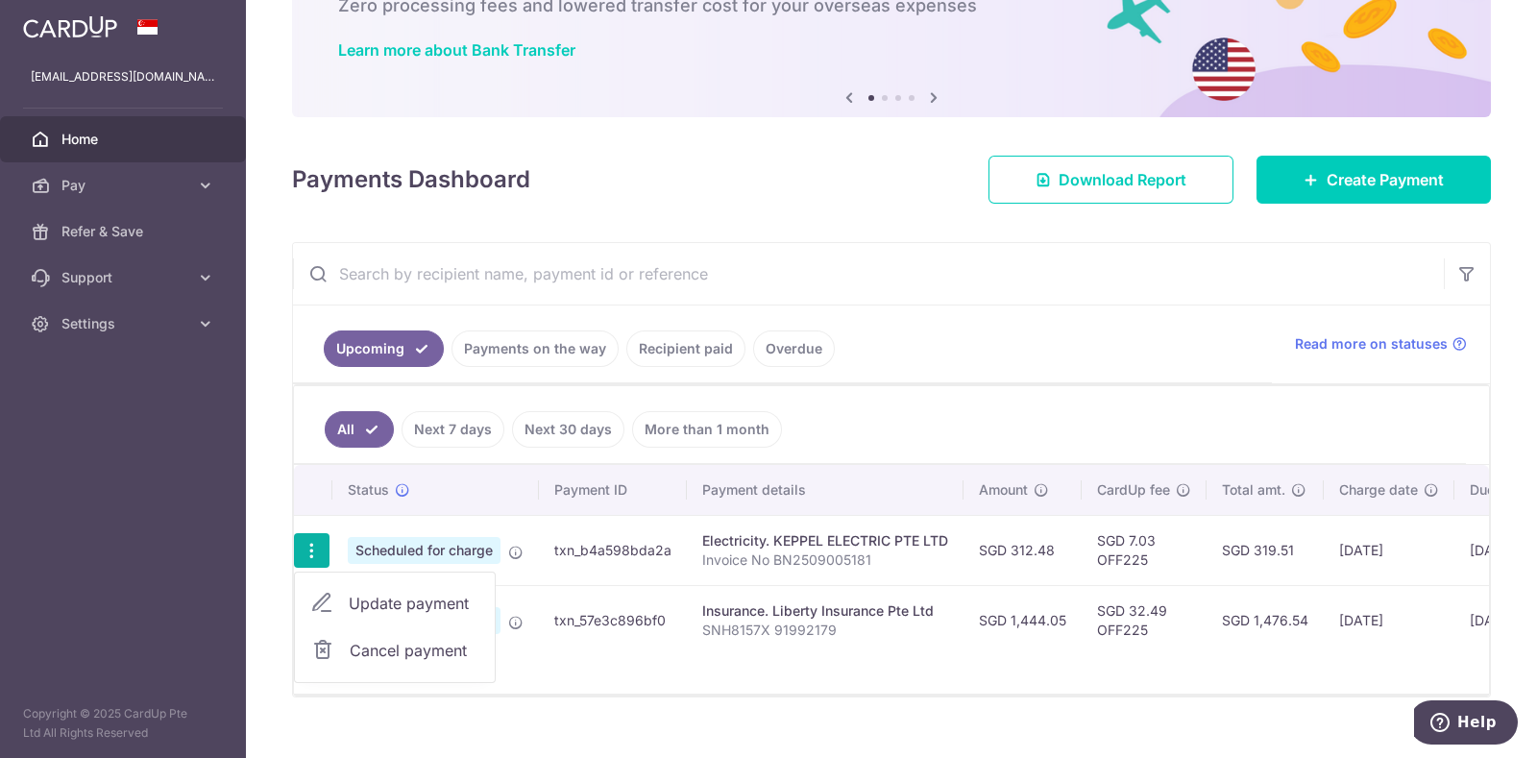
click at [692, 554] on td "Electricity. KEPPEL ELECTRIC PTE LTD Invoice No BN2509005181" at bounding box center [825, 550] width 277 height 70
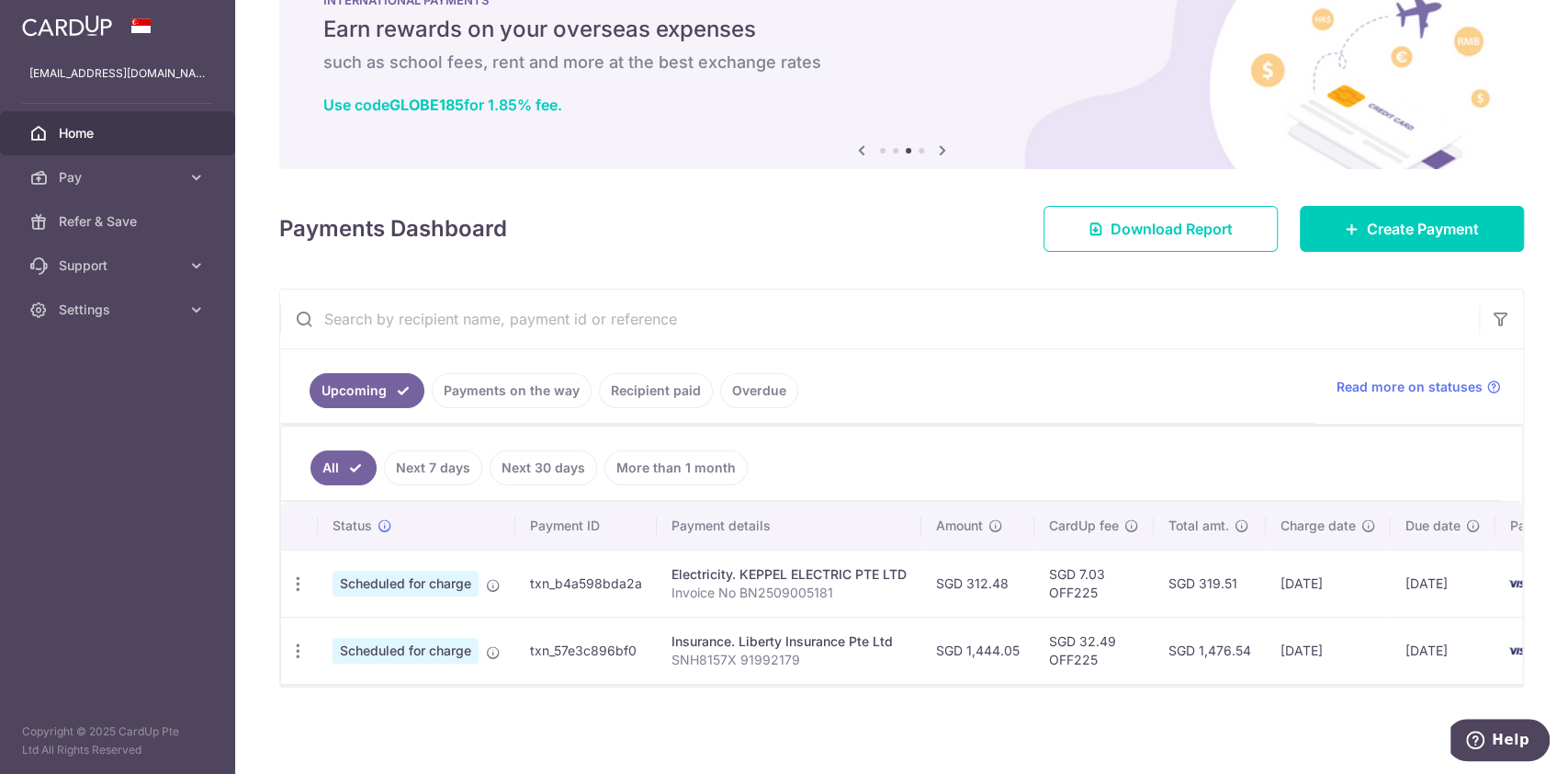
scroll to position [77, 0]
